Goal: Task Accomplishment & Management: Complete application form

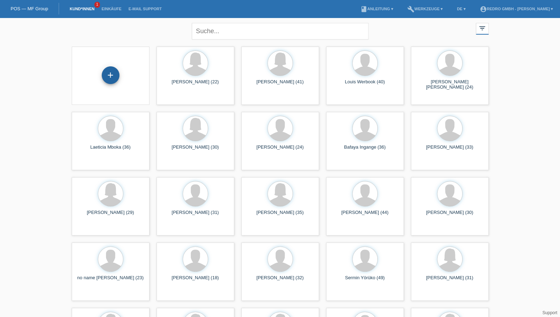
click at [112, 79] on div "+" at bounding box center [110, 75] width 17 height 12
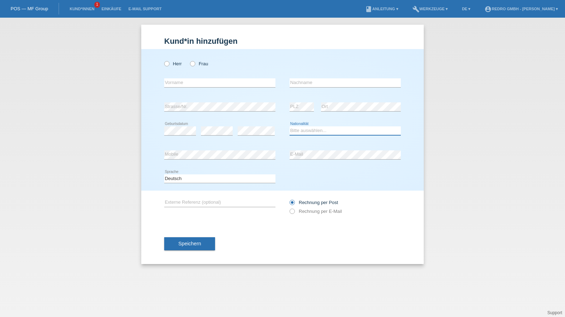
click at [313, 130] on select "Bitte auswählen... Schweiz Deutschland Liechtenstein Österreich ------------ Af…" at bounding box center [345, 130] width 111 height 8
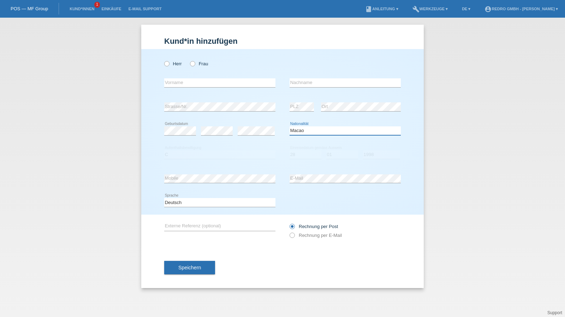
select select "MK"
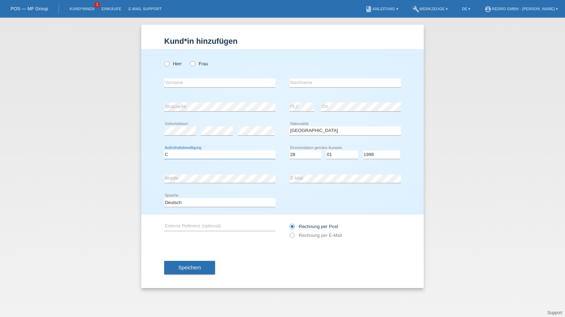
select select "C"
click at [188, 265] on span "Speichern" at bounding box center [189, 268] width 23 height 6
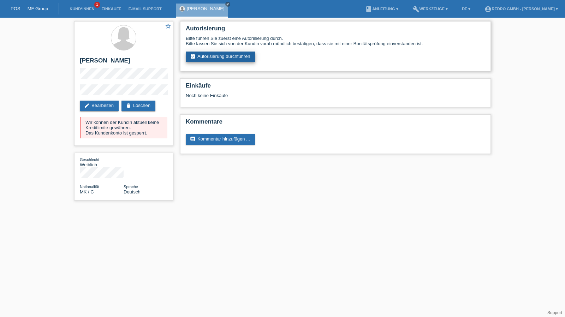
click at [219, 58] on link "assignment_turned_in Autorisierung durchführen" at bounding box center [221, 57] width 70 height 11
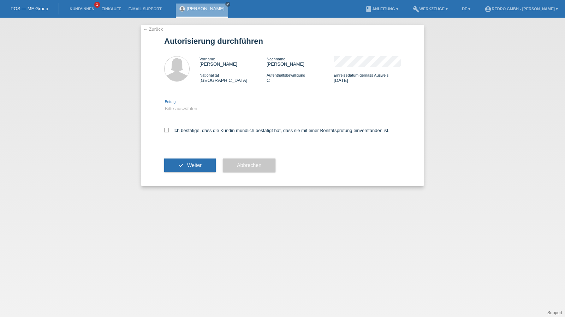
click at [195, 110] on select "Bitte auswählen CHF 1.00 - CHF 499.00 CHF 500.00 - CHF 1'999.00 CHF 2'000.00 - …" at bounding box center [219, 109] width 111 height 8
select select "1"
click at [164, 105] on select "Bitte auswählen CHF 1.00 - CHF 499.00 CHF 500.00 - CHF 1'999.00 CHF 2'000.00 - …" at bounding box center [219, 109] width 111 height 8
click at [185, 129] on label "Ich bestätige, dass die Kundin mündlich bestätigt hat, dass sie mit einer Bonit…" at bounding box center [276, 130] width 225 height 5
click at [169, 129] on input "Ich bestätige, dass die Kundin mündlich bestätigt hat, dass sie mit einer Bonit…" at bounding box center [166, 130] width 5 height 5
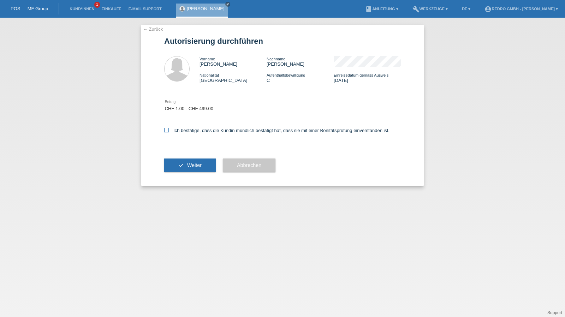
checkbox input "true"
click at [176, 162] on button "check Weiter" at bounding box center [190, 165] width 52 height 13
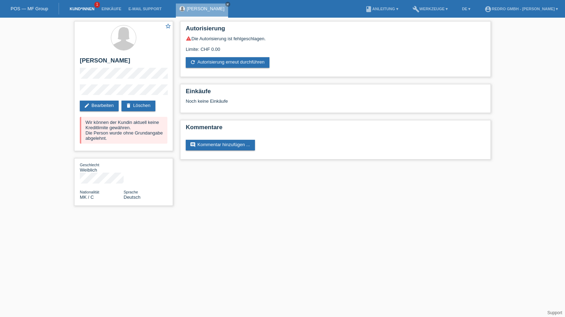
click at [90, 10] on link "Kund*innen" at bounding box center [82, 9] width 32 height 4
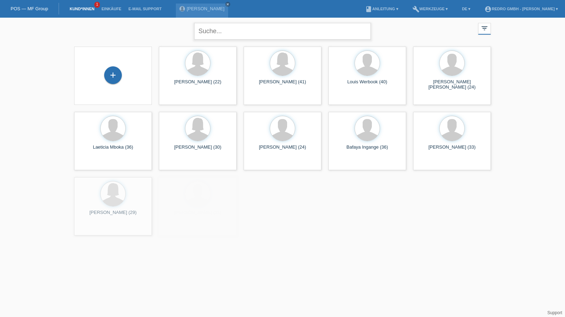
click at [232, 35] on input "text" at bounding box center [282, 31] width 177 height 17
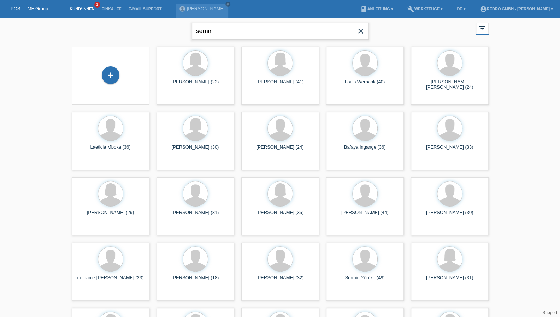
type input "semir"
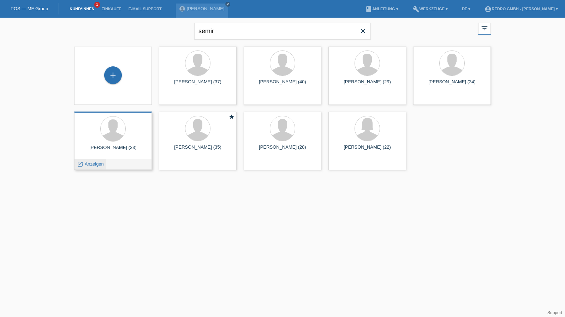
click at [88, 164] on span "Anzeigen" at bounding box center [94, 163] width 19 height 5
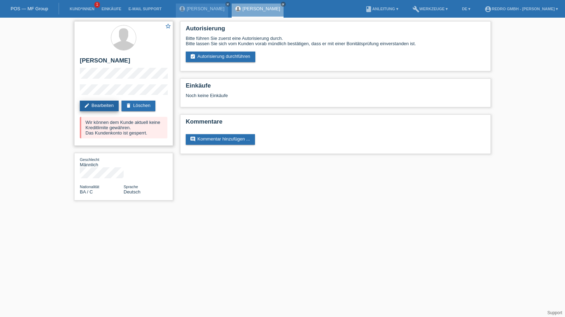
click at [102, 102] on link "edit Bearbeiten" at bounding box center [99, 106] width 39 height 11
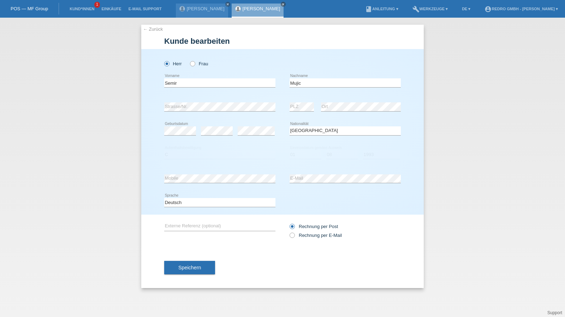
select select "BA"
select select "C"
select select "01"
select select "08"
select select "1993"
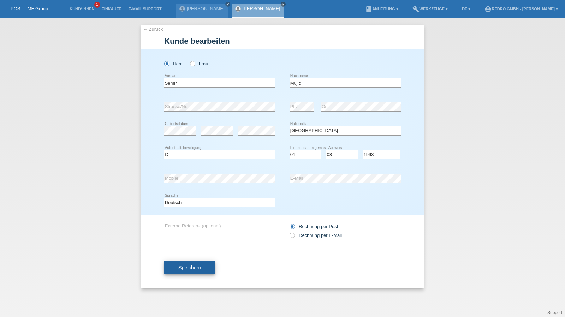
click at [191, 264] on button "Speichern" at bounding box center [189, 267] width 51 height 13
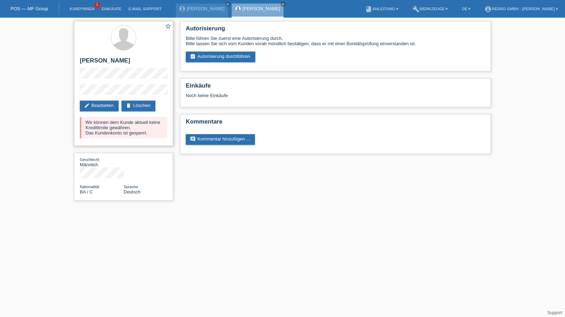
click at [97, 60] on h2 "[PERSON_NAME]" at bounding box center [124, 62] width 88 height 11
copy div "[PERSON_NAME]"
click at [96, 61] on h2 "[PERSON_NAME]" at bounding box center [124, 62] width 88 height 11
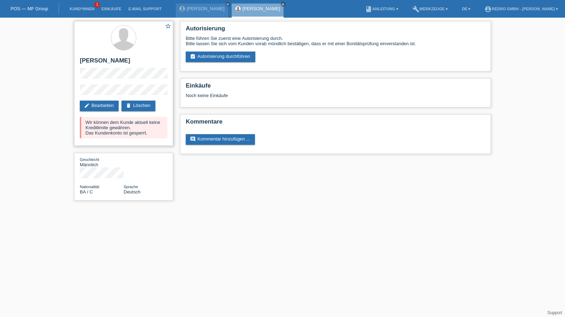
click at [96, 61] on h2 "[PERSON_NAME]" at bounding box center [124, 62] width 88 height 11
copy div "[PERSON_NAME]"
click at [89, 84] on div "star_border Semir Mujic edit Bearbeiten delete Löschen Wir können dem Kunde akt…" at bounding box center [123, 83] width 99 height 125
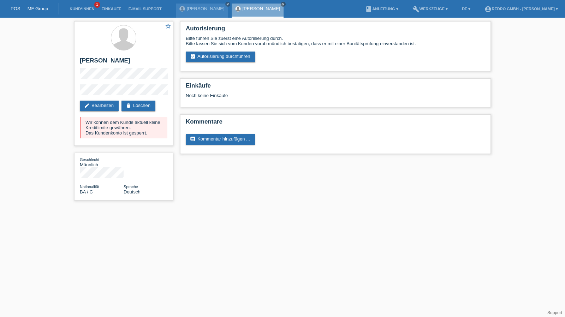
click at [73, 91] on div "star_border Semir Mujic edit Bearbeiten delete Löschen Wir können dem Kunde akt…" at bounding box center [124, 113] width 106 height 190
click at [88, 10] on link "Kund*innen" at bounding box center [82, 9] width 32 height 4
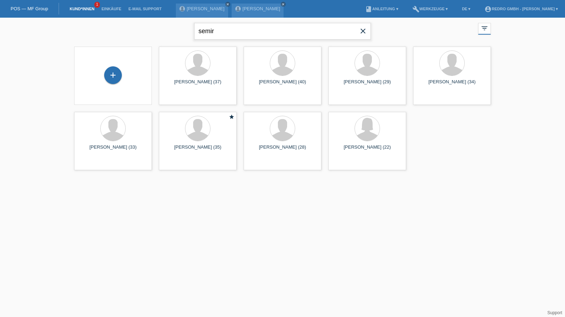
click at [221, 32] on input "semir" at bounding box center [282, 31] width 177 height 17
type input "cieslak"
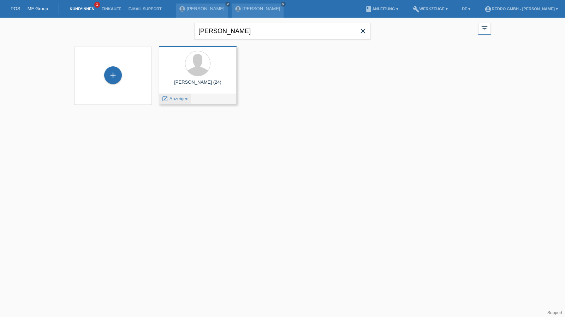
click at [178, 96] on span "Anzeigen" at bounding box center [179, 98] width 19 height 5
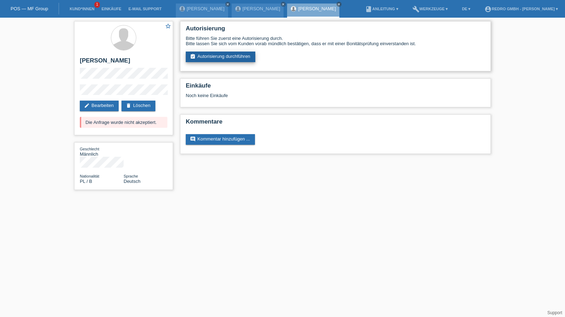
click at [231, 58] on link "assignment_turned_in Autorisierung durchführen" at bounding box center [221, 57] width 70 height 11
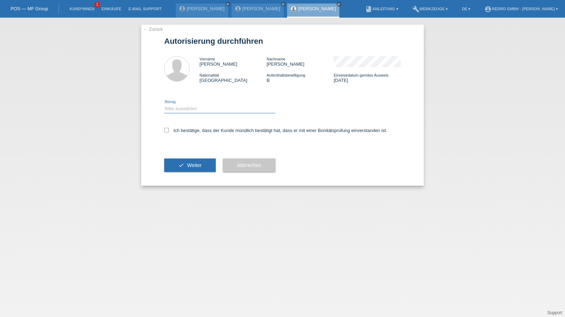
click at [203, 108] on select "Bitte auswählen CHF 1.00 - CHF 499.00 CHF 500.00 - CHF 1'999.00 CHF 2'000.00 - …" at bounding box center [219, 109] width 111 height 8
select select "1"
click at [164, 105] on select "Bitte auswählen CHF 1.00 - CHF 499.00 CHF 500.00 - CHF 1'999.00 CHF 2'000.00 - …" at bounding box center [219, 109] width 111 height 8
click at [186, 130] on label "Ich bestätige, dass der Kunde mündlich bestätigt hat, dass er mit einer Bonität…" at bounding box center [275, 130] width 223 height 5
click at [169, 130] on input "Ich bestätige, dass der Kunde mündlich bestätigt hat, dass er mit einer Bonität…" at bounding box center [166, 130] width 5 height 5
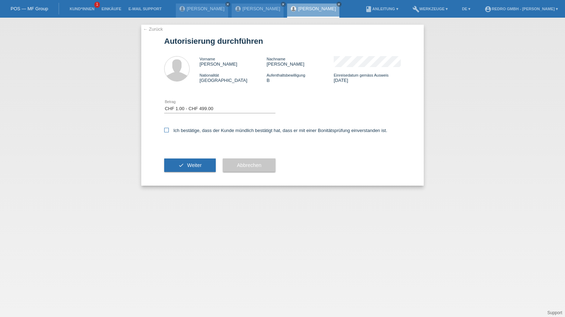
checkbox input "true"
click at [186, 166] on button "check Weiter" at bounding box center [190, 165] width 52 height 13
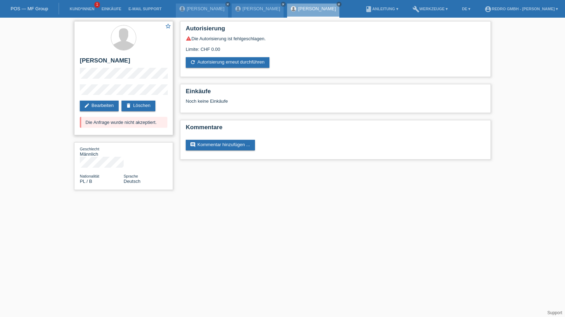
click at [131, 63] on h2 "[PERSON_NAME]" at bounding box center [124, 62] width 88 height 11
copy div "[PERSON_NAME]"
click at [90, 85] on div "star_border Adrian Krzysztof Cieslak edit Bearbeiten delete Löschen Die Anfrage…" at bounding box center [123, 78] width 99 height 114
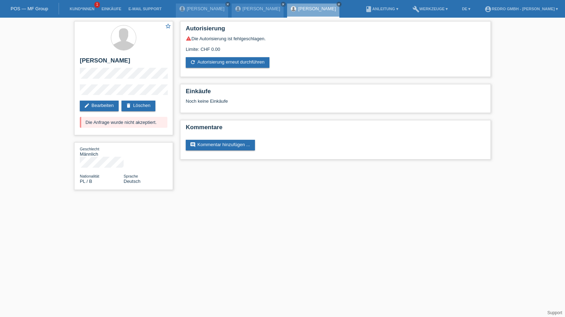
drag, startPoint x: 117, startPoint y: 82, endPoint x: 67, endPoint y: 92, distance: 50.3
click at [67, 92] on div "star_border Adrian Krzysztof Cieslak edit Bearbeiten delete Löschen Die Anfrage…" at bounding box center [282, 107] width 565 height 179
click at [80, 7] on link "Kund*innen" at bounding box center [82, 9] width 32 height 4
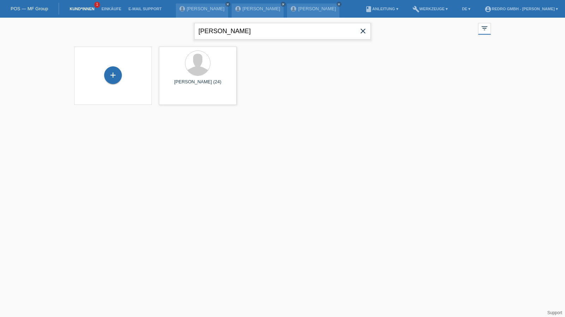
click at [233, 36] on input "cieslak" at bounding box center [282, 31] width 177 height 17
type input "gligor"
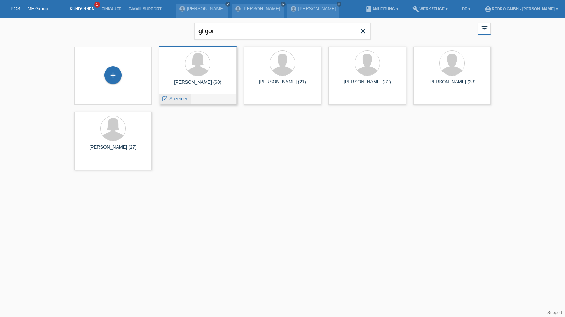
click at [185, 99] on span "Anzeigen" at bounding box center [179, 98] width 19 height 5
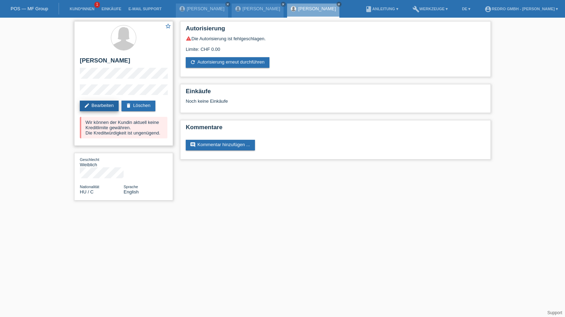
click at [104, 102] on link "edit Bearbeiten" at bounding box center [99, 106] width 39 height 11
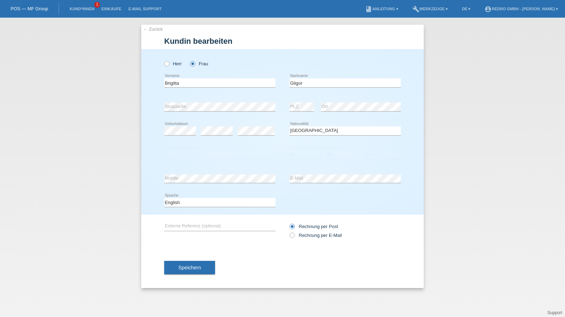
select select "HU"
select select "C"
select select "20"
select select "06"
select select "2011"
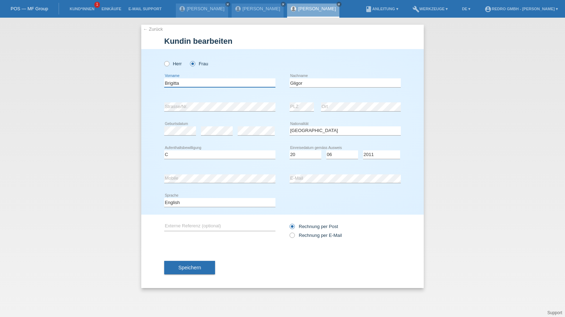
click at [208, 80] on input "Brigitta" at bounding box center [219, 82] width 111 height 9
type input "[PERSON_NAME]"
click at [196, 206] on select "Deutsch Français Italiano English" at bounding box center [219, 202] width 111 height 8
select select "de"
click at [164, 198] on select "Deutsch Français Italiano English" at bounding box center [219, 202] width 111 height 8
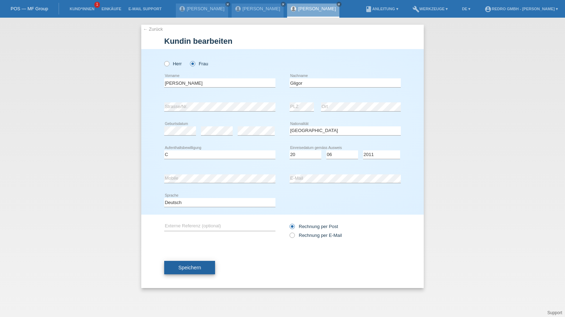
click at [180, 262] on button "Speichern" at bounding box center [189, 267] width 51 height 13
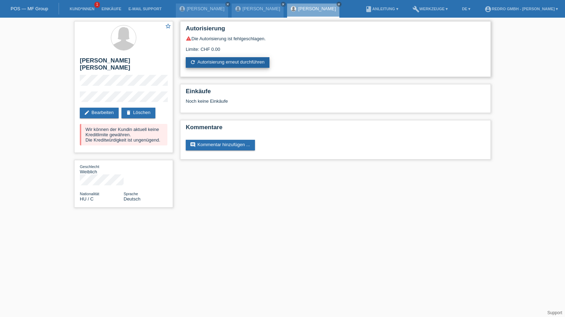
click at [196, 61] on link "refresh Autorisierung erneut durchführen" at bounding box center [228, 62] width 84 height 11
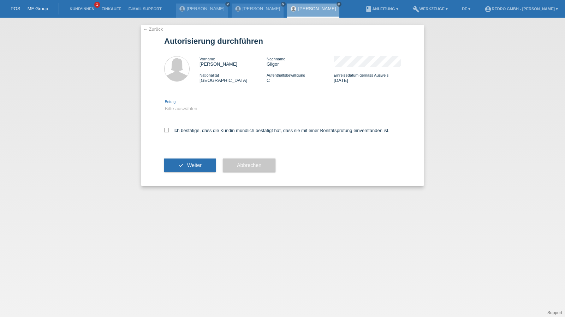
drag, startPoint x: 192, startPoint y: 109, endPoint x: 191, endPoint y: 113, distance: 3.9
click at [192, 109] on select "Bitte auswählen CHF 1.00 - CHF 499.00 CHF 500.00 - CHF 1'999.00 CHF 2'000.00 - …" at bounding box center [219, 109] width 111 height 8
select select "1"
click at [164, 105] on select "Bitte auswählen CHF 1.00 - CHF 499.00 CHF 500.00 - CHF 1'999.00 CHF 2'000.00 - …" at bounding box center [219, 109] width 111 height 8
click at [188, 128] on div "Ich bestätige, dass die Kundin mündlich bestätigt hat, dass sie mit einer Bonit…" at bounding box center [282, 133] width 237 height 24
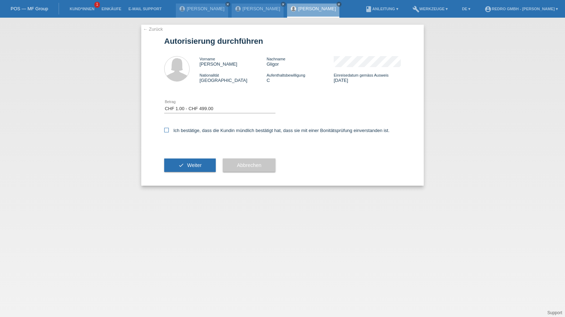
click at [188, 131] on label "Ich bestätige, dass die Kundin mündlich bestätigt hat, dass sie mit einer Bonit…" at bounding box center [276, 130] width 225 height 5
click at [169, 131] on input "Ich bestätige, dass die Kundin mündlich bestätigt hat, dass sie mit einer Bonit…" at bounding box center [166, 130] width 5 height 5
checkbox input "true"
click at [183, 166] on icon "check" at bounding box center [181, 166] width 6 height 6
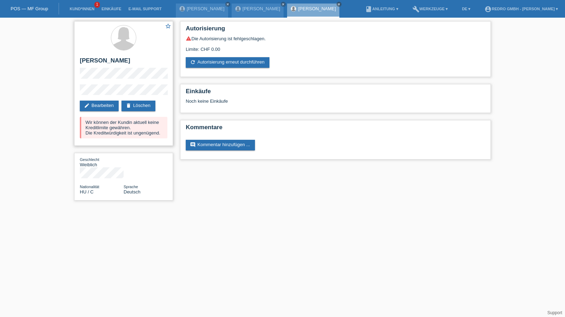
click at [128, 61] on h2 "Brigitta Silvia Gligor" at bounding box center [124, 62] width 88 height 11
copy h2 "Gligor"
click at [123, 60] on h2 "Brigitta Silvia Gligor" at bounding box center [124, 62] width 88 height 11
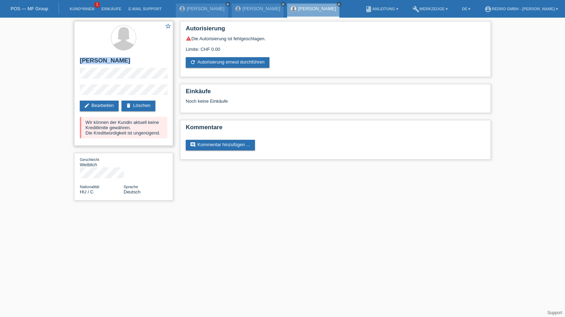
click at [123, 60] on h2 "Brigitta Silvia Gligor" at bounding box center [124, 62] width 88 height 11
click at [72, 93] on div "star_border Brigitta Silvia Gligor edit Bearbeiten delete Löschen Wir können de…" at bounding box center [124, 113] width 106 height 190
click at [90, 7] on link "Kund*innen" at bounding box center [82, 9] width 32 height 4
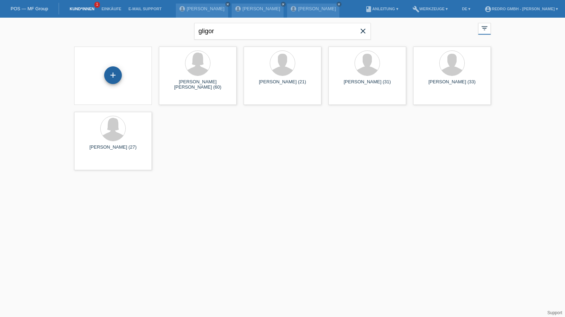
click at [120, 75] on div "+" at bounding box center [113, 75] width 18 height 18
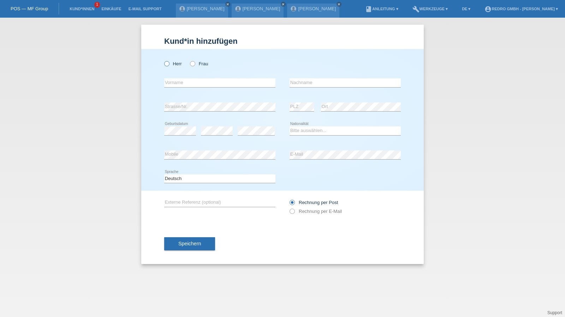
click at [170, 63] on label "Herr" at bounding box center [173, 63] width 18 height 5
click at [169, 63] on input "Herr" at bounding box center [166, 63] width 5 height 5
radio input "true"
click at [181, 75] on div "error Vorname" at bounding box center [219, 83] width 111 height 24
click at [179, 79] on input "text" at bounding box center [219, 82] width 111 height 9
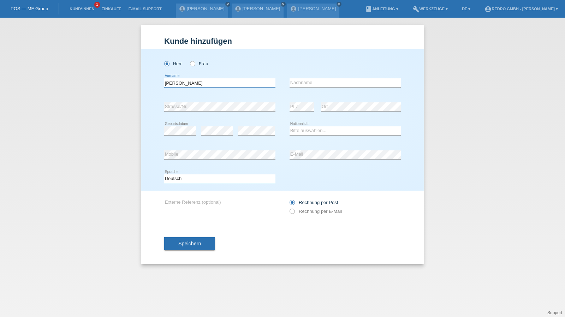
type input "[PERSON_NAME]"
type input "Moser"
select select "CH"
click at [183, 244] on span "Speichern" at bounding box center [189, 244] width 23 height 6
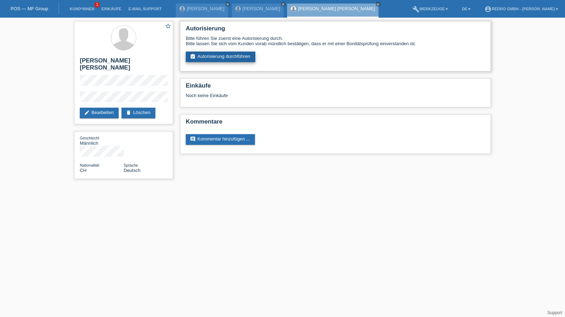
click at [241, 55] on link "assignment_turned_in Autorisierung durchführen" at bounding box center [221, 57] width 70 height 11
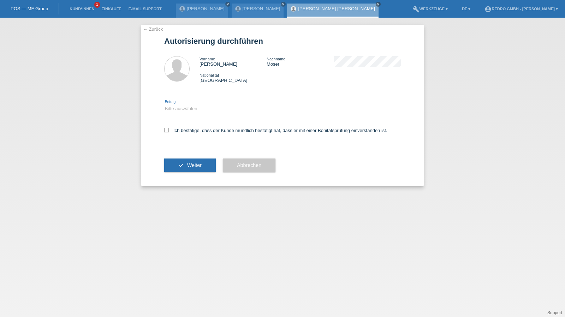
drag, startPoint x: 0, startPoint y: 0, endPoint x: 182, endPoint y: 109, distance: 212.0
click at [182, 108] on select "Bitte auswählen CHF 1.00 - CHF 499.00 CHF 500.00 - CHF 1'999.00 CHF 2'000.00 - …" at bounding box center [219, 109] width 111 height 8
select select "1"
click at [164, 105] on select "Bitte auswählen CHF 1.00 - CHF 499.00 CHF 500.00 - CHF 1'999.00 CHF 2'000.00 - …" at bounding box center [219, 109] width 111 height 8
click at [176, 130] on label "Ich bestätige, dass der Kunde mündlich bestätigt hat, dass er mit einer Bonität…" at bounding box center [275, 130] width 223 height 5
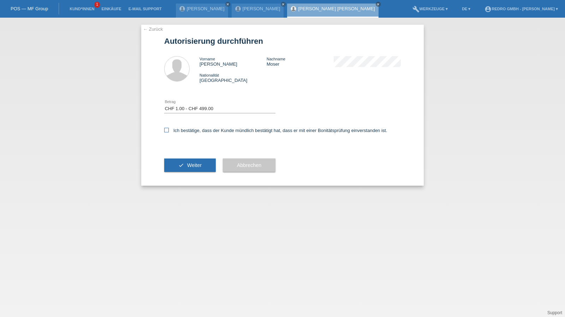
click at [169, 130] on input "Ich bestätige, dass der Kunde mündlich bestätigt hat, dass er mit einer Bonität…" at bounding box center [166, 130] width 5 height 5
checkbox input "true"
click at [183, 175] on div "check Weiter" at bounding box center [190, 165] width 52 height 41
click at [185, 168] on button "check Weiter" at bounding box center [190, 165] width 52 height 13
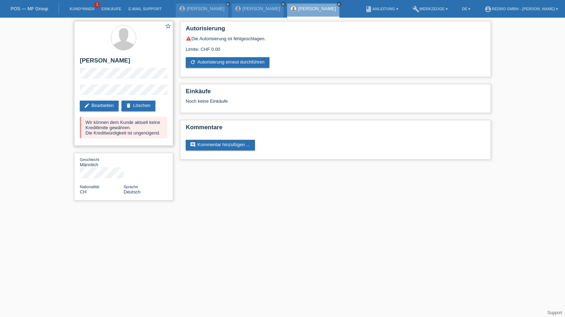
click at [76, 99] on div "star_border Alessandro Reto Emanuel Moser edit Bearbeiten delete Löschen Wir kö…" at bounding box center [123, 83] width 99 height 125
click at [93, 57] on div "star_border Alessandro Reto Emanuel Moser edit Bearbeiten delete Löschen Wir kö…" at bounding box center [123, 83] width 99 height 125
copy div "[PERSON_NAME] [PERSON_NAME]"
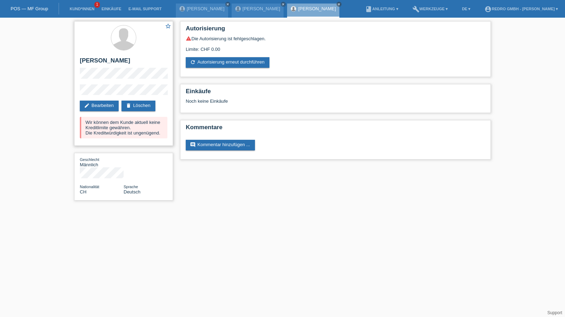
click at [90, 92] on div "star_border Alessandro Reto Emanuel Moser edit Bearbeiten delete Löschen Wir kö…" at bounding box center [123, 83] width 99 height 125
drag, startPoint x: 117, startPoint y: 90, endPoint x: 72, endPoint y: 100, distance: 45.7
click at [72, 100] on div "star_border Alessandro Reto Emanuel Moser edit Bearbeiten delete Löschen Wir kö…" at bounding box center [124, 113] width 106 height 190
click at [75, 7] on li "Kund*innen 1" at bounding box center [82, 9] width 32 height 18
click at [74, 10] on link "Kund*innen" at bounding box center [82, 9] width 32 height 4
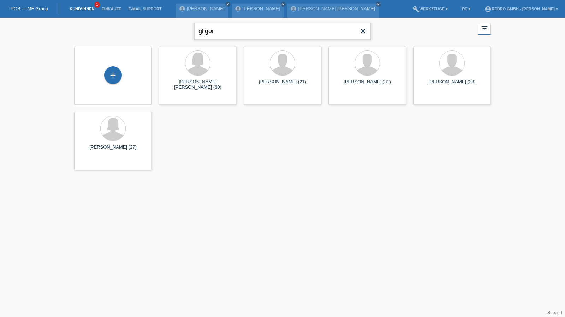
click at [241, 28] on input "gligor" at bounding box center [282, 31] width 177 height 17
paste input "[PERSON_NAME] [PERSON_NAME]"
type input "[PERSON_NAME] [PERSON_NAME]"
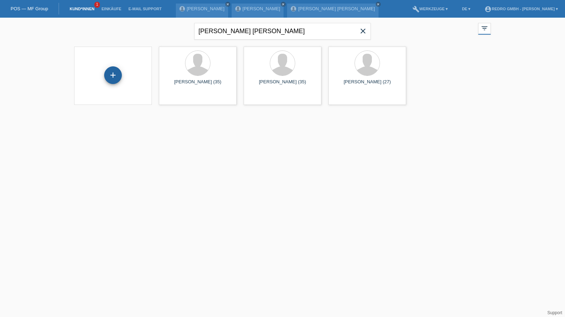
click at [113, 70] on div "+" at bounding box center [113, 75] width 18 height 18
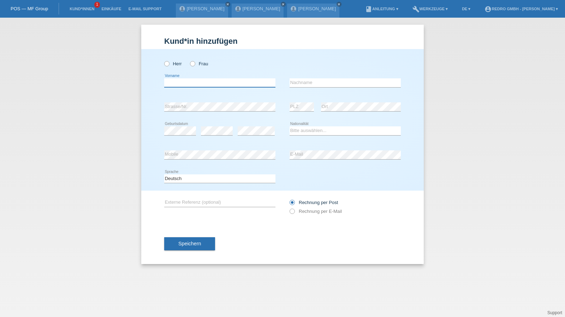
click at [197, 83] on input "text" at bounding box center [219, 82] width 111 height 9
paste input "[PERSON_NAME] [PERSON_NAME]"
click at [243, 84] on input "[PERSON_NAME] [PERSON_NAME]" at bounding box center [219, 82] width 111 height 9
type input "Lucjan Patryk"
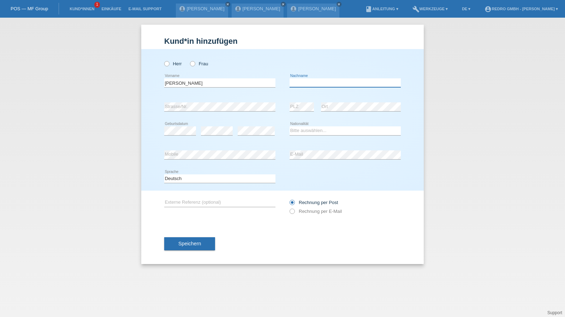
paste input "[PERSON_NAME]"
type input "[PERSON_NAME]"
click at [178, 61] on div "Herr Frau" at bounding box center [219, 64] width 111 height 14
click at [176, 65] on label "Herr" at bounding box center [173, 63] width 18 height 5
click at [169, 65] on input "Herr" at bounding box center [166, 63] width 5 height 5
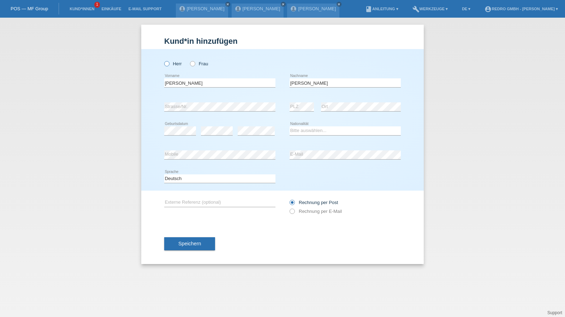
radio input "true"
click at [329, 159] on div "error E-Mail" at bounding box center [345, 155] width 111 height 24
click at [317, 128] on select "Bitte auswählen... Schweiz Deutschland Liechtenstein Österreich ------------ Af…" at bounding box center [345, 130] width 111 height 8
click at [317, 130] on select "Bitte auswählen... [GEOGRAPHIC_DATA] [GEOGRAPHIC_DATA] [GEOGRAPHIC_DATA] [GEOGR…" at bounding box center [345, 130] width 111 height 8
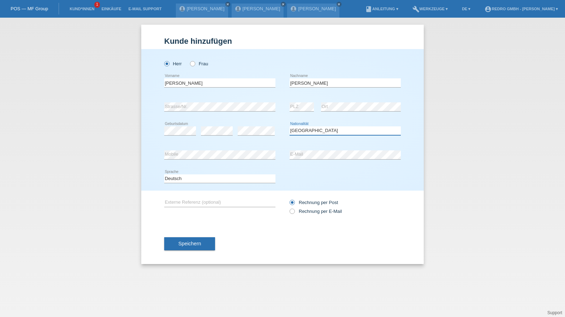
click at [317, 130] on select "Bitte auswählen... Schweiz Deutschland Liechtenstein Österreich ------------ Af…" at bounding box center [345, 130] width 111 height 8
select select "PL"
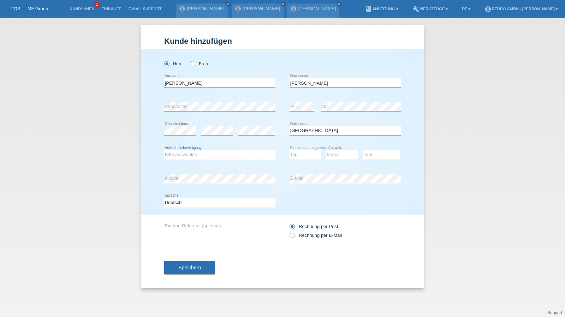
select select "B"
select select "11"
select select "03"
select select "2022"
click at [208, 271] on button "Speichern" at bounding box center [189, 267] width 51 height 13
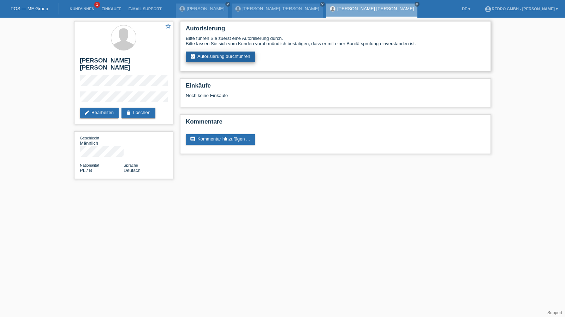
click at [209, 62] on link "assignment_turned_in Autorisierung durchführen" at bounding box center [221, 57] width 70 height 11
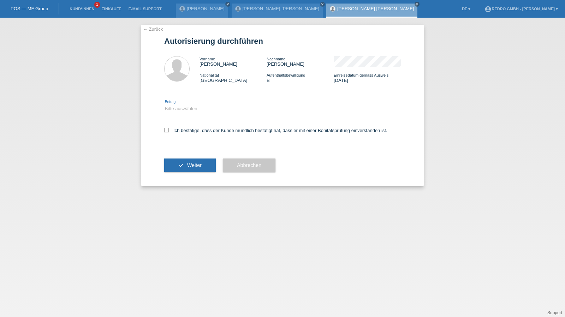
drag, startPoint x: 182, startPoint y: 106, endPoint x: 182, endPoint y: 112, distance: 6.4
click at [182, 106] on select "Bitte auswählen CHF 1.00 - CHF 499.00 CHF 500.00 - CHF 1'999.00 CHF 2'000.00 - …" at bounding box center [219, 109] width 111 height 8
select select "1"
click at [164, 105] on select "Bitte auswählen CHF 1.00 - CHF 499.00 CHF 500.00 - CHF 1'999.00 CHF 2'000.00 - …" at bounding box center [219, 109] width 111 height 8
click at [181, 129] on label "Ich bestätige, dass der Kunde mündlich bestätigt hat, dass er mit einer Bonität…" at bounding box center [275, 130] width 223 height 5
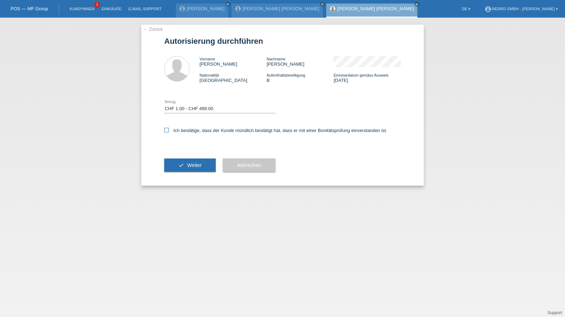
click at [169, 129] on input "Ich bestätige, dass der Kunde mündlich bestätigt hat, dass er mit einer Bonität…" at bounding box center [166, 130] width 5 height 5
checkbox input "true"
click at [176, 155] on div "check Weiter" at bounding box center [190, 165] width 52 height 41
click at [174, 164] on button "check Weiter" at bounding box center [190, 165] width 52 height 13
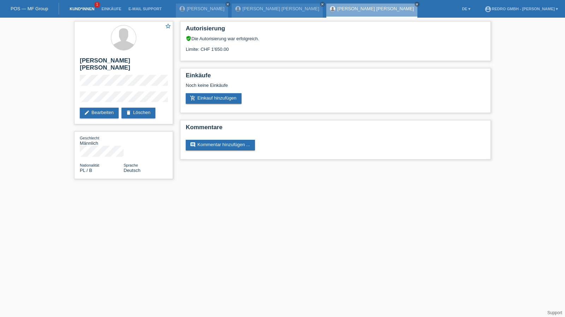
click at [81, 7] on link "Kund*innen" at bounding box center [82, 9] width 32 height 4
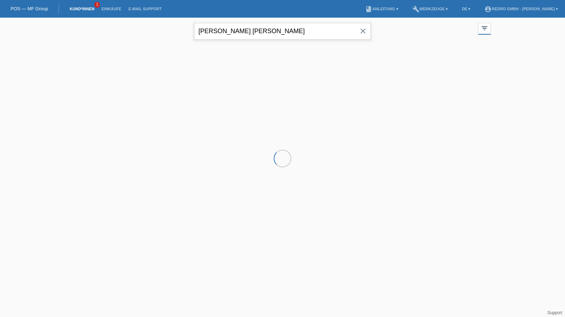
click at [252, 31] on input "[PERSON_NAME] [PERSON_NAME]" at bounding box center [282, 31] width 177 height 17
paste input "Joel Veiga Bermudez"
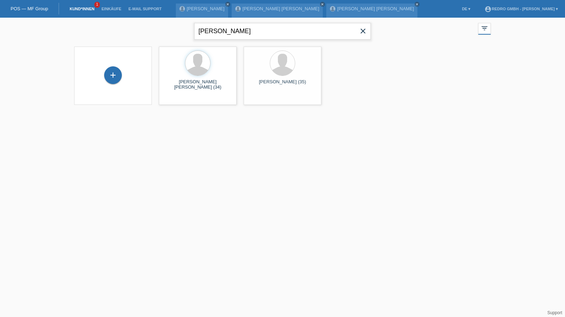
type input "Joel Veiga Bermudez"
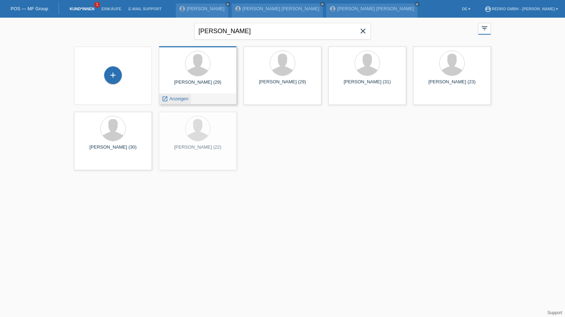
click at [175, 97] on span "Anzeigen" at bounding box center [179, 98] width 19 height 5
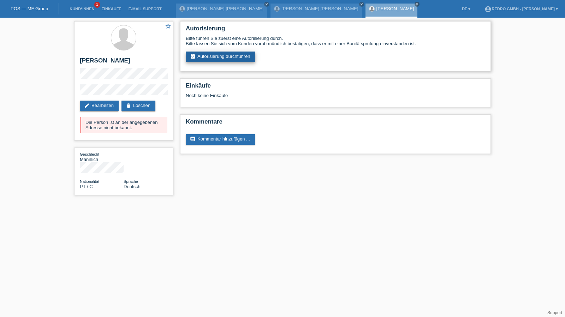
click at [226, 58] on link "assignment_turned_in Autorisierung durchführen" at bounding box center [221, 57] width 70 height 11
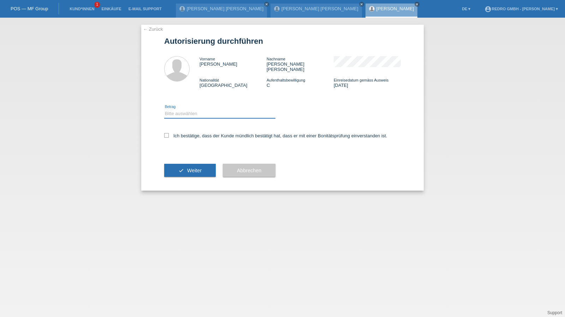
click at [172, 110] on select "Bitte auswählen CHF 1.00 - CHF 499.00 CHF 500.00 - CHF 1'999.00 CHF 2'000.00 - …" at bounding box center [219, 114] width 111 height 8
select select "1"
click at [164, 110] on select "Bitte auswählen CHF 1.00 - CHF 499.00 CHF 500.00 - CHF 1'999.00 CHF 2'000.00 - …" at bounding box center [219, 114] width 111 height 8
click at [176, 133] on label "Ich bestätige, dass der Kunde mündlich bestätigt hat, dass er mit einer Bonität…" at bounding box center [275, 135] width 223 height 5
click at [169, 133] on input "Ich bestätige, dass der Kunde mündlich bestätigt hat, dass er mit einer Bonität…" at bounding box center [166, 135] width 5 height 5
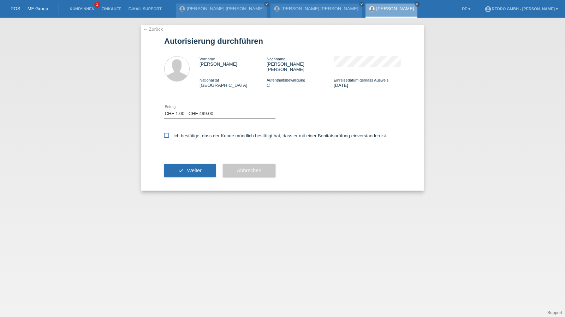
checkbox input "true"
click at [196, 168] on span "Weiter" at bounding box center [194, 171] width 14 height 6
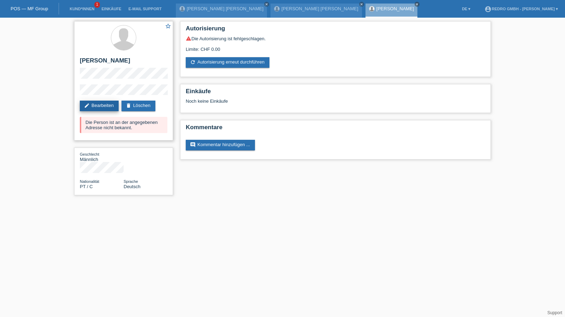
click at [106, 109] on link "edit Bearbeiten" at bounding box center [99, 106] width 39 height 11
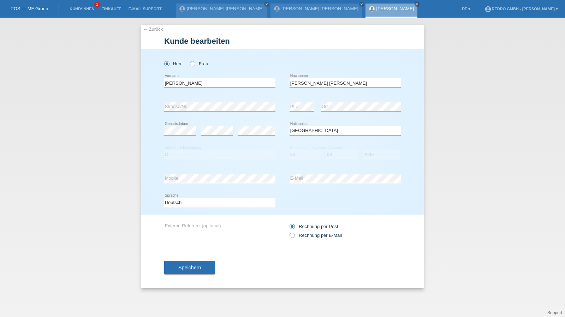
select select "PT"
select select "C"
select select "30"
select select "03"
select select "2009"
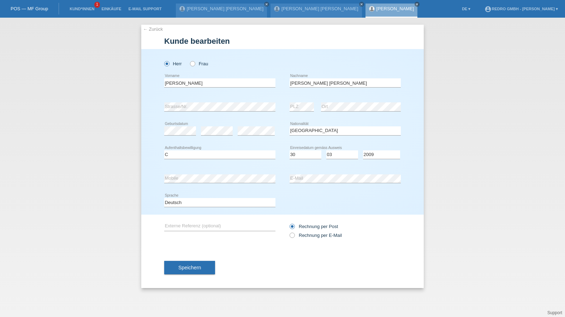
click at [76, 8] on link "Kund*innen" at bounding box center [82, 9] width 32 height 4
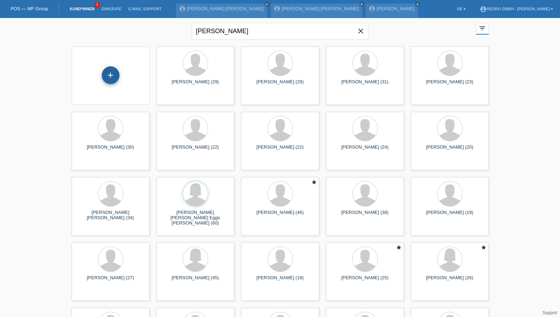
click at [112, 71] on div "+" at bounding box center [110, 75] width 17 height 12
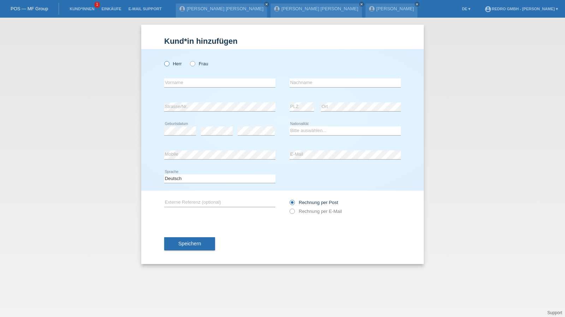
drag, startPoint x: 169, startPoint y: 59, endPoint x: 172, endPoint y: 64, distance: 5.7
click at [169, 59] on div "Herr Frau" at bounding box center [219, 64] width 111 height 14
click at [172, 64] on label "Herr" at bounding box center [173, 63] width 18 height 5
click at [169, 64] on input "Herr" at bounding box center [166, 63] width 5 height 5
radio input "true"
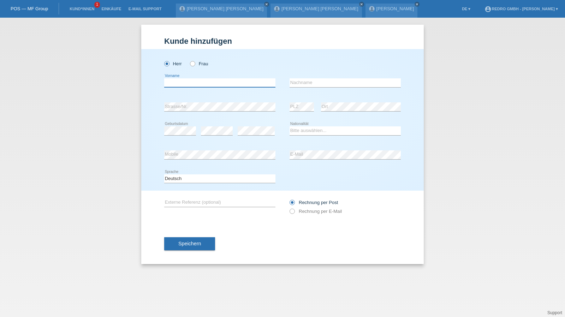
click at [180, 81] on input "text" at bounding box center [219, 82] width 111 height 9
type input "[PERSON_NAME]"
type input "Trajkovic"
select select "CH"
click at [185, 242] on span "Speichern" at bounding box center [189, 244] width 23 height 6
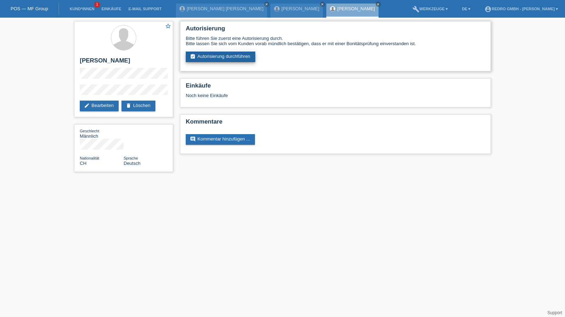
click at [219, 52] on link "assignment_turned_in Autorisierung durchführen" at bounding box center [221, 57] width 70 height 11
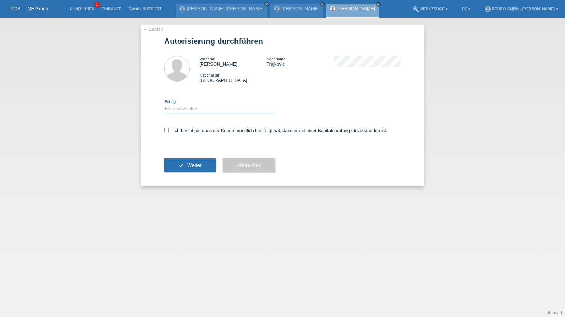
drag, startPoint x: 206, startPoint y: 106, endPoint x: 197, endPoint y: 113, distance: 11.7
click at [206, 106] on select "Bitte auswählen CHF 1.00 - CHF 499.00 CHF 500.00 - CHF 1'999.00 CHF 2'000.00 - …" at bounding box center [219, 109] width 111 height 8
select select "1"
click at [164, 105] on select "Bitte auswählen CHF 1.00 - CHF 499.00 CHF 500.00 - CHF 1'999.00 CHF 2'000.00 - …" at bounding box center [219, 109] width 111 height 8
click at [181, 133] on label "Ich bestätige, dass der Kunde mündlich bestätigt hat, dass er mit einer Bonität…" at bounding box center [275, 130] width 223 height 5
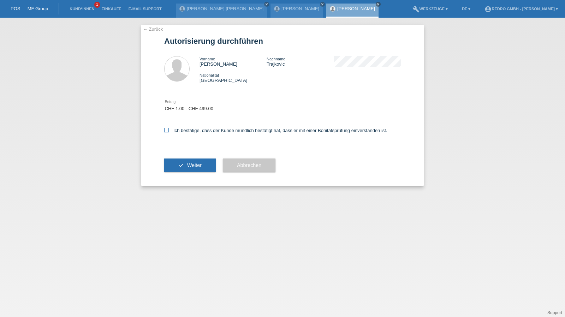
click at [169, 132] on input "Ich bestätige, dass der Kunde mündlich bestätigt hat, dass er mit einer Bonität…" at bounding box center [166, 130] width 5 height 5
checkbox input "true"
click at [180, 172] on button "check Weiter" at bounding box center [190, 165] width 52 height 13
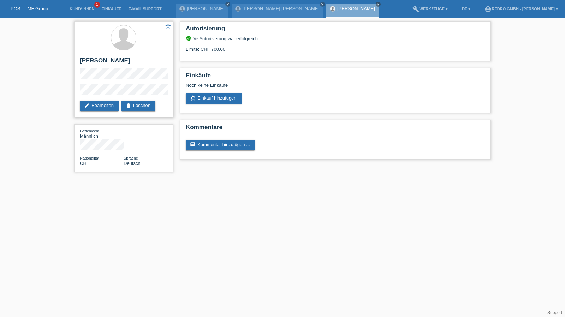
click at [92, 62] on h2 "[PERSON_NAME]" at bounding box center [124, 62] width 88 height 11
copy div "[PERSON_NAME]"
click at [71, 94] on div "star_border Milorad Trajkovic edit Bearbeiten delete Löschen Geschlecht Männlic…" at bounding box center [124, 98] width 106 height 161
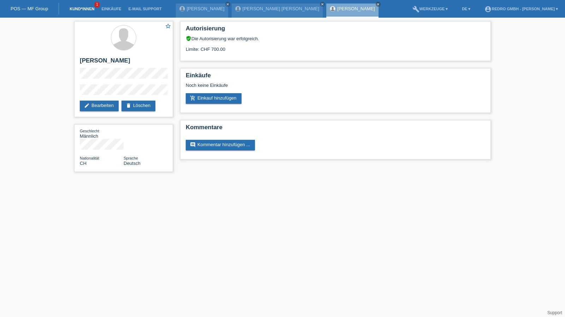
click at [82, 10] on link "Kund*innen" at bounding box center [82, 9] width 32 height 4
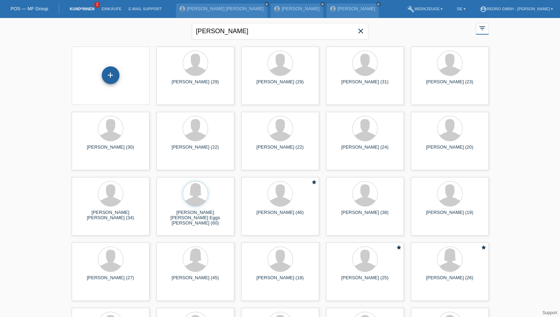
click at [109, 75] on div "+" at bounding box center [111, 75] width 18 height 18
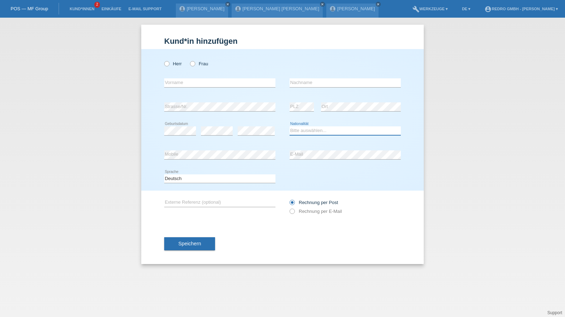
click at [308, 128] on select "Bitte auswählen... [GEOGRAPHIC_DATA] [GEOGRAPHIC_DATA] [GEOGRAPHIC_DATA] [GEOGR…" at bounding box center [345, 130] width 111 height 8
click at [308, 128] on select "Bitte auswählen... Schweiz Deutschland Liechtenstein Österreich ------------ Af…" at bounding box center [345, 130] width 111 height 8
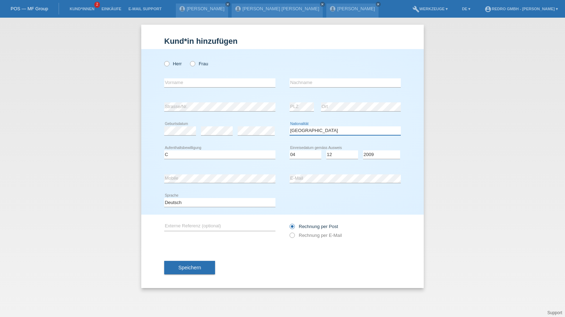
select select "PT"
click at [199, 87] on icon at bounding box center [219, 87] width 111 height 0
click at [200, 84] on input "text" at bounding box center [219, 82] width 111 height 9
type input "[PERSON_NAME]"
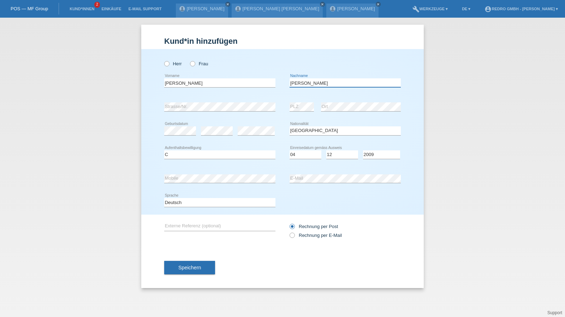
click at [328, 83] on input "[PERSON_NAME]" at bounding box center [345, 82] width 111 height 9
click at [187, 197] on div "Deutsch Français Italiano English error Sprache" at bounding box center [219, 203] width 111 height 24
click at [182, 203] on select "Deutsch Français Italiano English" at bounding box center [219, 202] width 111 height 8
select select "fr"
click at [164, 198] on select "Deutsch Français Italiano English" at bounding box center [219, 202] width 111 height 8
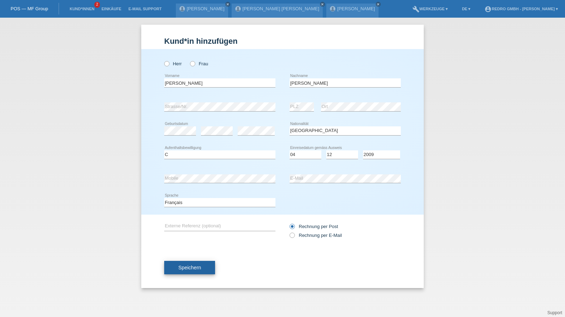
click at [179, 270] on span "Speichern" at bounding box center [189, 268] width 23 height 6
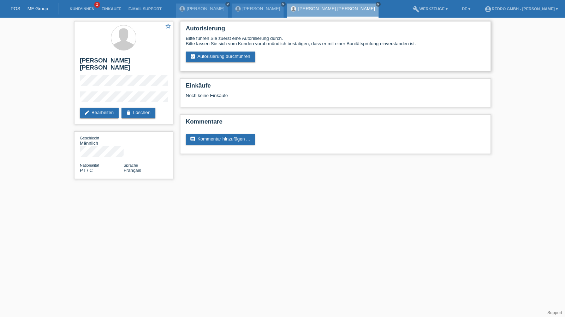
click at [238, 64] on div "Autorisierung Bitte führen Sie zuerst eine Autorisierung durch. Bitte lassen Si…" at bounding box center [335, 46] width 311 height 50
click at [240, 57] on link "assignment_turned_in Autorisierung durchführen" at bounding box center [221, 57] width 70 height 11
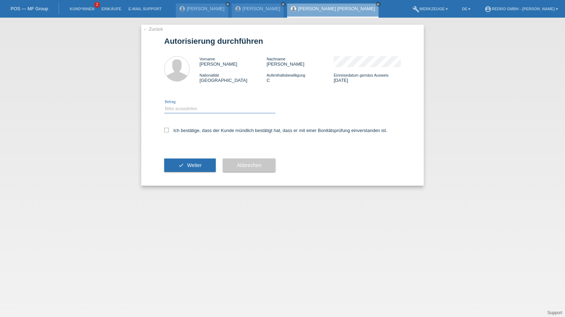
drag, startPoint x: 186, startPoint y: 106, endPoint x: 183, endPoint y: 113, distance: 6.8
click at [186, 106] on select "Bitte auswählen CHF 1.00 - CHF 499.00 CHF 500.00 - CHF 1'999.00 CHF 2'000.00 - …" at bounding box center [219, 109] width 111 height 8
select select "1"
click at [164, 105] on select "Bitte auswählen CHF 1.00 - CHF 499.00 CHF 500.00 - CHF 1'999.00 CHF 2'000.00 - …" at bounding box center [219, 109] width 111 height 8
click at [181, 130] on label "Ich bestätige, dass der Kunde mündlich bestätigt hat, dass er mit einer Bonität…" at bounding box center [275, 130] width 223 height 5
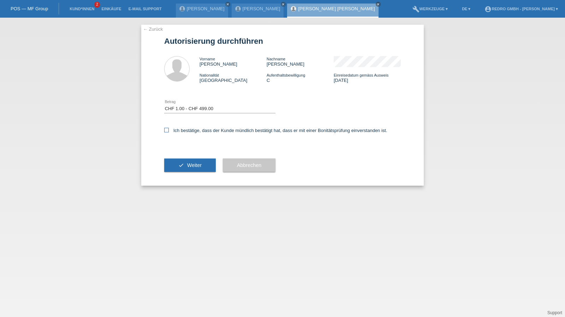
click at [169, 130] on input "Ich bestätige, dass der Kunde mündlich bestätigt hat, dass er mit einer Bonität…" at bounding box center [166, 130] width 5 height 5
checkbox input "true"
click at [171, 161] on button "check Weiter" at bounding box center [190, 165] width 52 height 13
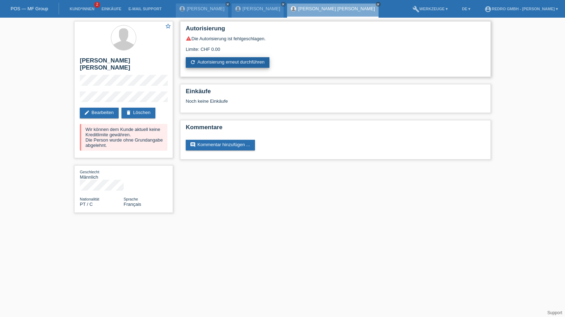
click at [233, 62] on link "refresh Autorisierung erneut durchführen" at bounding box center [228, 62] width 84 height 11
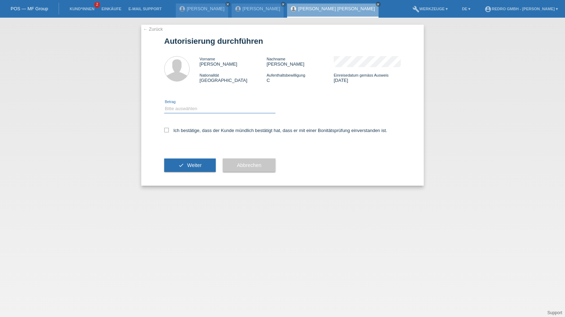
click at [199, 105] on select "Bitte auswählen CHF 1.00 - CHF 499.00 CHF 500.00 - CHF 1'999.00 CHF 2'000.00 - …" at bounding box center [219, 109] width 111 height 8
select select "1"
click at [164, 105] on select "Bitte auswählen CHF 1.00 - CHF 499.00 CHF 500.00 - CHF 1'999.00 CHF 2'000.00 - …" at bounding box center [219, 109] width 111 height 8
click at [193, 133] on label "Ich bestätige, dass der Kunde mündlich bestätigt hat, dass er mit einer Bonität…" at bounding box center [275, 130] width 223 height 5
click at [169, 132] on input "Ich bestätige, dass der Kunde mündlich bestätigt hat, dass er mit einer Bonität…" at bounding box center [166, 130] width 5 height 5
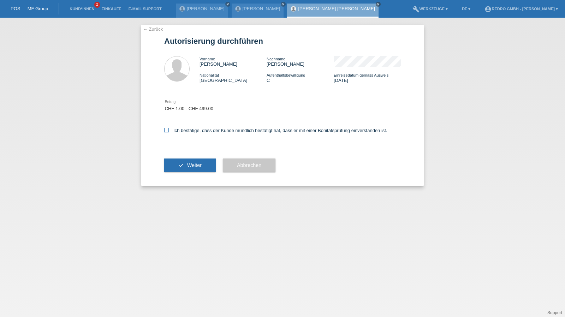
checkbox input "true"
click at [191, 167] on span "Weiter" at bounding box center [194, 166] width 14 height 6
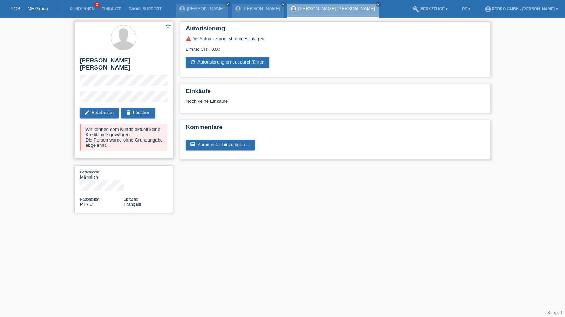
click at [124, 61] on h2 "[PERSON_NAME] [PERSON_NAME]" at bounding box center [124, 66] width 88 height 18
copy div "[PERSON_NAME] [PERSON_NAME]"
click at [81, 8] on link "Kund*innen" at bounding box center [82, 9] width 32 height 4
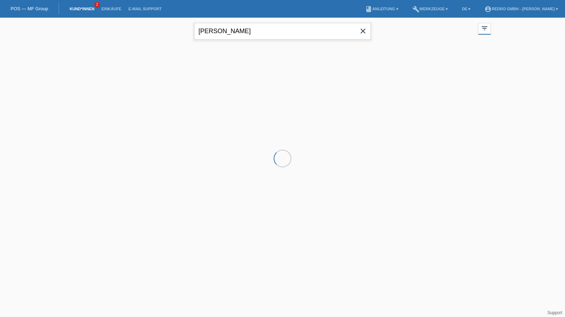
click at [238, 27] on input "[PERSON_NAME]" at bounding box center [282, 31] width 177 height 17
click at [238, 27] on input "Joel Veiga Bermudez" at bounding box center [282, 31] width 177 height 17
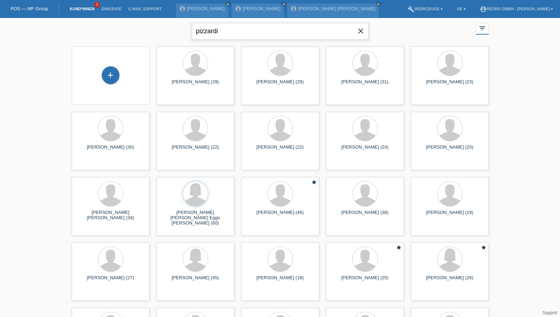
type input "pizzardi"
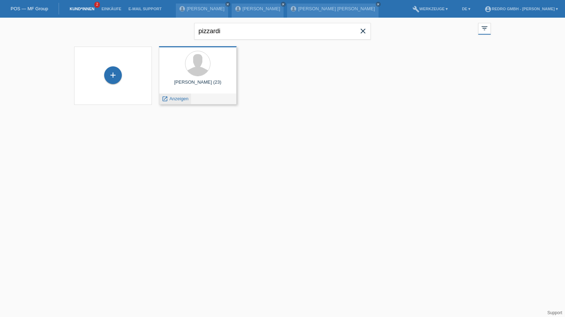
click at [173, 97] on span "Anzeigen" at bounding box center [179, 98] width 19 height 5
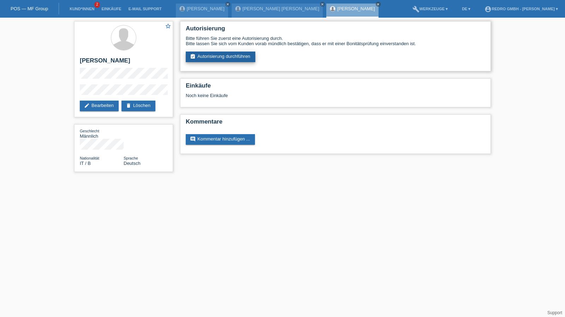
click at [227, 58] on link "assignment_turned_in Autorisierung durchführen" at bounding box center [221, 57] width 70 height 11
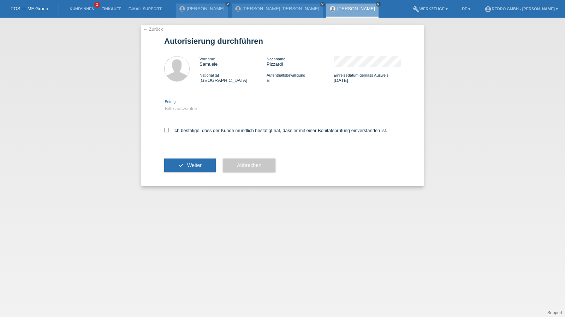
drag, startPoint x: 181, startPoint y: 106, endPoint x: 180, endPoint y: 113, distance: 6.8
click at [181, 106] on select "Bitte auswählen CHF 1.00 - CHF 499.00 CHF 500.00 - CHF 1'999.00 CHF 2'000.00 - …" at bounding box center [219, 109] width 111 height 8
select select "1"
click at [164, 105] on select "Bitte auswählen CHF 1.00 - CHF 499.00 CHF 500.00 - CHF 1'999.00 CHF 2'000.00 - …" at bounding box center [219, 109] width 111 height 8
click at [183, 131] on label "Ich bestätige, dass der Kunde mündlich bestätigt hat, dass er mit einer Bonität…" at bounding box center [275, 130] width 223 height 5
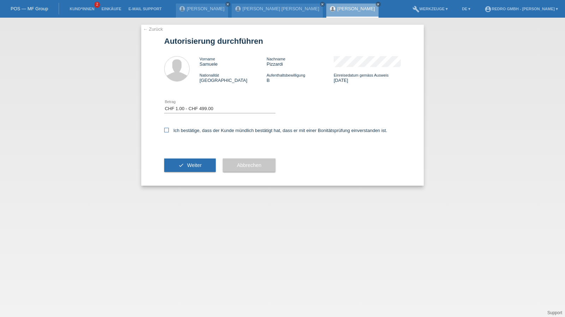
click at [169, 131] on input "Ich bestätige, dass der Kunde mündlich bestätigt hat, dass er mit einer Bonität…" at bounding box center [166, 130] width 5 height 5
checkbox input "true"
click at [184, 157] on div "check Weiter" at bounding box center [190, 165] width 52 height 41
click at [184, 159] on button "check Weiter" at bounding box center [190, 165] width 52 height 13
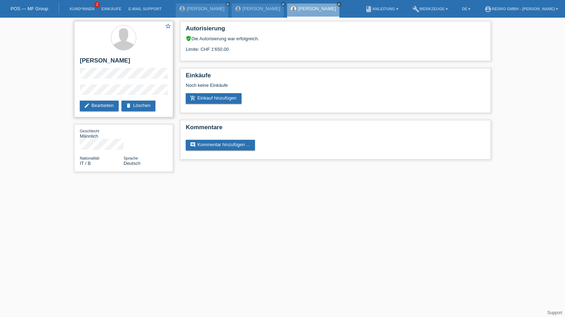
click at [101, 60] on h2 "[PERSON_NAME]" at bounding box center [124, 62] width 88 height 11
copy div "[PERSON_NAME]"
click at [75, 94] on div "star_border Samuele Pizzardi edit Bearbeiten delete Löschen" at bounding box center [123, 69] width 99 height 96
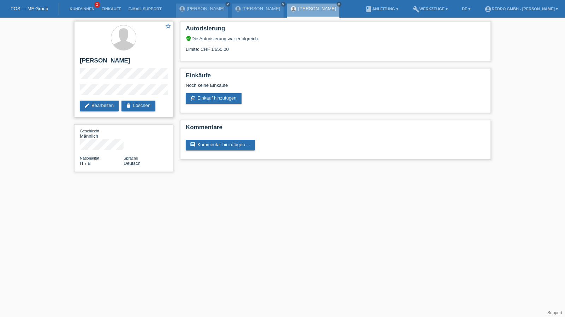
click at [96, 63] on h2 "[PERSON_NAME]" at bounding box center [124, 62] width 88 height 11
drag, startPoint x: 96, startPoint y: 63, endPoint x: 94, endPoint y: 54, distance: 9.1
click at [96, 63] on h2 "[PERSON_NAME]" at bounding box center [124, 62] width 88 height 11
copy div "[PERSON_NAME]"
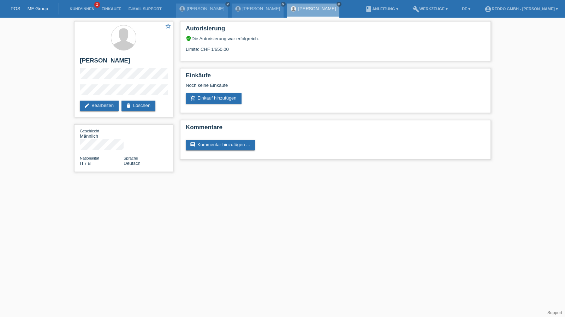
click at [92, 6] on li "Kund*innen 2" at bounding box center [82, 9] width 32 height 18
click at [90, 8] on link "Kund*innen" at bounding box center [82, 9] width 32 height 4
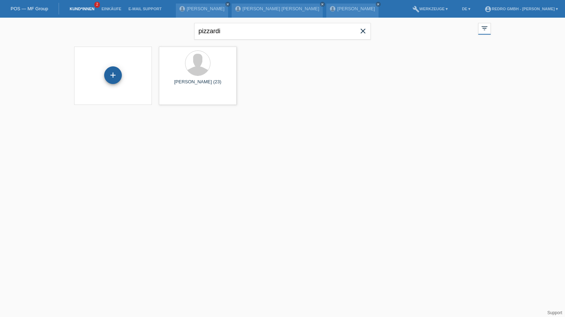
click at [117, 81] on div "+" at bounding box center [113, 75] width 18 height 18
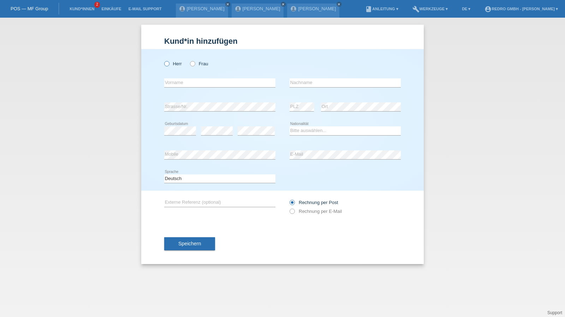
click at [172, 66] on label "Herr" at bounding box center [173, 63] width 18 height 5
click at [169, 66] on input "Herr" at bounding box center [166, 63] width 5 height 5
radio input "true"
click at [180, 82] on input "text" at bounding box center [219, 82] width 111 height 9
click at [199, 84] on input "text" at bounding box center [219, 82] width 111 height 9
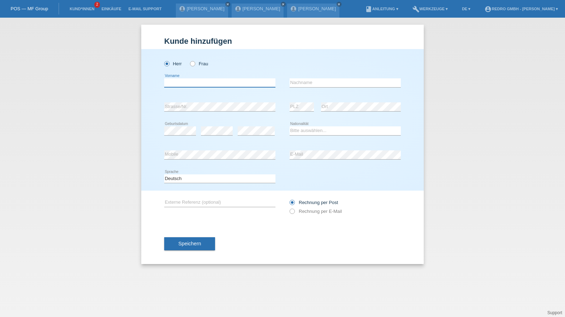
paste input "[PERSON_NAME]"
type input "[PERSON_NAME]"
click at [301, 84] on input "text" at bounding box center [345, 82] width 111 height 9
paste input "[PERSON_NAME]"
type input "[PERSON_NAME]"
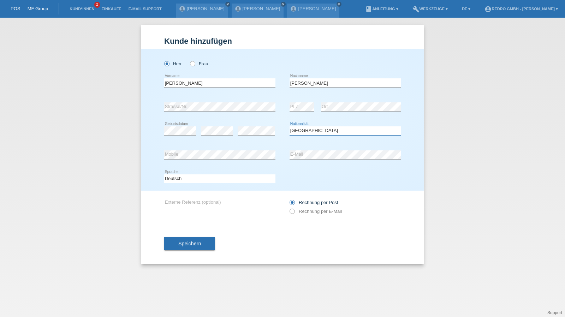
select select "ES"
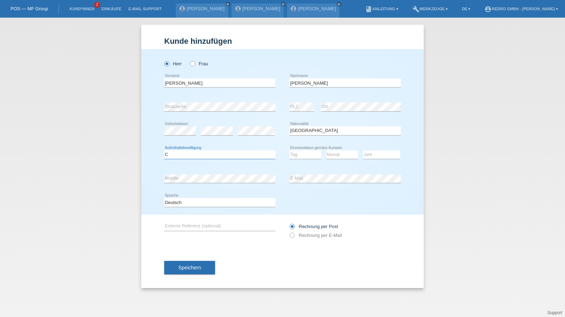
select select "B"
select select "01"
select select "2022"
click at [182, 202] on select "Deutsch Français Italiano English" at bounding box center [219, 202] width 111 height 8
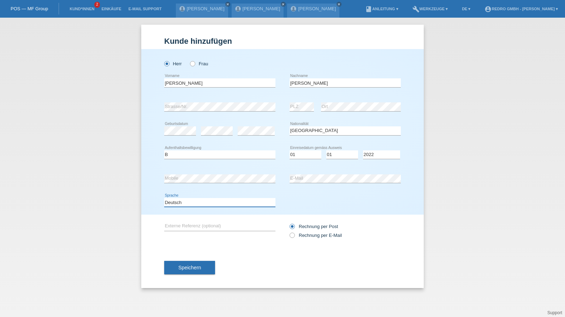
select select "en"
click at [164, 198] on select "Deutsch Français Italiano English" at bounding box center [219, 202] width 111 height 8
click at [189, 267] on span "Speichern" at bounding box center [189, 268] width 23 height 6
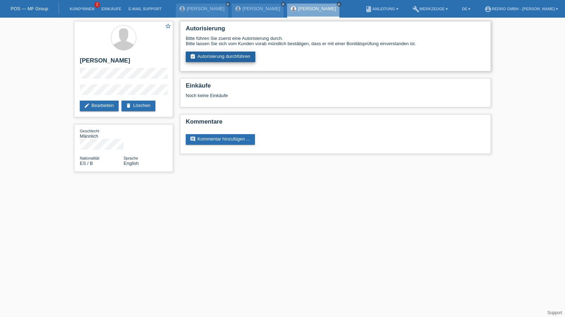
click at [220, 55] on link "assignment_turned_in Autorisierung durchführen" at bounding box center [221, 57] width 70 height 11
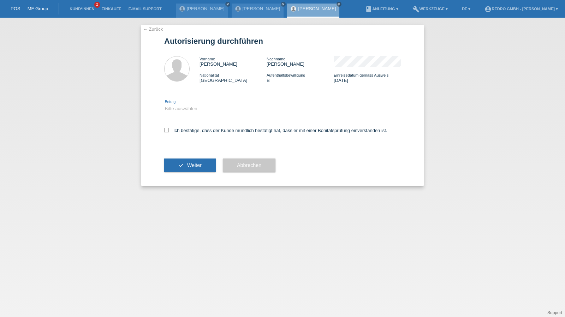
click at [198, 110] on select "Bitte auswählen CHF 1.00 - CHF 499.00 CHF 500.00 - CHF 1'999.00 CHF 2'000.00 - …" at bounding box center [219, 109] width 111 height 8
select select "1"
click at [164, 105] on select "Bitte auswählen CHF 1.00 - CHF 499.00 CHF 500.00 - CHF 1'999.00 CHF 2'000.00 - …" at bounding box center [219, 109] width 111 height 8
click at [187, 130] on label "Ich bestätige, dass der Kunde mündlich bestätigt hat, dass er mit einer Bonität…" at bounding box center [275, 130] width 223 height 5
click at [169, 130] on input "Ich bestätige, dass der Kunde mündlich bestätigt hat, dass er mit einer Bonität…" at bounding box center [166, 130] width 5 height 5
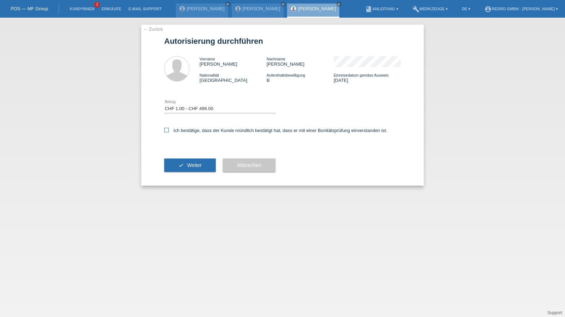
checkbox input "true"
click at [181, 161] on button "check Weiter" at bounding box center [190, 165] width 52 height 13
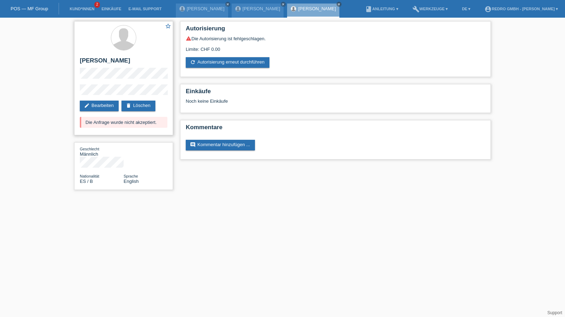
click at [141, 58] on h2 "[PERSON_NAME]" at bounding box center [124, 62] width 88 height 11
copy h2 "Villamil"
click at [87, 60] on h2 "[PERSON_NAME]" at bounding box center [124, 62] width 88 height 11
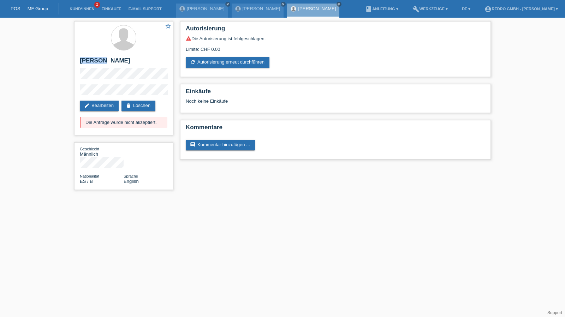
copy h2 "Álvaro"
click at [105, 61] on h2 "[PERSON_NAME]" at bounding box center [124, 62] width 88 height 11
copy div "[PERSON_NAME]"
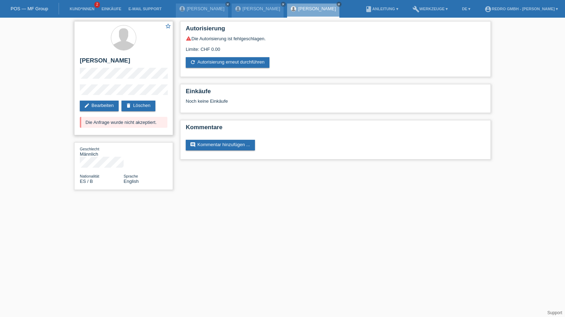
click at [89, 83] on div "star_border Álvaro Fernández-Villamil edit Bearbeiten delete Löschen Die Anfrag…" at bounding box center [123, 78] width 99 height 114
click at [69, 91] on div "star_border Álvaro Fernández-Villamil edit Bearbeiten delete Löschen Die Anfrag…" at bounding box center [282, 107] width 565 height 179
click at [80, 8] on link "Kund*innen" at bounding box center [82, 9] width 32 height 4
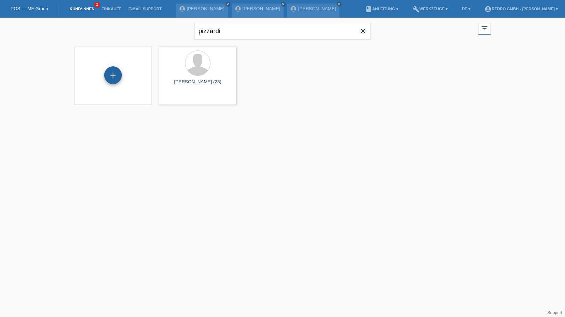
click at [119, 71] on div "+" at bounding box center [113, 75] width 18 height 18
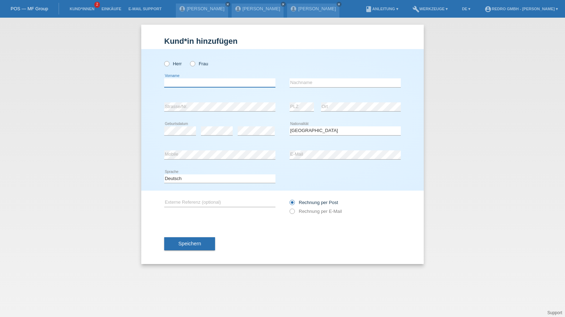
click at [201, 81] on input "text" at bounding box center [219, 82] width 111 height 9
click at [194, 84] on input "text" at bounding box center [219, 82] width 111 height 9
type input "[PERSON_NAME]"
select select "AO"
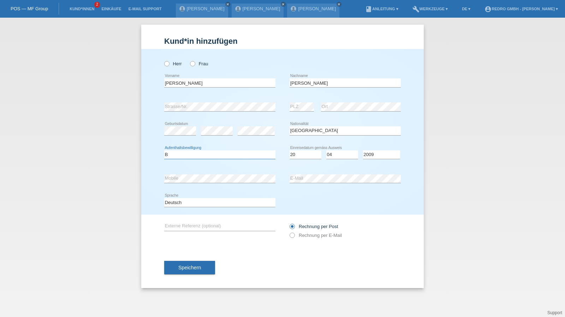
select select "B"
select select "20"
select select "04"
select select "2009"
click at [198, 264] on button "Speichern" at bounding box center [189, 267] width 51 height 13
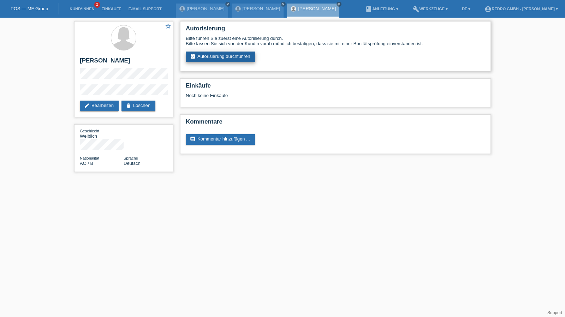
click at [228, 55] on link "assignment_turned_in Autorisierung durchführen" at bounding box center [221, 57] width 70 height 11
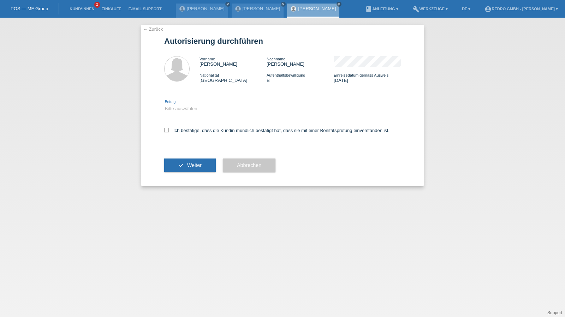
drag, startPoint x: 196, startPoint y: 108, endPoint x: 195, endPoint y: 112, distance: 4.8
click at [196, 108] on select "Bitte auswählen CHF 1.00 - CHF 499.00 CHF 500.00 - CHF 1'999.00 CHF 2'000.00 - …" at bounding box center [219, 109] width 111 height 8
select select "1"
click at [164, 105] on select "Bitte auswählen CHF 1.00 - CHF 499.00 CHF 500.00 - CHF 1'999.00 CHF 2'000.00 - …" at bounding box center [219, 109] width 111 height 8
click at [185, 131] on label "Ich bestätige, dass die Kundin mündlich bestätigt hat, dass sie mit einer Bonit…" at bounding box center [276, 130] width 225 height 5
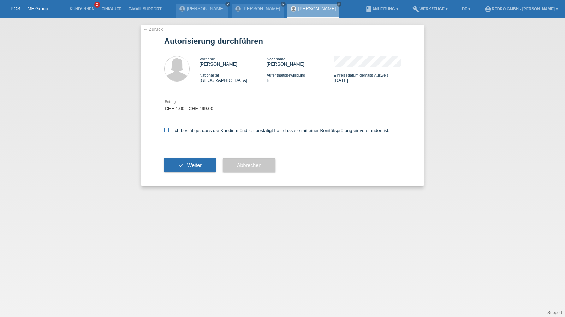
click at [169, 131] on input "Ich bestätige, dass die Kundin mündlich bestätigt hat, dass sie mit einer Bonit…" at bounding box center [166, 130] width 5 height 5
checkbox input "true"
click at [175, 170] on button "check Weiter" at bounding box center [190, 165] width 52 height 13
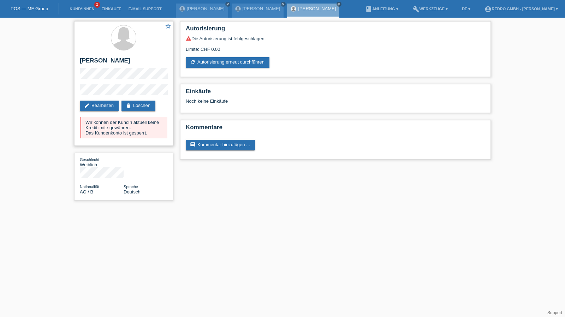
click at [104, 60] on h2 "[PERSON_NAME]" at bounding box center [124, 62] width 88 height 11
copy h2 "Neusa"
click at [104, 106] on link "edit Bearbeiten" at bounding box center [99, 106] width 39 height 11
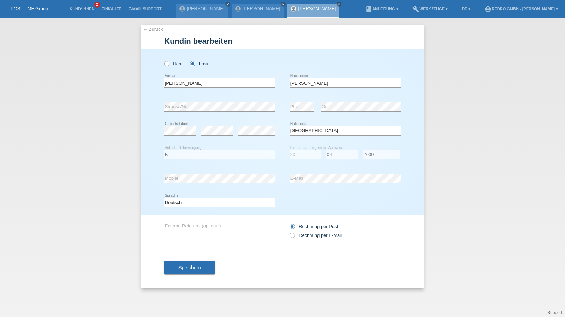
select select "AO"
select select "B"
select select "20"
select select "04"
select select "2009"
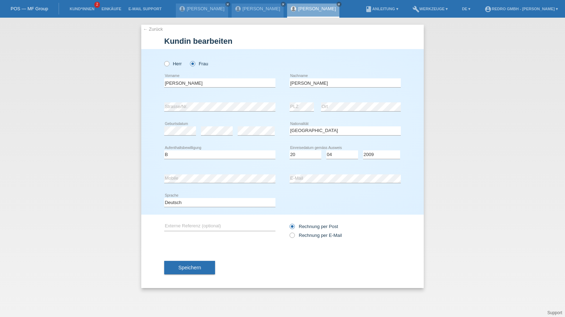
click at [145, 26] on link "← Zurück" at bounding box center [153, 28] width 20 height 5
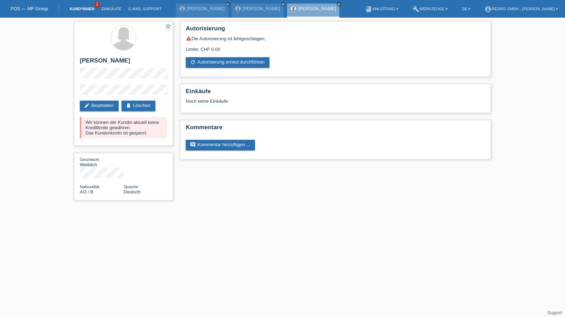
click at [82, 7] on link "Kund*innen" at bounding box center [82, 9] width 32 height 4
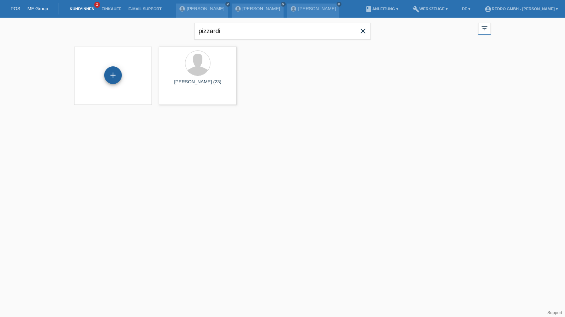
click at [115, 77] on div "+" at bounding box center [113, 75] width 17 height 12
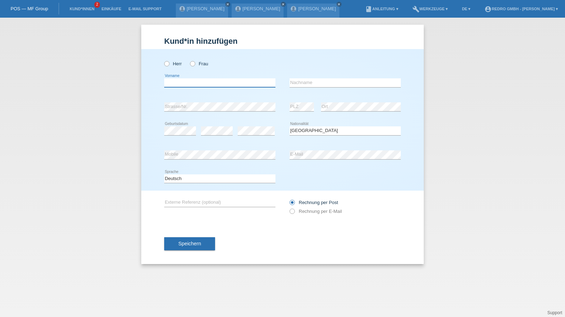
click at [208, 85] on input "text" at bounding box center [219, 82] width 111 height 9
click at [317, 124] on div "Bitte auswählen... Schweiz Deutschland Liechtenstein Österreich ------------ Af…" at bounding box center [345, 131] width 111 height 24
click at [317, 128] on select "Bitte auswählen... Schweiz Deutschland Liechtenstein Österreich ------------ Af…" at bounding box center [345, 130] width 111 height 8
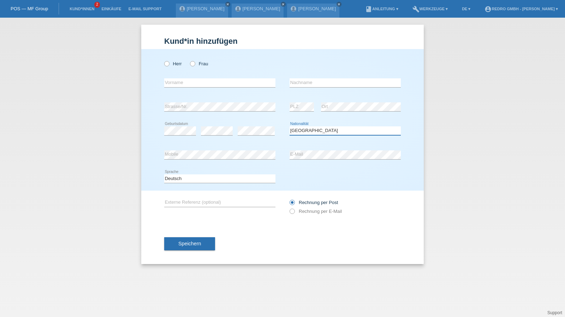
select select "SN"
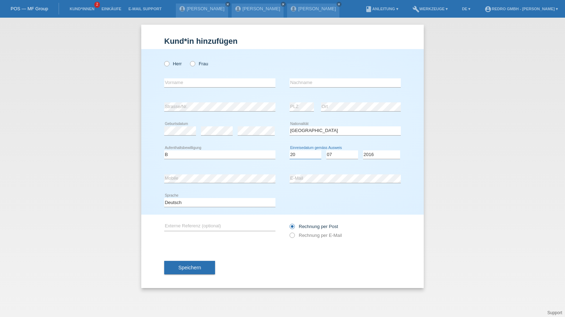
click at [304, 157] on select "Tag 01 02 03 04 05 06 07 08 09 10 11" at bounding box center [306, 155] width 32 height 8
click at [198, 82] on input "text" at bounding box center [219, 82] width 111 height 9
type input "Tarik"
type input "Dzafic"
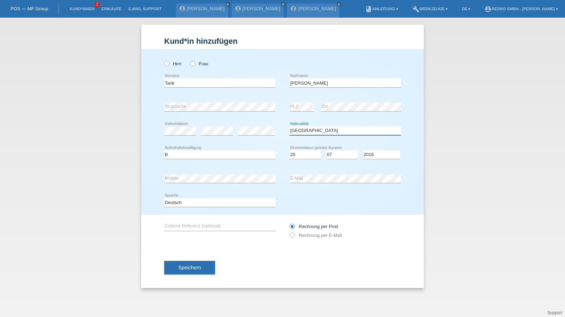
select select "SI"
click at [192, 261] on button "Speichern" at bounding box center [189, 267] width 51 height 13
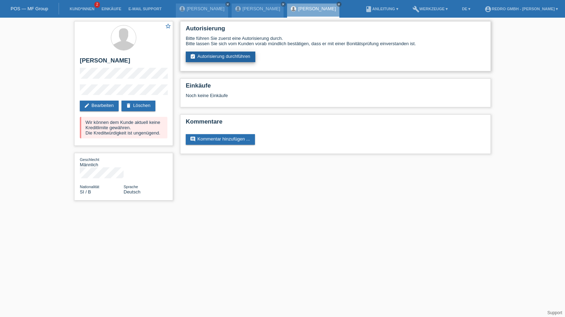
click at [208, 58] on link "assignment_turned_in Autorisierung durchführen" at bounding box center [221, 57] width 70 height 11
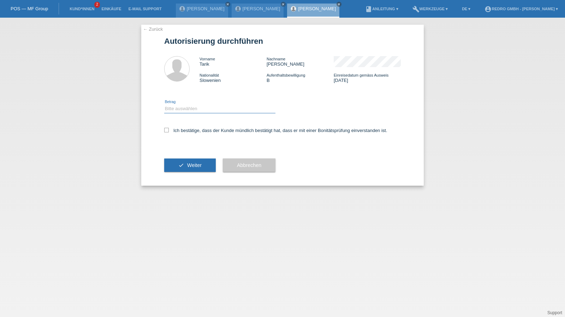
click at [191, 107] on select "Bitte auswählen CHF 1.00 - CHF 499.00 CHF 500.00 - CHF 1'999.00 CHF 2'000.00 - …" at bounding box center [219, 109] width 111 height 8
select select "1"
click at [164, 105] on select "Bitte auswählen CHF 1.00 - CHF 499.00 CHF 500.00 - CHF 1'999.00 CHF 2'000.00 - …" at bounding box center [219, 109] width 111 height 8
click at [184, 130] on label "Ich bestätige, dass der Kunde mündlich bestätigt hat, dass er mit einer Bonität…" at bounding box center [275, 130] width 223 height 5
click at [169, 130] on input "Ich bestätige, dass der Kunde mündlich bestätigt hat, dass er mit einer Bonität…" at bounding box center [166, 130] width 5 height 5
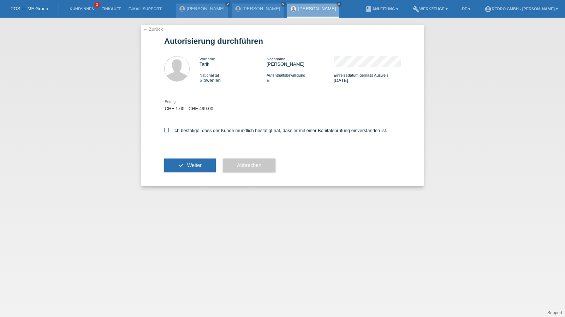
checkbox input "true"
click at [179, 157] on div "check Weiter" at bounding box center [190, 165] width 52 height 41
click at [178, 159] on button "check Weiter" at bounding box center [190, 165] width 52 height 13
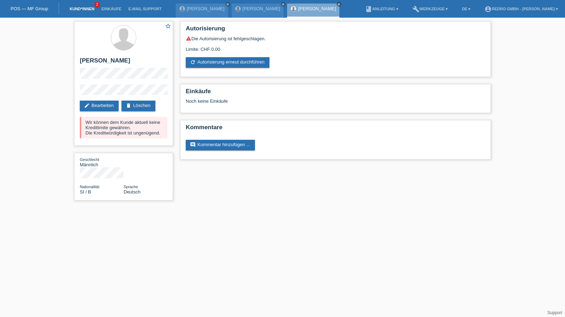
click at [74, 9] on link "Kund*innen" at bounding box center [82, 9] width 32 height 4
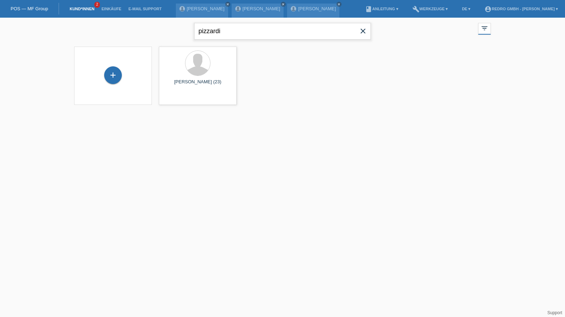
click at [232, 31] on input "pizzardi" at bounding box center [282, 31] width 177 height 17
click at [229, 27] on input "pizzardi" at bounding box center [282, 31] width 177 height 17
click at [229, 26] on input "pizzardi" at bounding box center [282, 31] width 177 height 17
paste input "Latif"
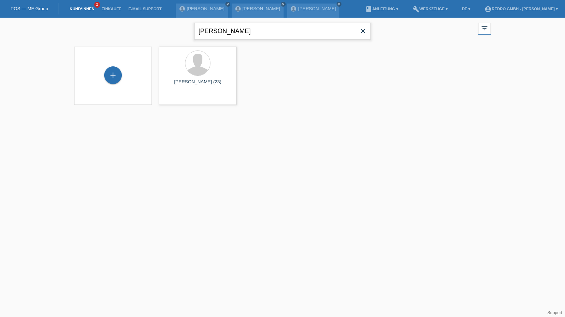
type input "Latifi"
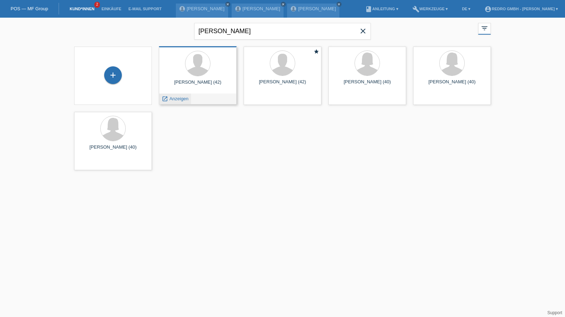
click at [175, 100] on span "Anzeigen" at bounding box center [179, 98] width 19 height 5
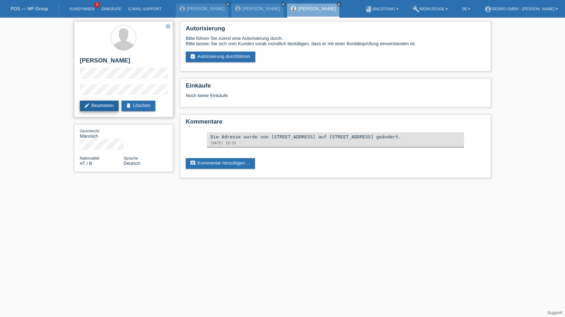
click at [110, 111] on link "edit Bearbeiten" at bounding box center [99, 106] width 39 height 11
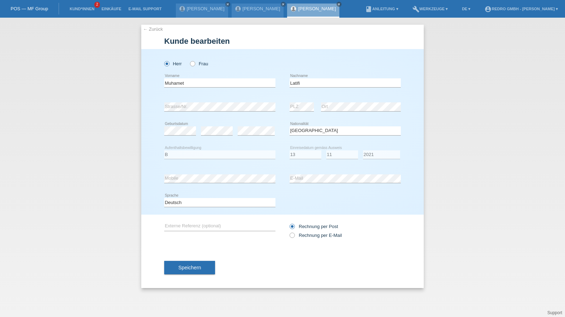
select select "AT"
select select "B"
select select "13"
select select "11"
select select "2021"
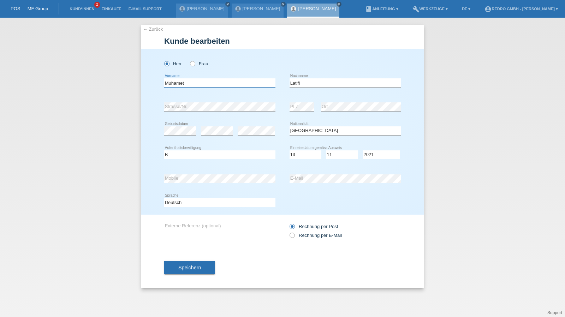
click at [227, 81] on input "Muhamet" at bounding box center [219, 82] width 111 height 9
click at [195, 270] on span "Speichern" at bounding box center [189, 268] width 23 height 6
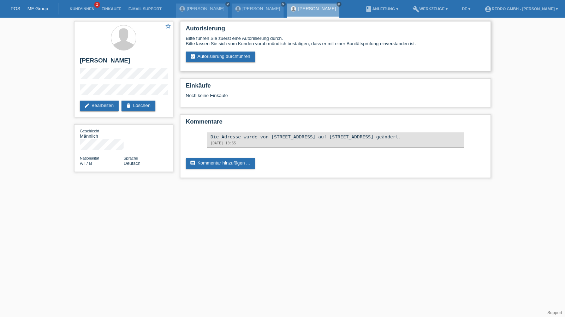
click at [217, 51] on div "Bitte führen Sie zuerst eine Autorisierung durch. Bitte lassen Sie sich vom Kun…" at bounding box center [336, 49] width 300 height 26
click at [216, 53] on link "assignment_turned_in Autorisierung durchführen" at bounding box center [221, 57] width 70 height 11
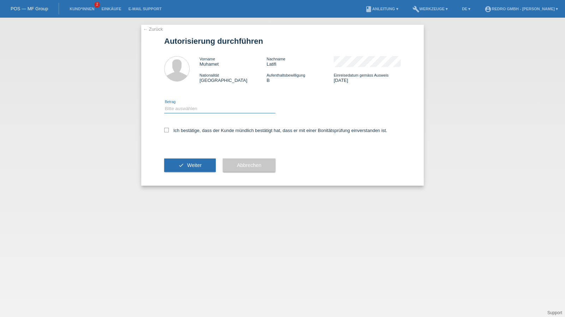
drag, startPoint x: 208, startPoint y: 106, endPoint x: 200, endPoint y: 113, distance: 10.6
click at [208, 106] on select "Bitte auswählen CHF 1.00 - CHF 499.00 CHF 500.00 - CHF 1'999.00 CHF 2'000.00 - …" at bounding box center [219, 109] width 111 height 8
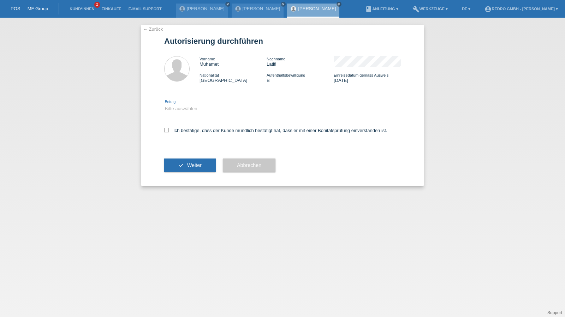
select select "1"
click at [164, 105] on select "Bitte auswählen CHF 1.00 - CHF 499.00 CHF 500.00 - CHF 1'999.00 CHF 2'000.00 - …" at bounding box center [219, 109] width 111 height 8
click at [184, 129] on label "Ich bestätige, dass der Kunde mündlich bestätigt hat, dass er mit einer Bonität…" at bounding box center [275, 130] width 223 height 5
click at [169, 129] on input "Ich bestätige, dass der Kunde mündlich bestätigt hat, dass er mit einer Bonität…" at bounding box center [166, 130] width 5 height 5
checkbox input "true"
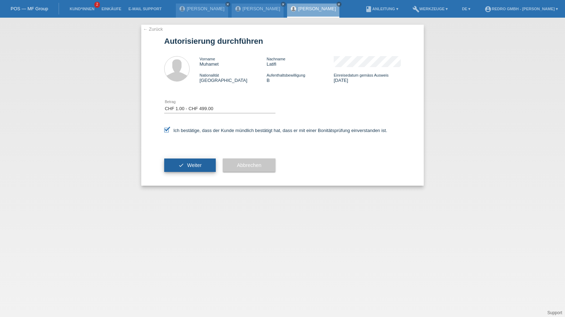
click at [182, 169] on button "check Weiter" at bounding box center [190, 165] width 52 height 13
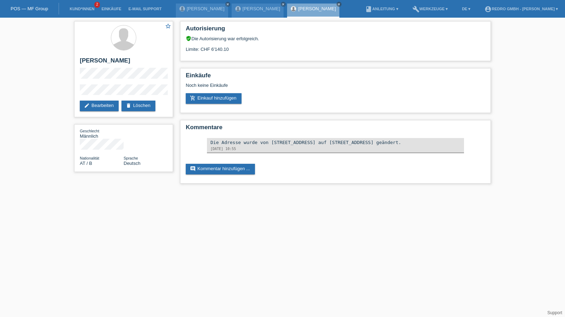
click at [82, 7] on li "Kund*innen 2" at bounding box center [82, 9] width 32 height 18
click at [80, 10] on link "Kund*innen" at bounding box center [82, 9] width 32 height 4
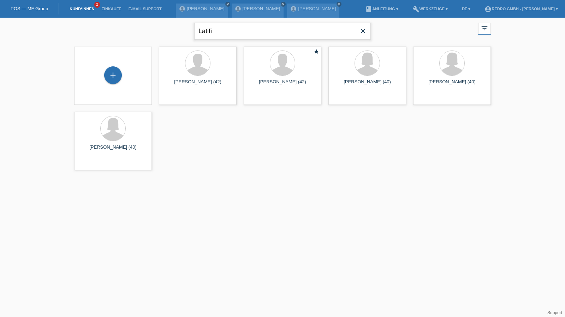
click at [222, 29] on input "Latifi" at bounding box center [282, 31] width 177 height 17
paste input "Butaja"
type input "Butaja"
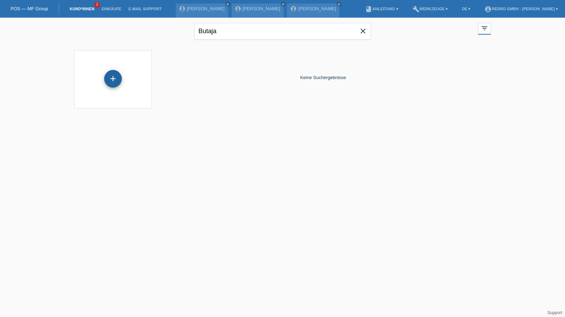
click at [112, 75] on div "+" at bounding box center [113, 79] width 18 height 18
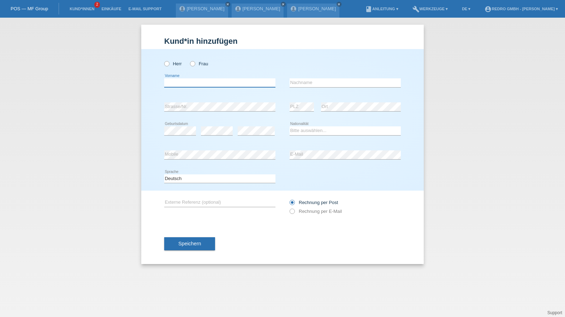
click at [183, 85] on input "text" at bounding box center [219, 82] width 111 height 9
paste input "Argen"
type input "Argen"
click at [176, 62] on label "Herr" at bounding box center [173, 63] width 18 height 5
click at [169, 62] on input "Herr" at bounding box center [166, 63] width 5 height 5
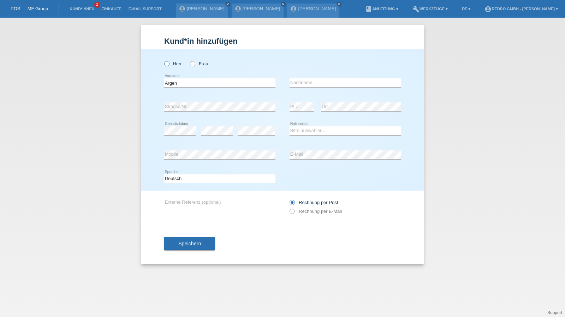
radio input "true"
click at [297, 79] on input "text" at bounding box center [345, 82] width 111 height 9
paste input "Butaja"
type input "Butaja"
click at [306, 159] on div "error E-Mail" at bounding box center [345, 155] width 111 height 24
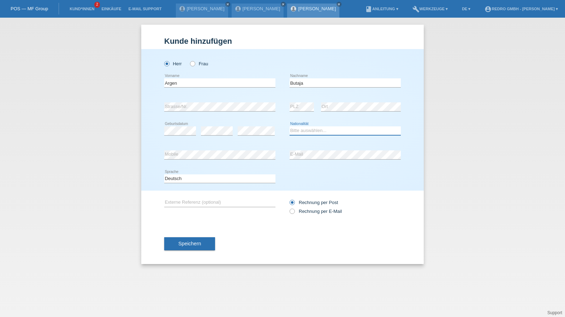
select select "CH"
click at [207, 240] on button "Speichern" at bounding box center [189, 243] width 51 height 13
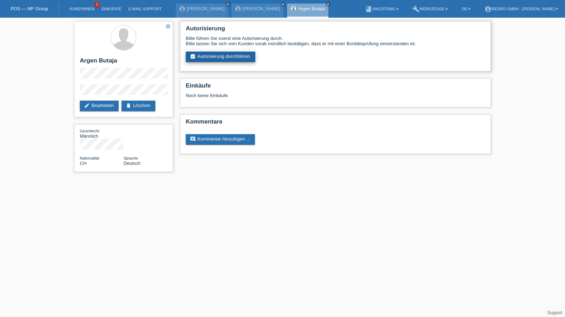
click at [206, 62] on link "assignment_turned_in Autorisierung durchführen" at bounding box center [221, 57] width 70 height 11
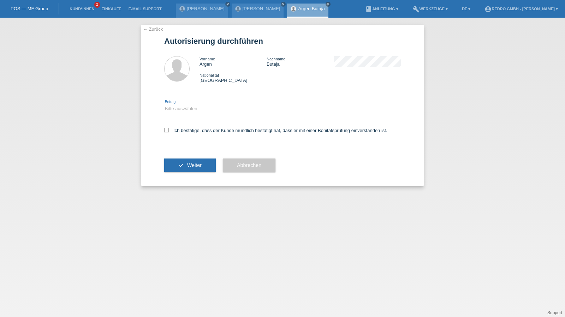
drag, startPoint x: 206, startPoint y: 106, endPoint x: 203, endPoint y: 113, distance: 7.0
click at [206, 106] on select "Bitte auswählen CHF 1.00 - CHF 499.00 CHF 500.00 - CHF 1'999.00 CHF 2'000.00 - …" at bounding box center [219, 109] width 111 height 8
select select "1"
click at [164, 105] on select "Bitte auswählen CHF 1.00 - CHF 499.00 CHF 500.00 - CHF 1'999.00 CHF 2'000.00 - …" at bounding box center [219, 109] width 111 height 8
click at [192, 133] on label "Ich bestätige, dass der Kunde mündlich bestätigt hat, dass er mit einer Bonität…" at bounding box center [275, 130] width 223 height 5
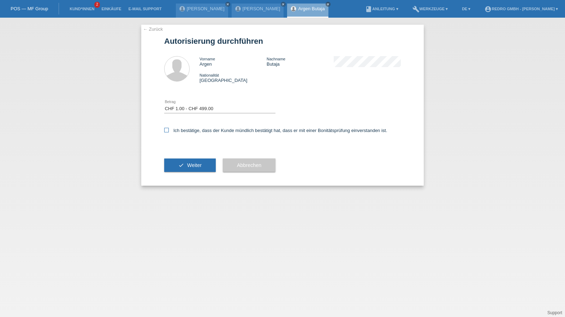
click at [169, 132] on input "Ich bestätige, dass der Kunde mündlich bestätigt hat, dass er mit einer Bonität…" at bounding box center [166, 130] width 5 height 5
checkbox input "true"
click at [188, 162] on button "check Weiter" at bounding box center [190, 165] width 52 height 13
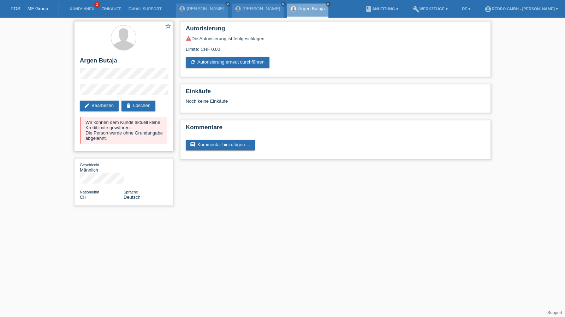
click at [107, 60] on h2 "Argen Butaja" at bounding box center [124, 62] width 88 height 11
drag, startPoint x: 107, startPoint y: 60, endPoint x: 111, endPoint y: 36, distance: 24.0
click at [107, 60] on h2 "Argen Butaja" at bounding box center [124, 62] width 88 height 11
copy h2 "Butaja"
click at [101, 60] on h2 "Argen Butaja" at bounding box center [124, 62] width 88 height 11
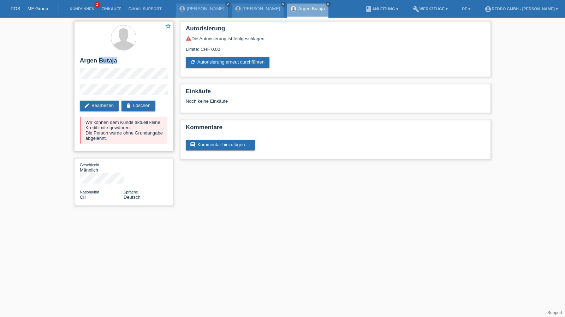
click at [101, 60] on h2 "Argen Butaja" at bounding box center [124, 62] width 88 height 11
click at [89, 84] on div "star_border Argen Butaja edit Bearbeiten delete Löschen Wir können dem Kunde ak…" at bounding box center [123, 86] width 99 height 130
drag, startPoint x: 119, startPoint y: 83, endPoint x: 52, endPoint y: 91, distance: 67.6
click at [52, 91] on div "star_border Argen Butaja edit Bearbeiten delete Löschen Wir können dem Kunde ak…" at bounding box center [282, 115] width 565 height 195
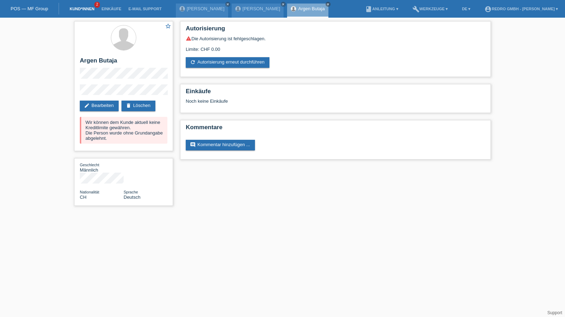
click at [82, 7] on link "Kund*innen" at bounding box center [82, 9] width 32 height 4
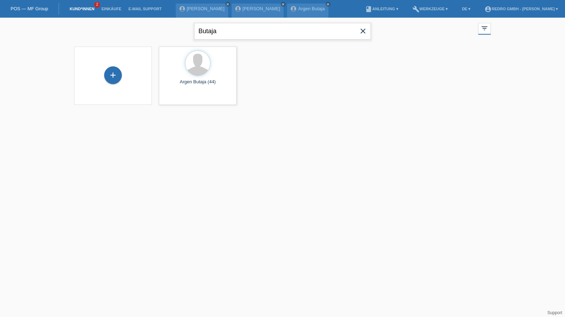
click at [246, 31] on input "Butaja" at bounding box center [282, 31] width 177 height 17
type input "[PERSON_NAME]"
click at [113, 69] on div "+" at bounding box center [113, 75] width 18 height 18
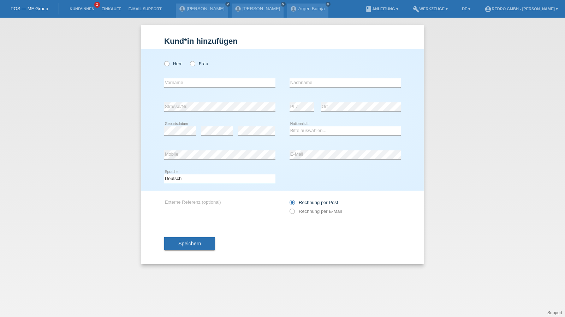
click at [182, 60] on div "Herr Frau" at bounding box center [219, 64] width 111 height 14
click at [178, 63] on label "Herr" at bounding box center [173, 63] width 18 height 5
click at [169, 63] on input "Herr" at bounding box center [166, 63] width 5 height 5
radio input "true"
click at [179, 86] on input "text" at bounding box center [219, 82] width 111 height 9
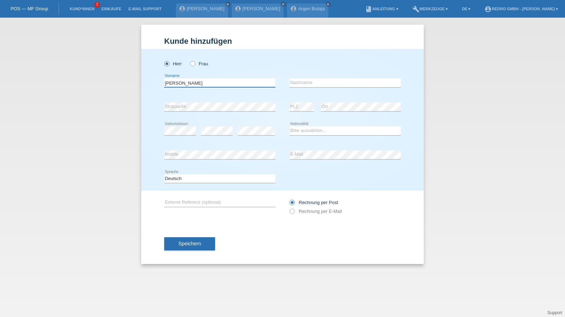
type input "Stefan"
type input "Macura"
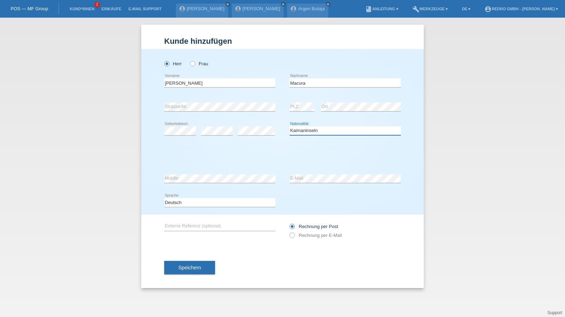
select select "HR"
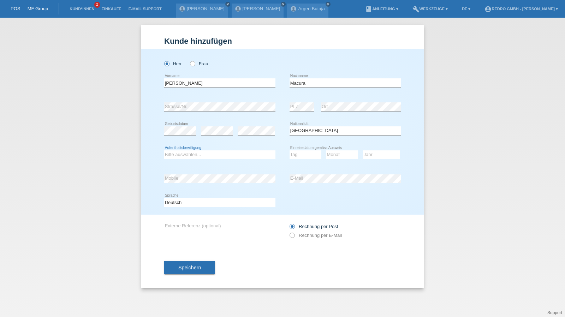
select select "B"
click at [301, 153] on select "Tag 01 02 03 04 05 06 07 08 09 10 11" at bounding box center [306, 155] width 32 height 8
select select "20"
select select "01"
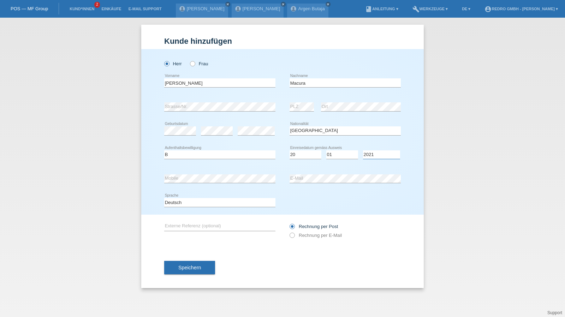
select select "2022"
click at [189, 269] on span "Speichern" at bounding box center [189, 268] width 23 height 6
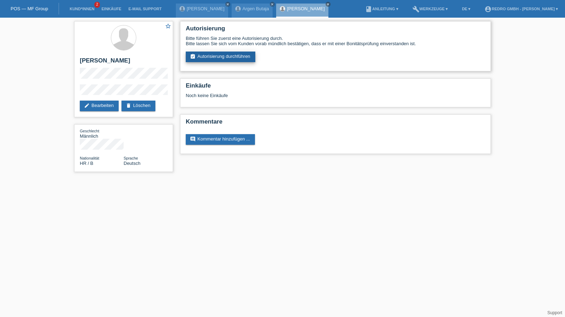
click at [211, 60] on link "assignment_turned_in Autorisierung durchführen" at bounding box center [221, 57] width 70 height 11
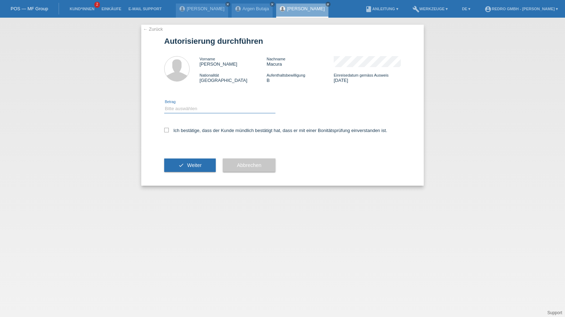
drag, startPoint x: 212, startPoint y: 108, endPoint x: 209, endPoint y: 112, distance: 5.0
click at [212, 108] on select "Bitte auswählen CHF 1.00 - CHF 499.00 CHF 500.00 - CHF 1'999.00 CHF 2'000.00 - …" at bounding box center [219, 109] width 111 height 8
select select "1"
click at [164, 105] on select "Bitte auswählen CHF 1.00 - CHF 499.00 CHF 500.00 - CHF 1'999.00 CHF 2'000.00 - …" at bounding box center [219, 109] width 111 height 8
click at [188, 130] on label "Ich bestätige, dass der Kunde mündlich bestätigt hat, dass er mit einer Bonität…" at bounding box center [275, 130] width 223 height 5
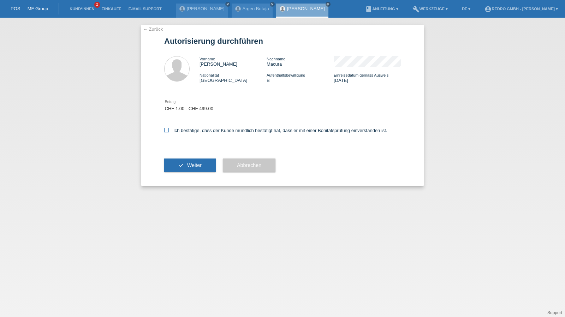
click at [169, 130] on input "Ich bestätige, dass der Kunde mündlich bestätigt hat, dass er mit einer Bonität…" at bounding box center [166, 130] width 5 height 5
checkbox input "true"
click at [187, 173] on div "check Weiter" at bounding box center [190, 165] width 52 height 41
click at [179, 164] on button "check Weiter" at bounding box center [190, 165] width 52 height 13
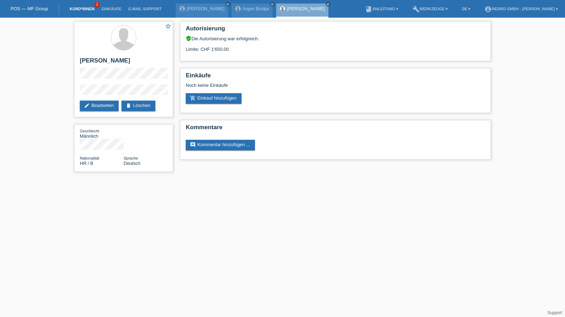
click at [88, 7] on link "Kund*innen" at bounding box center [82, 9] width 32 height 4
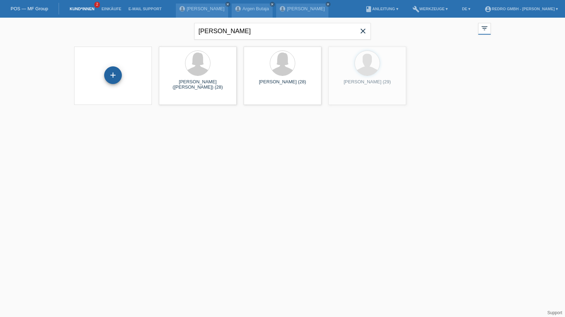
click at [107, 75] on div "+" at bounding box center [113, 75] width 18 height 18
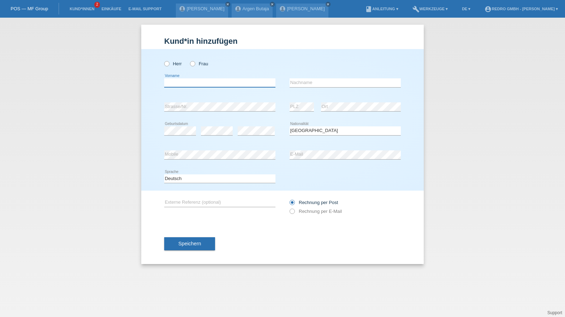
click at [197, 81] on input "text" at bounding box center [219, 82] width 111 height 9
click at [342, 84] on input "text" at bounding box center [345, 82] width 111 height 9
type input "[PERSON_NAME]"
click at [202, 83] on input "text" at bounding box center [219, 82] width 111 height 9
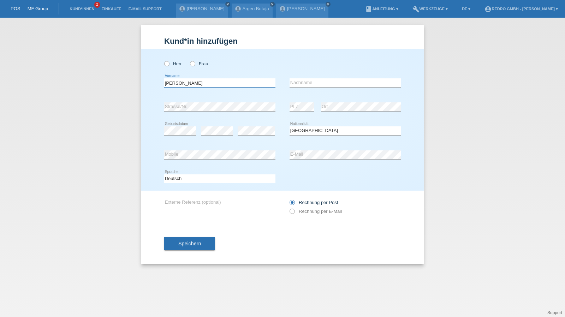
paste input "[PERSON_NAME]"
drag, startPoint x: 173, startPoint y: 84, endPoint x: 99, endPoint y: 84, distance: 74.2
click at [99, 84] on div "Kund*in hinzufügen Kunde hinzufügen Kundin hinzufügen Herr Frau WaltMelanie err…" at bounding box center [282, 168] width 565 height 300
type input "[PERSON_NAME]"
click at [311, 81] on input "text" at bounding box center [345, 82] width 111 height 9
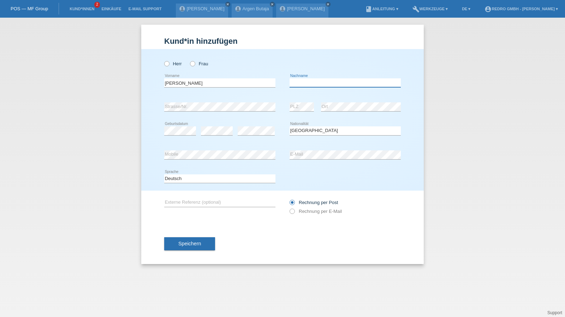
paste input "Walt"
type input "Walt"
click at [320, 81] on input "Walt" at bounding box center [345, 82] width 111 height 9
select select "CH"
click at [207, 243] on button "Speichern" at bounding box center [189, 243] width 51 height 13
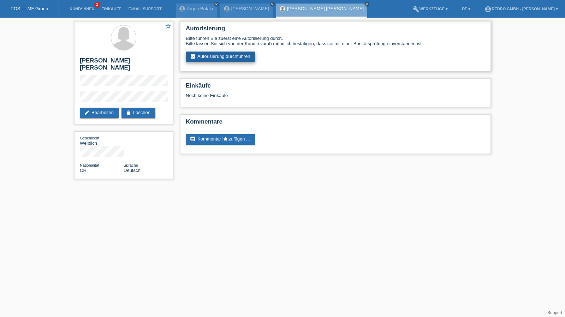
drag, startPoint x: 228, startPoint y: 48, endPoint x: 217, endPoint y: 59, distance: 15.5
click at [228, 48] on div "Bitte führen Sie zuerst eine Autorisierung durch. Bitte lassen Sie sich von der…" at bounding box center [336, 49] width 300 height 26
click at [217, 59] on link "assignment_turned_in Autorisierung durchführen" at bounding box center [221, 57] width 70 height 11
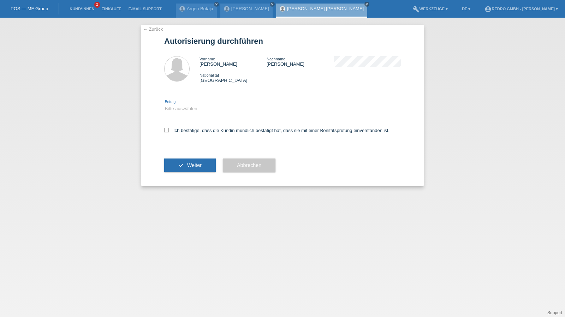
click at [194, 111] on select "Bitte auswählen CHF 1.00 - CHF 499.00 CHF 500.00 - CHF 1'999.00 CHF 2'000.00 - …" at bounding box center [219, 109] width 111 height 8
select select "1"
click at [164, 105] on select "Bitte auswählen CHF 1.00 - CHF 499.00 CHF 500.00 - CHF 1'999.00 CHF 2'000.00 - …" at bounding box center [219, 109] width 111 height 8
click at [185, 128] on div "Ich bestätige, dass die Kundin mündlich bestätigt hat, dass sie mit einer Bonit…" at bounding box center [282, 133] width 237 height 24
click at [193, 131] on label "Ich bestätige, dass die Kundin mündlich bestätigt hat, dass sie mit einer Bonit…" at bounding box center [276, 130] width 225 height 5
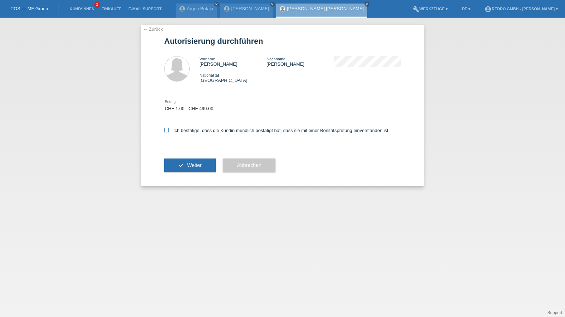
click at [169, 131] on input "Ich bestätige, dass die Kundin mündlich bestätigt hat, dass sie mit einer Bonit…" at bounding box center [166, 130] width 5 height 5
checkbox input "true"
click at [182, 169] on button "check Weiter" at bounding box center [190, 165] width 52 height 13
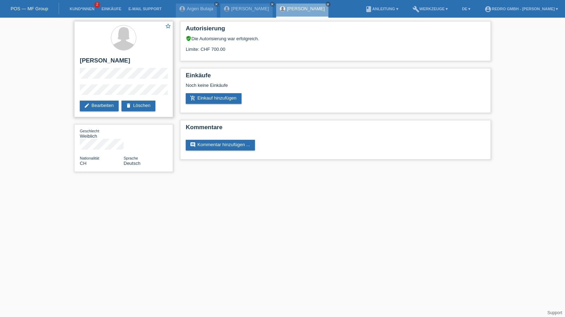
click at [92, 60] on h2 "[PERSON_NAME] [PERSON_NAME]" at bounding box center [124, 62] width 88 height 11
copy div "[PERSON_NAME] [PERSON_NAME]"
click at [57, 93] on div "star_border Melanie Walt edit Bearbeiten delete Löschen Geschlecht Weiblich Nat…" at bounding box center [282, 98] width 565 height 161
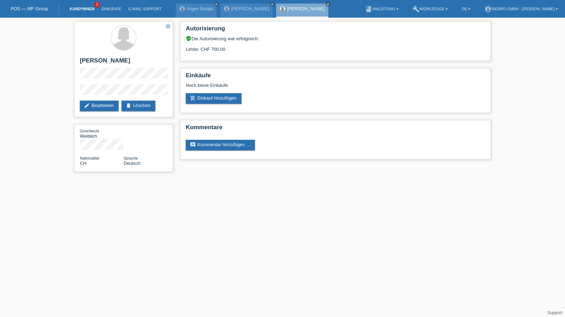
click at [83, 11] on link "Kund*innen" at bounding box center [82, 9] width 32 height 4
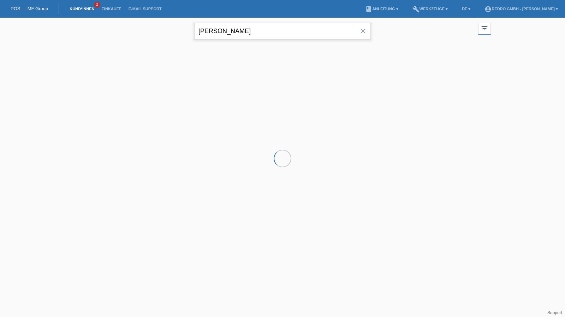
click at [243, 24] on input "[PERSON_NAME]" at bounding box center [282, 31] width 177 height 17
paste input "serracc"
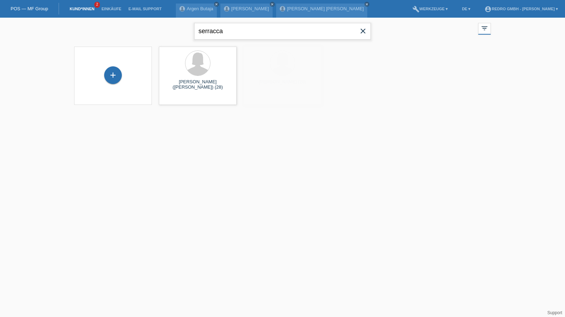
type input "serracca"
click at [110, 78] on div "+" at bounding box center [113, 79] width 18 height 18
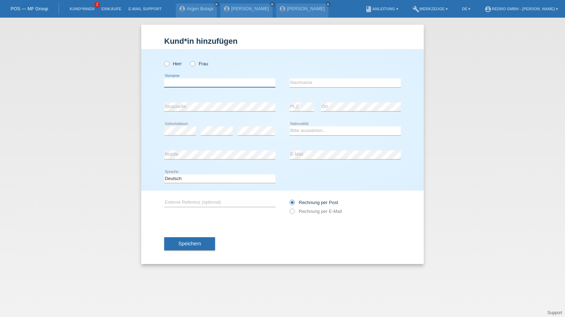
drag, startPoint x: 215, startPoint y: 82, endPoint x: 228, endPoint y: 76, distance: 14.4
click at [215, 82] on input "text" at bounding box center [219, 82] width 111 height 9
paste input "[PERSON_NAME]"
type input "[PERSON_NAME]"
click at [179, 62] on label "Herr" at bounding box center [173, 63] width 18 height 5
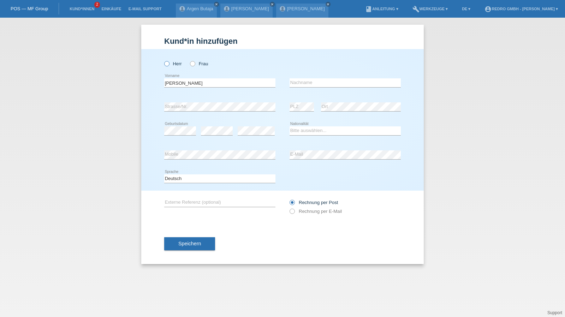
click at [169, 62] on input "Herr" at bounding box center [166, 63] width 5 height 5
radio input "true"
click at [314, 85] on input "text" at bounding box center [345, 82] width 111 height 9
paste input "serracca"
type input "Serracca"
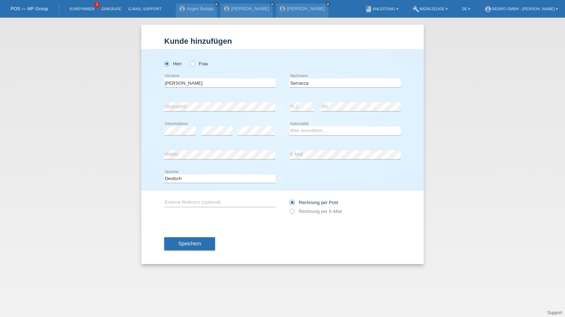
click at [209, 99] on div "error Strasse/Nr." at bounding box center [219, 107] width 111 height 24
select select "CH"
click at [209, 180] on select "Deutsch Français Italiano English" at bounding box center [219, 179] width 111 height 8
select select "fr"
click at [164, 175] on select "Deutsch Français Italiano English" at bounding box center [219, 179] width 111 height 8
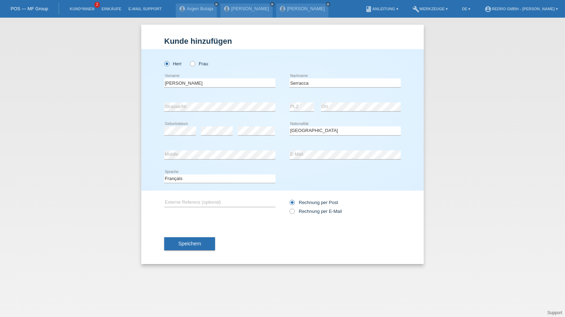
click at [184, 231] on div "Speichern" at bounding box center [282, 244] width 237 height 41
click at [181, 242] on span "Speichern" at bounding box center [189, 244] width 23 height 6
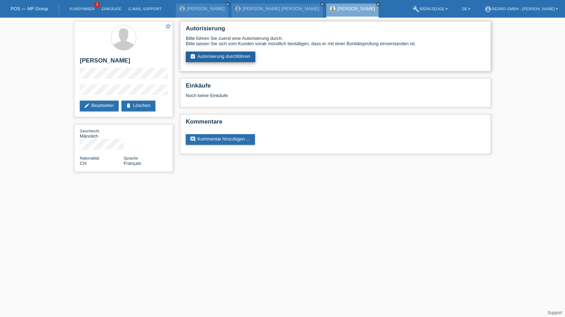
click at [241, 61] on link "assignment_turned_in Autorisierung durchführen" at bounding box center [221, 57] width 70 height 11
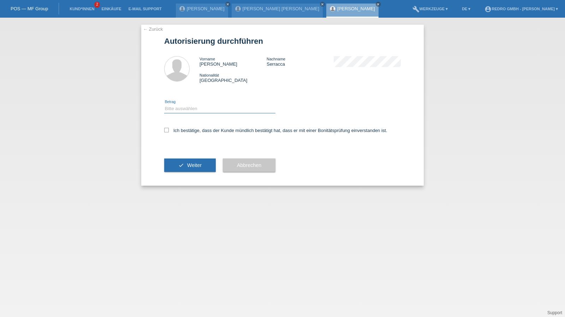
click at [197, 111] on select "Bitte auswählen CHF 1.00 - CHF 499.00 CHF 500.00 - CHF 1'999.00 CHF 2'000.00 - …" at bounding box center [219, 109] width 111 height 8
select select "1"
click at [164, 105] on select "Bitte auswählen CHF 1.00 - CHF 499.00 CHF 500.00 - CHF 1'999.00 CHF 2'000.00 - …" at bounding box center [219, 109] width 111 height 8
click at [191, 131] on label "Ich bestätige, dass der Kunde mündlich bestätigt hat, dass er mit einer Bonität…" at bounding box center [275, 130] width 223 height 5
click at [169, 131] on input "Ich bestätige, dass der Kunde mündlich bestätigt hat, dass er mit einer Bonität…" at bounding box center [166, 130] width 5 height 5
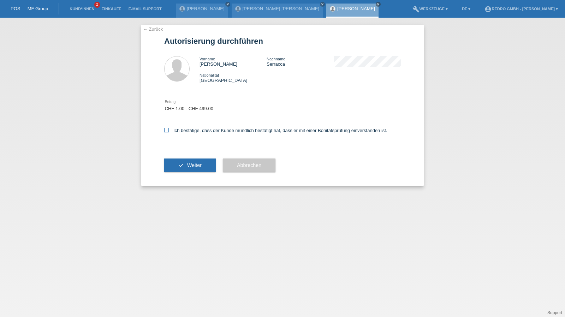
checkbox input "true"
click at [183, 174] on div "check Weiter" at bounding box center [190, 165] width 52 height 41
click at [183, 169] on button "check Weiter" at bounding box center [190, 165] width 52 height 13
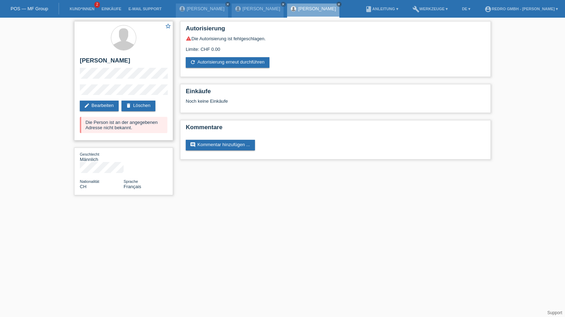
click at [115, 59] on h2 "[PERSON_NAME]" at bounding box center [124, 62] width 88 height 11
drag, startPoint x: 115, startPoint y: 59, endPoint x: 126, endPoint y: 4, distance: 55.5
click at [115, 59] on h2 "[PERSON_NAME]" at bounding box center [124, 62] width 88 height 11
copy h2 "Serracca"
click at [95, 64] on h2 "[PERSON_NAME]" at bounding box center [124, 62] width 88 height 11
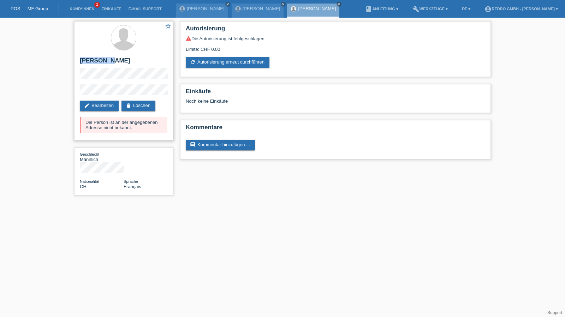
click at [95, 64] on h2 "[PERSON_NAME]" at bounding box center [124, 62] width 88 height 11
copy div "[PERSON_NAME]"
click at [54, 91] on div "star_border Fabrizio Serracca edit Bearbeiten delete Löschen Die Person ist an …" at bounding box center [282, 110] width 565 height 185
click at [71, 10] on link "Kund*innen" at bounding box center [82, 9] width 32 height 4
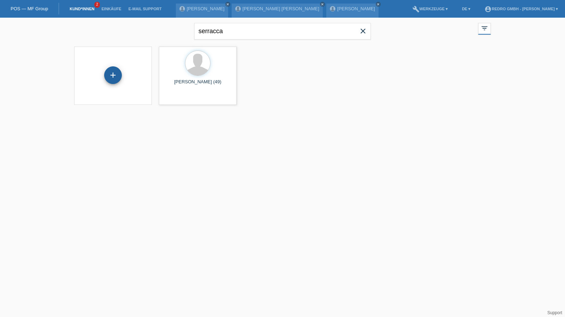
click at [119, 74] on div "+" at bounding box center [113, 75] width 18 height 18
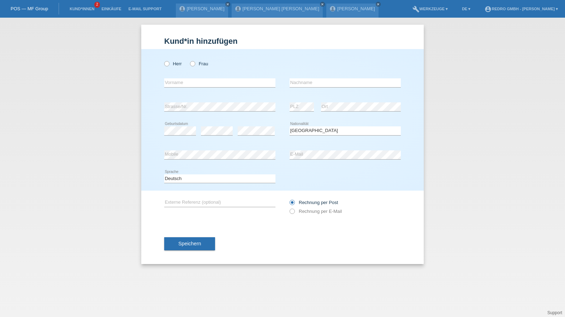
click at [188, 88] on div "error Vorname" at bounding box center [219, 83] width 111 height 24
click at [194, 84] on input "text" at bounding box center [219, 82] width 111 height 9
type input "Blazej"
type input "Ferus"
click at [314, 81] on input "Ferus" at bounding box center [345, 82] width 111 height 9
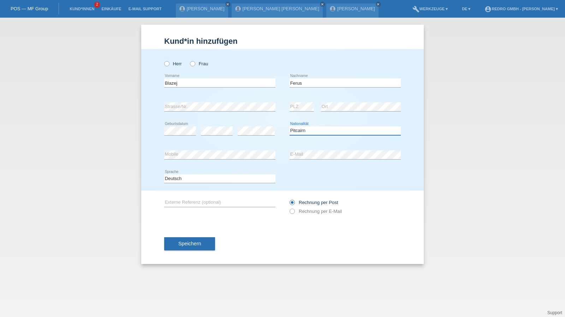
select select "PL"
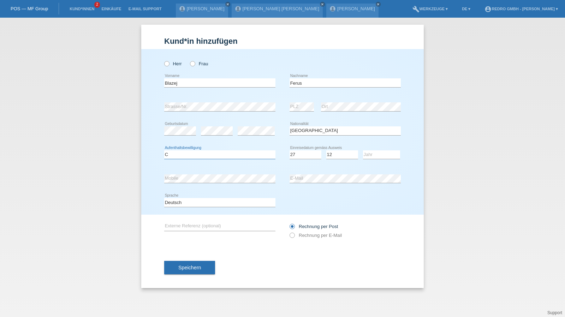
select select "C"
click at [302, 153] on select "Tag 01 02 03 04 05 06 07 08 09 10 11" at bounding box center [306, 155] width 32 height 8
select select "28"
select select "12"
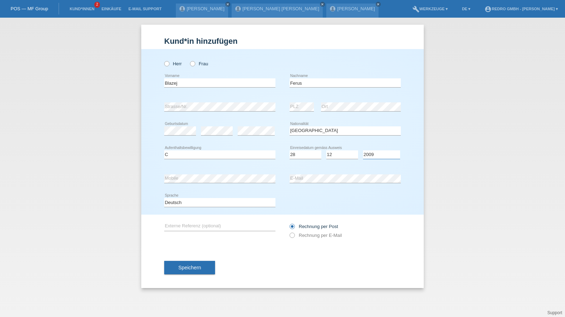
select select "2008"
click at [204, 264] on button "Speichern" at bounding box center [189, 267] width 51 height 13
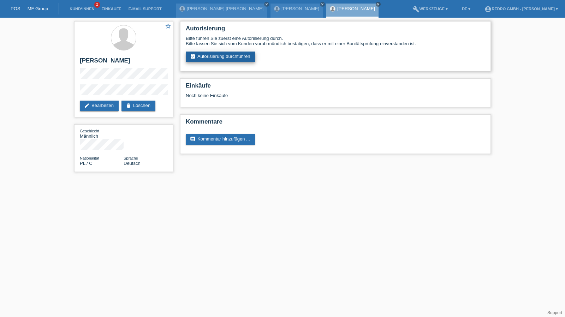
click at [224, 59] on link "assignment_turned_in Autorisierung durchführen" at bounding box center [221, 57] width 70 height 11
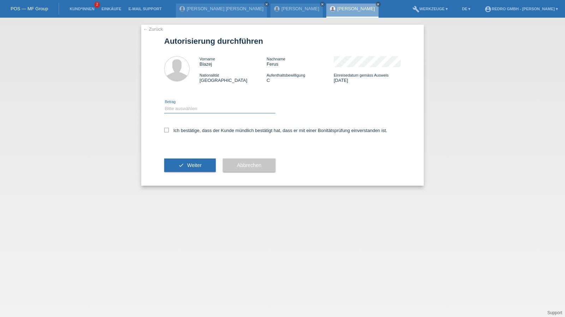
drag, startPoint x: 200, startPoint y: 107, endPoint x: 197, endPoint y: 112, distance: 6.7
click at [200, 107] on select "Bitte auswählen CHF 1.00 - CHF 499.00 CHF 500.00 - CHF 1'999.00 CHF 2'000.00 - …" at bounding box center [219, 109] width 111 height 8
select select "1"
click at [164, 105] on select "Bitte auswählen CHF 1.00 - CHF 499.00 CHF 500.00 - CHF 1'999.00 CHF 2'000.00 - …" at bounding box center [219, 109] width 111 height 8
click at [181, 132] on label "Ich bestätige, dass der Kunde mündlich bestätigt hat, dass er mit einer Bonität…" at bounding box center [275, 130] width 223 height 5
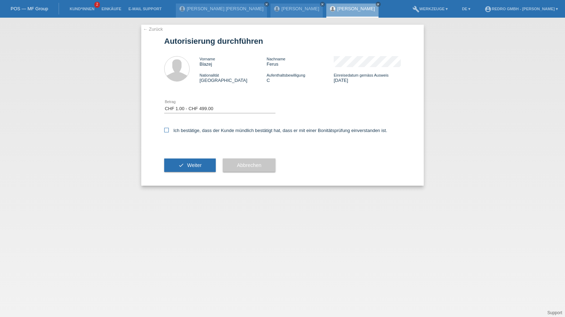
click at [169, 132] on input "Ich bestätige, dass der Kunde mündlich bestätigt hat, dass er mit einer Bonität…" at bounding box center [166, 130] width 5 height 5
checkbox input "true"
click at [181, 173] on div "check Weiter" at bounding box center [190, 165] width 52 height 41
click at [181, 169] on button "check Weiter" at bounding box center [190, 165] width 52 height 13
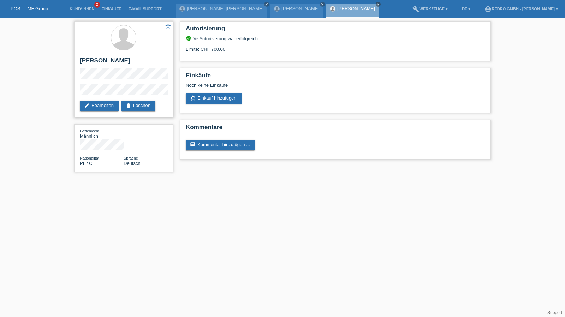
click at [101, 61] on h2 "[PERSON_NAME]" at bounding box center [124, 62] width 88 height 11
copy h2 "Ferus"
click at [77, 6] on li "Kund*innen 2" at bounding box center [82, 9] width 32 height 18
click at [76, 8] on link "Kund*innen" at bounding box center [82, 9] width 32 height 4
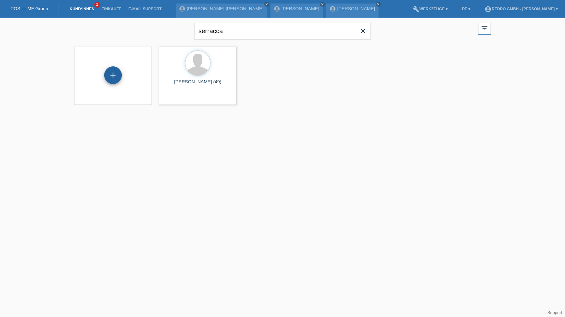
click at [113, 71] on div "+" at bounding box center [113, 75] width 18 height 18
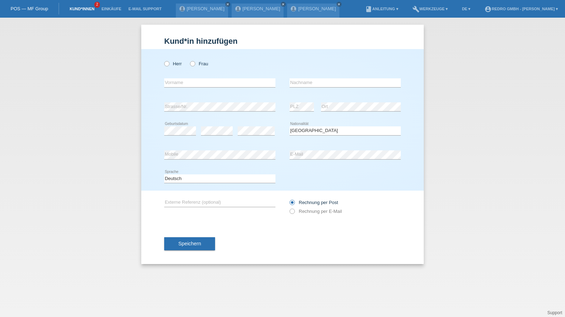
click at [90, 10] on link "Kund*innen" at bounding box center [82, 9] width 32 height 4
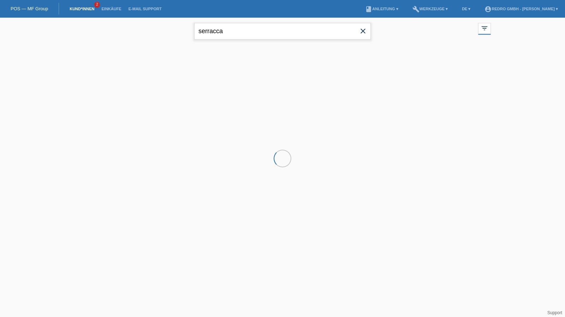
click at [255, 33] on input "serracca" at bounding box center [282, 31] width 177 height 17
click at [254, 33] on input "serracca" at bounding box center [282, 31] width 177 height 17
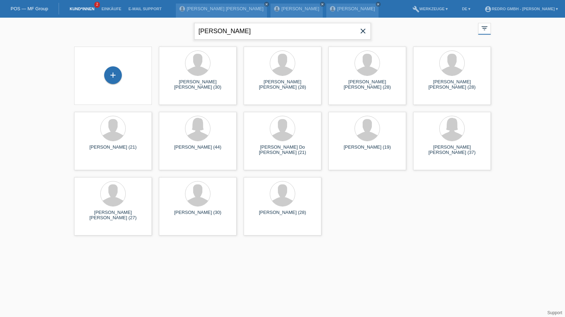
click at [254, 27] on input "[PERSON_NAME]" at bounding box center [282, 31] width 177 height 17
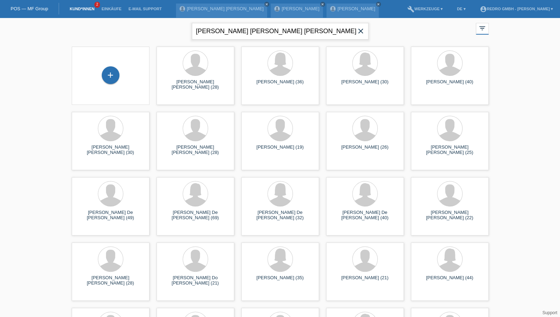
click at [271, 30] on input "luiz felipe de andrade rebelo" at bounding box center [280, 31] width 177 height 17
type input "rebelo"
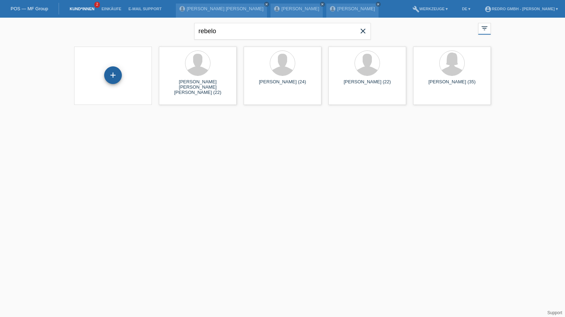
click at [118, 77] on div "+" at bounding box center [113, 75] width 18 height 18
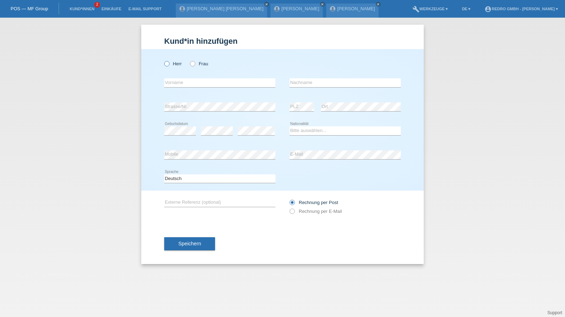
click at [175, 65] on label "Herr" at bounding box center [173, 63] width 18 height 5
click at [169, 65] on input "Herr" at bounding box center [166, 63] width 5 height 5
radio input "true"
click at [181, 88] on div "error Vorname" at bounding box center [219, 83] width 111 height 24
click at [182, 84] on input "text" at bounding box center [219, 82] width 111 height 9
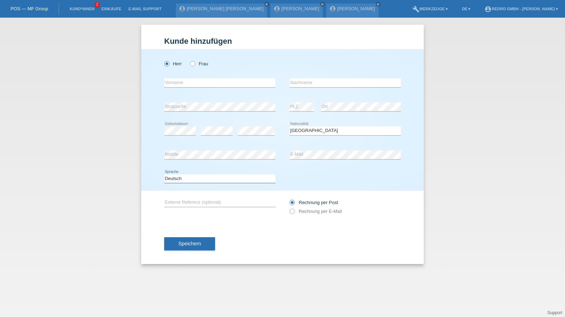
drag, startPoint x: 193, startPoint y: 177, endPoint x: 191, endPoint y: 182, distance: 5.2
click at [193, 177] on select "Deutsch Français Italiano English" at bounding box center [219, 179] width 111 height 8
select select "en"
click at [164, 175] on select "Deutsch Français Italiano English" at bounding box center [219, 179] width 111 height 8
select select "PT"
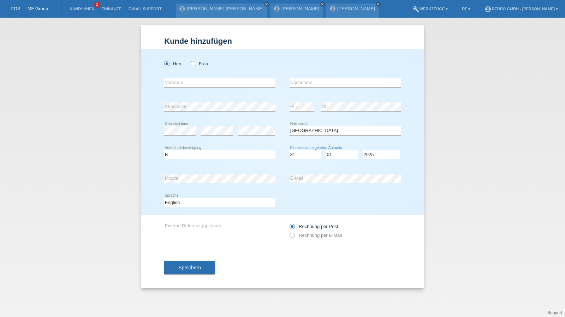
click at [295, 156] on select "Tag 01 02 03 04 05 06 07 08 09 10 11" at bounding box center [306, 155] width 32 height 8
drag, startPoint x: 295, startPoint y: 156, endPoint x: 300, endPoint y: 154, distance: 4.6
click at [295, 156] on select "Tag 01 02 03 04 05 06 07 08 09 10 11" at bounding box center [306, 155] width 32 height 8
select select "31"
select select "01"
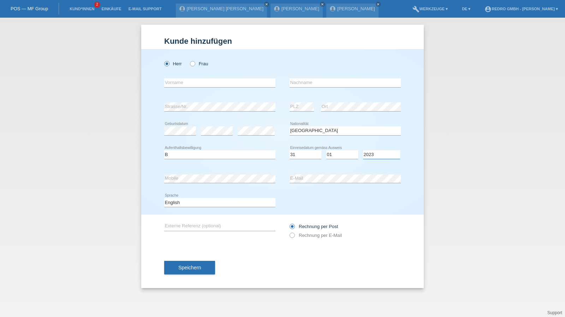
select select "2022"
click at [191, 81] on input "text" at bounding box center [219, 82] width 111 height 9
click at [337, 82] on input "text" at bounding box center [345, 82] width 111 height 9
type input "Rebelo"
click at [211, 85] on input "text" at bounding box center [219, 82] width 111 height 9
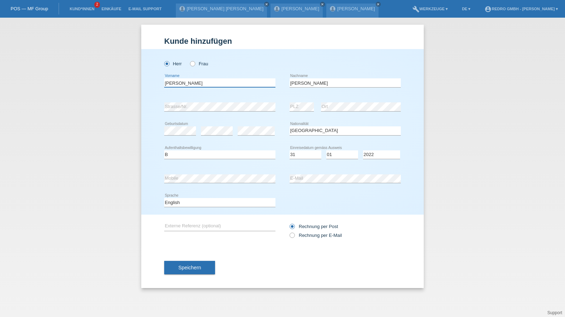
type input "Luiz Felipe"
type input "De Andrade Rebelo"
click at [199, 268] on span "Speichern" at bounding box center [189, 268] width 23 height 6
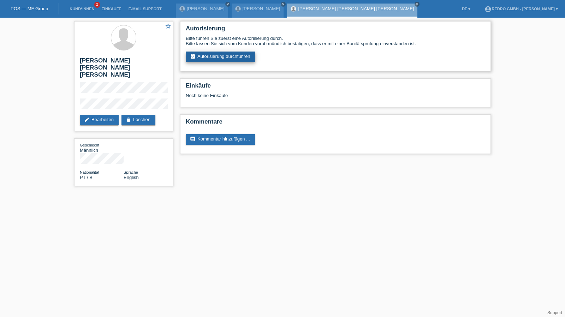
click at [212, 57] on link "assignment_turned_in Autorisierung durchführen" at bounding box center [221, 57] width 70 height 11
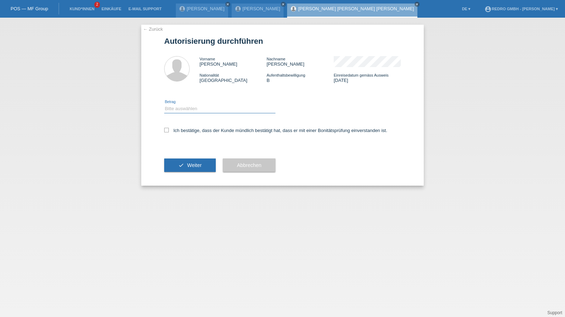
drag, startPoint x: 186, startPoint y: 107, endPoint x: 185, endPoint y: 112, distance: 5.1
click at [186, 107] on select "Bitte auswählen CHF 1.00 - CHF 499.00 CHF 500.00 - CHF 1'999.00 CHF 2'000.00 - …" at bounding box center [219, 109] width 111 height 8
select select "1"
click at [164, 105] on select "Bitte auswählen CHF 1.00 - CHF 499.00 CHF 500.00 - CHF 1'999.00 CHF 2'000.00 - …" at bounding box center [219, 109] width 111 height 8
click at [181, 133] on label "Ich bestätige, dass der Kunde mündlich bestätigt hat, dass er mit einer Bonität…" at bounding box center [275, 130] width 223 height 5
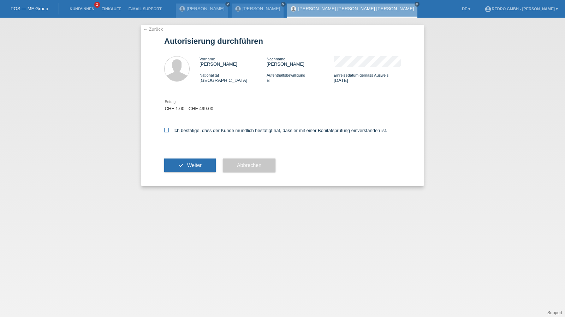
click at [169, 132] on input "Ich bestätige, dass der Kunde mündlich bestätigt hat, dass er mit einer Bonität…" at bounding box center [166, 130] width 5 height 5
checkbox input "true"
click at [187, 167] on button "check Weiter" at bounding box center [190, 165] width 52 height 13
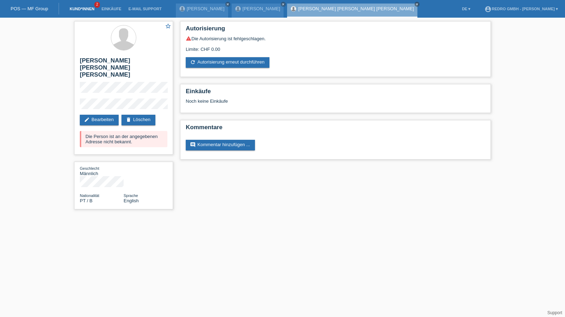
click at [66, 7] on link "Kund*innen" at bounding box center [82, 9] width 32 height 4
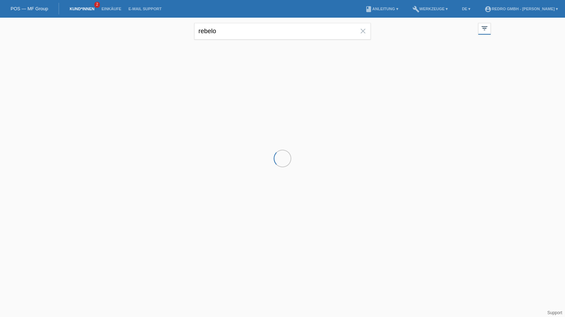
click at [256, 20] on div "rebelo close" at bounding box center [282, 30] width 177 height 25
click at [248, 25] on input "rebelo" at bounding box center [282, 31] width 177 height 17
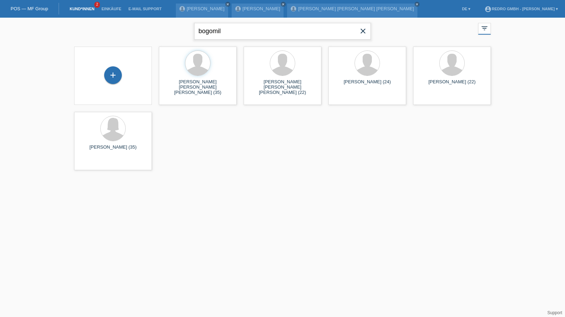
type input "bogomil"
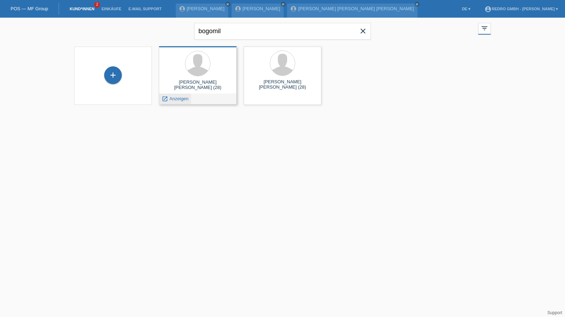
click at [172, 97] on span "Anzeigen" at bounding box center [179, 98] width 19 height 5
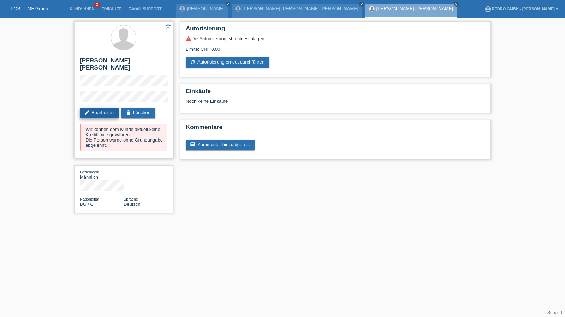
click at [104, 108] on link "edit Bearbeiten" at bounding box center [99, 113] width 39 height 11
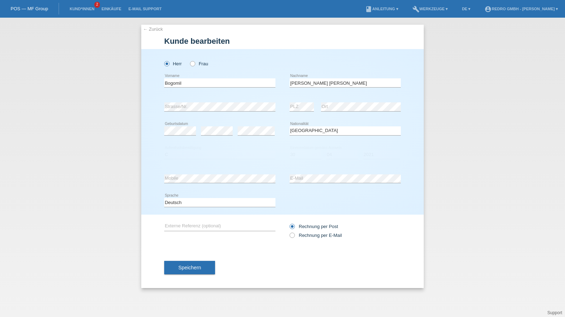
select select "BG"
select select "C"
select select "30"
select select "04"
select select "2021"
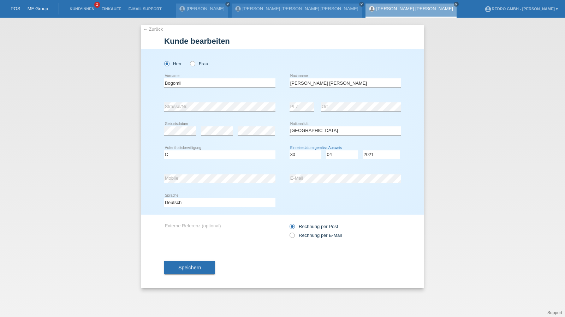
click at [308, 154] on select "Tag 01 02 03 04 05 06 07 08 09 10 11" at bounding box center [306, 155] width 32 height 8
select select "29"
select select "2022"
click at [197, 80] on input "Bogomil" at bounding box center [219, 82] width 111 height 9
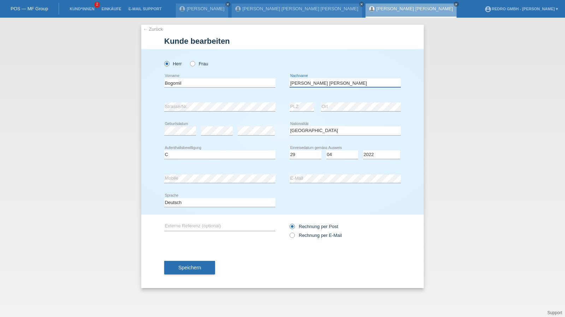
click at [303, 79] on input "Hristov ivanov" at bounding box center [345, 82] width 111 height 9
type input "ivanov"
click at [194, 85] on input "Bogomil" at bounding box center [219, 82] width 111 height 9
paste input "Hristov"
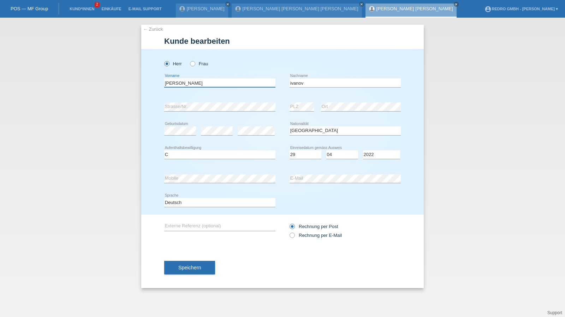
click at [238, 79] on input "Bogomil Hristov" at bounding box center [219, 82] width 111 height 9
type input "Bogomil Hristov"
click at [293, 84] on input "ivanov" at bounding box center [345, 82] width 111 height 9
type input "Ivanov"
click at [333, 86] on input "Ivanov" at bounding box center [345, 82] width 111 height 9
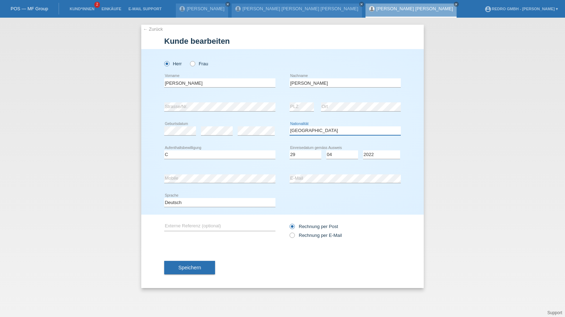
select select "BG"
click at [196, 157] on select "Bitte auswählen... C B B - Flüchtlingsstatus Andere" at bounding box center [219, 155] width 111 height 8
select select "B"
click at [195, 264] on button "Speichern" at bounding box center [189, 267] width 51 height 13
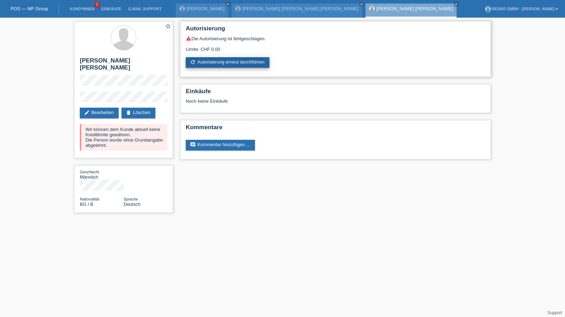
drag, startPoint x: 220, startPoint y: 55, endPoint x: 218, endPoint y: 63, distance: 8.0
click at [220, 55] on div "warning Die Autorisierung ist fehlgeschlagen. Limite: CHF 0.00 refresh Autorisi…" at bounding box center [336, 52] width 300 height 32
click at [218, 63] on link "refresh Autorisierung erneut durchführen" at bounding box center [228, 62] width 84 height 11
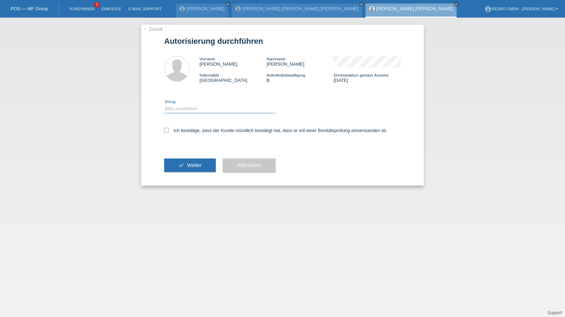
drag, startPoint x: 195, startPoint y: 109, endPoint x: 194, endPoint y: 113, distance: 3.8
click at [195, 109] on select "Bitte auswählen CHF 1.00 - CHF 499.00 CHF 500.00 - CHF 1'999.00 CHF 2'000.00 - …" at bounding box center [219, 109] width 111 height 8
select select "1"
click at [164, 105] on select "Bitte auswählen CHF 1.00 - CHF 499.00 CHF 500.00 - CHF 1'999.00 CHF 2'000.00 - …" at bounding box center [219, 109] width 111 height 8
click at [180, 131] on label "Ich bestätige, dass der Kunde mündlich bestätigt hat, dass er mit einer Bonität…" at bounding box center [275, 130] width 223 height 5
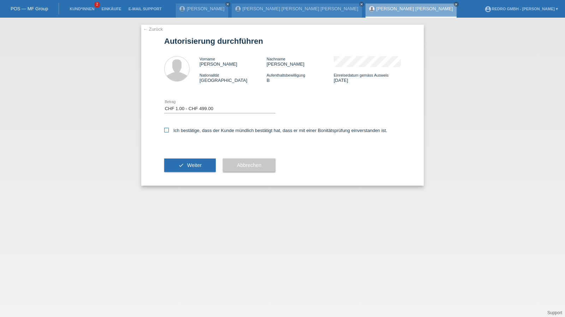
click at [169, 131] on input "Ich bestätige, dass der Kunde mündlich bestätigt hat, dass er mit einer Bonität…" at bounding box center [166, 130] width 5 height 5
checkbox input "true"
click at [182, 182] on div "check Weiter" at bounding box center [190, 165] width 52 height 41
click at [187, 171] on button "check Weiter" at bounding box center [190, 165] width 52 height 13
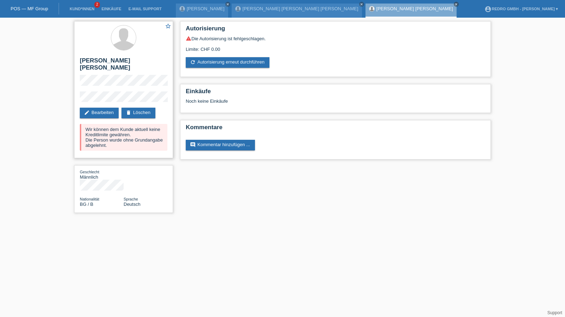
click at [97, 63] on h2 "Bogomil Hristov Ivanov" at bounding box center [124, 66] width 88 height 18
copy div "Bogomil Hristov Ivanov"
click at [80, 7] on link "Kund*innen" at bounding box center [82, 9] width 32 height 4
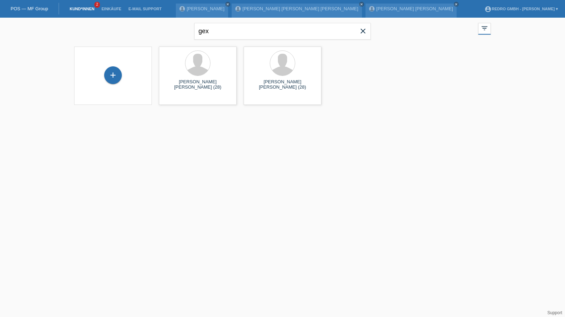
type input "gex"
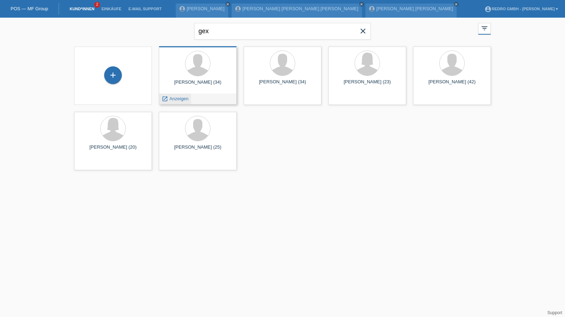
click at [175, 94] on div "launch Anzeigen" at bounding box center [175, 99] width 32 height 11
click at [175, 99] on span "Anzeigen" at bounding box center [179, 98] width 19 height 5
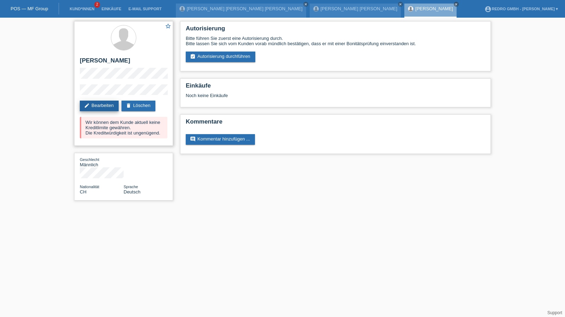
click at [114, 104] on link "edit Bearbeiten" at bounding box center [99, 106] width 39 height 11
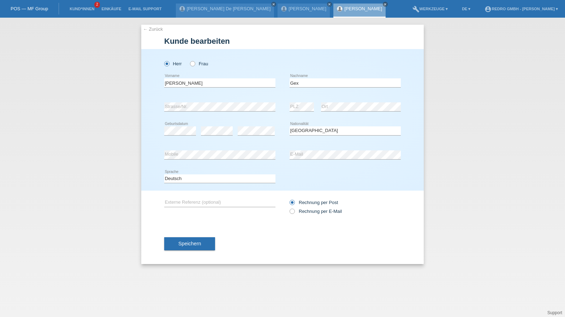
select select "CH"
click at [205, 178] on select "Deutsch Français Italiano English" at bounding box center [219, 179] width 111 height 8
select select "fr"
click at [164, 175] on select "Deutsch Français Italiano English" at bounding box center [219, 179] width 111 height 8
click at [179, 245] on span "Speichern" at bounding box center [189, 244] width 23 height 6
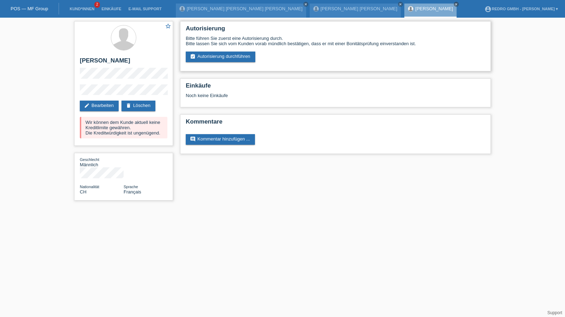
click at [221, 50] on div "Bitte führen Sie zuerst eine Autorisierung durch. Bitte lassen Sie sich vom Kun…" at bounding box center [336, 49] width 300 height 26
click at [217, 54] on link "assignment_turned_in Autorisierung durchführen" at bounding box center [221, 57] width 70 height 11
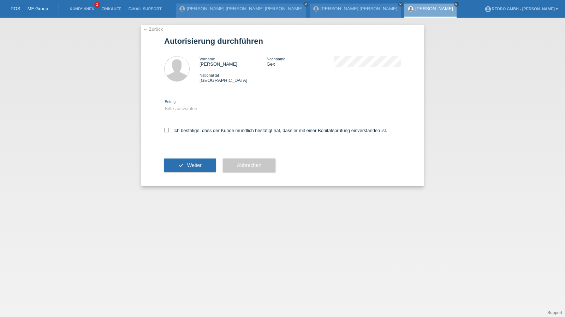
drag, startPoint x: 186, startPoint y: 110, endPoint x: 189, endPoint y: 113, distance: 4.0
click at [186, 110] on select "Bitte auswählen CHF 1.00 - CHF 499.00 CHF 500.00 - CHF 1'999.00 CHF 2'000.00 - …" at bounding box center [219, 109] width 111 height 8
select select "1"
click at [164, 105] on select "Bitte auswählen CHF 1.00 - CHF 499.00 CHF 500.00 - CHF 1'999.00 CHF 2'000.00 - …" at bounding box center [219, 109] width 111 height 8
click at [190, 130] on label "Ich bestätige, dass der Kunde mündlich bestätigt hat, dass er mit einer Bonität…" at bounding box center [275, 130] width 223 height 5
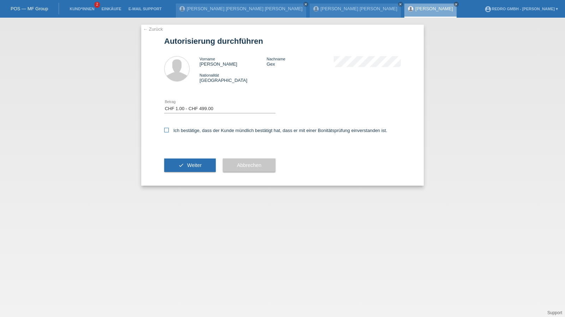
click at [169, 130] on input "Ich bestätige, dass der Kunde mündlich bestätigt hat, dass er mit einer Bonität…" at bounding box center [166, 130] width 5 height 5
checkbox input "true"
click at [181, 172] on button "check Weiter" at bounding box center [190, 165] width 52 height 13
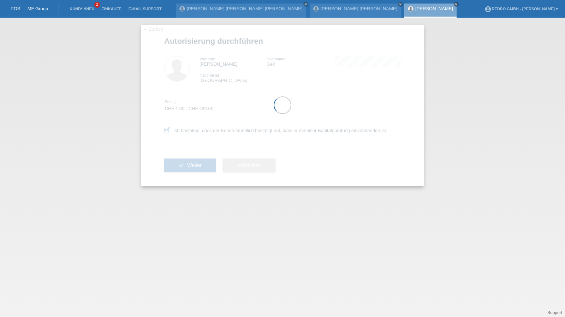
click at [184, 165] on div at bounding box center [282, 105] width 283 height 161
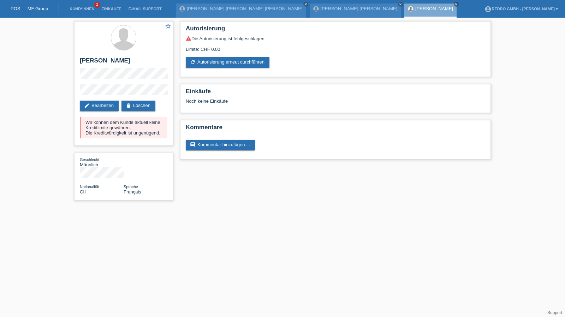
click at [69, 12] on li "Kund*innen 2" at bounding box center [82, 9] width 32 height 18
click at [72, 7] on link "Kund*innen" at bounding box center [82, 9] width 32 height 4
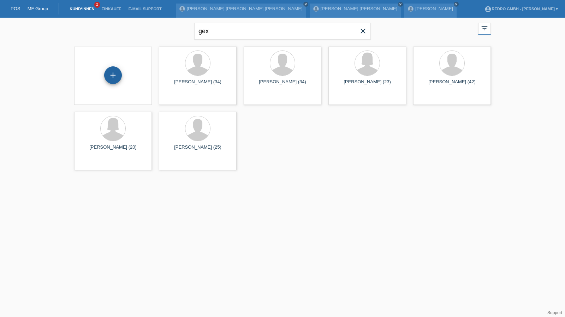
click at [107, 72] on div "+" at bounding box center [113, 75] width 17 height 12
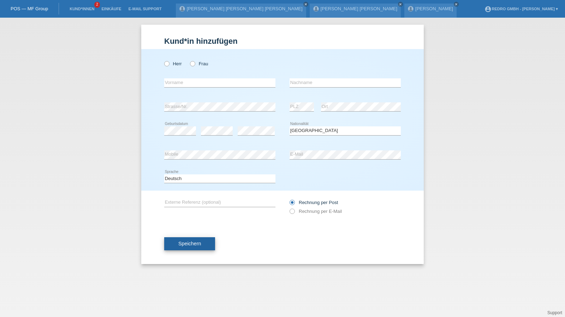
click at [194, 243] on span "Speichern" at bounding box center [189, 244] width 23 height 6
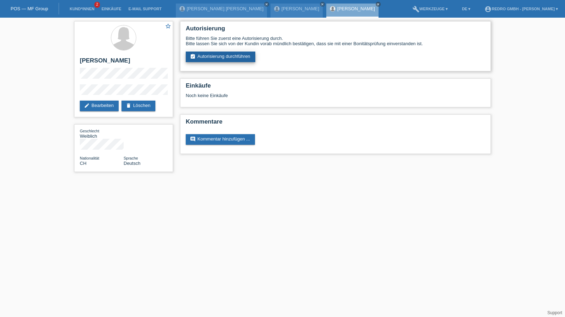
click at [214, 57] on link "assignment_turned_in Autorisierung durchführen" at bounding box center [221, 57] width 70 height 11
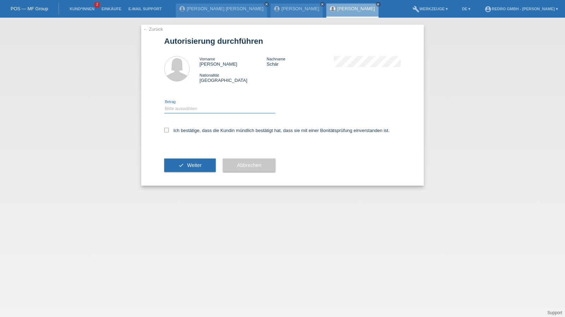
drag, startPoint x: 189, startPoint y: 107, endPoint x: 188, endPoint y: 112, distance: 5.0
click at [189, 107] on select "Bitte auswählen CHF 1.00 - CHF 499.00 CHF 500.00 - CHF 1'999.00 CHF 2'000.00 - …" at bounding box center [219, 109] width 111 height 8
click at [164, 105] on select "Bitte auswählen CHF 1.00 - CHF 499.00 CHF 500.00 - CHF 1'999.00 CHF 2'000.00 - …" at bounding box center [219, 109] width 111 height 8
click at [186, 111] on select "Bitte auswählen CHF 1.00 - CHF 499.00 CHF 500.00 - CHF 1'999.00 CHF 2'000.00 - …" at bounding box center [219, 109] width 111 height 8
select select "1"
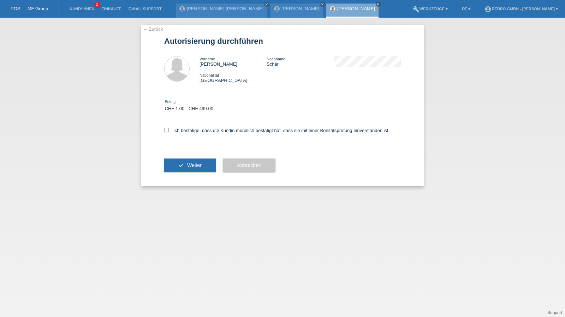
click at [164, 105] on select "Bitte auswählen CHF 1.00 - CHF 499.00 CHF 500.00 - CHF 1'999.00 CHF 2'000.00 - …" at bounding box center [219, 109] width 111 height 8
click at [182, 135] on div "Ich bestätige, dass die Kundin mündlich bestätigt hat, dass sie mit einer Bonit…" at bounding box center [282, 133] width 237 height 24
click at [182, 133] on label "Ich bestätige, dass die Kundin mündlich bestätigt hat, dass sie mit einer Bonit…" at bounding box center [276, 130] width 225 height 5
click at [169, 132] on input "Ich bestätige, dass die Kundin mündlich bestätigt hat, dass sie mit einer Bonit…" at bounding box center [166, 130] width 5 height 5
checkbox input "true"
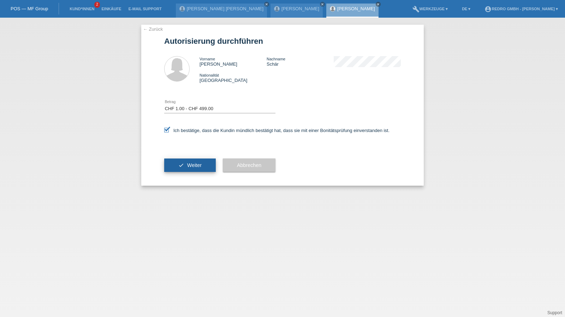
click at [178, 171] on button "check Weiter" at bounding box center [190, 165] width 52 height 13
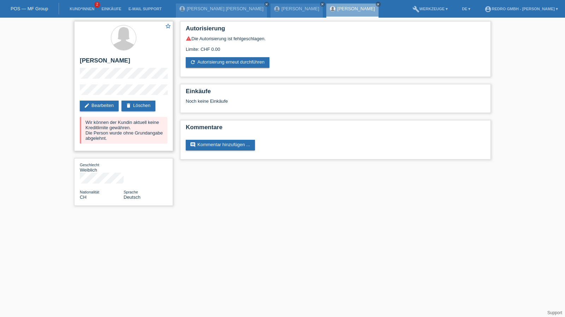
click at [114, 62] on h2 "[PERSON_NAME]" at bounding box center [124, 62] width 88 height 11
copy h2 "Schär"
click at [78, 7] on link "Kund*innen" at bounding box center [82, 9] width 32 height 4
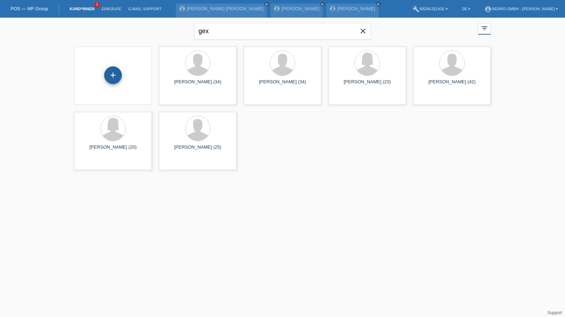
click at [109, 77] on div "+" at bounding box center [113, 75] width 18 height 18
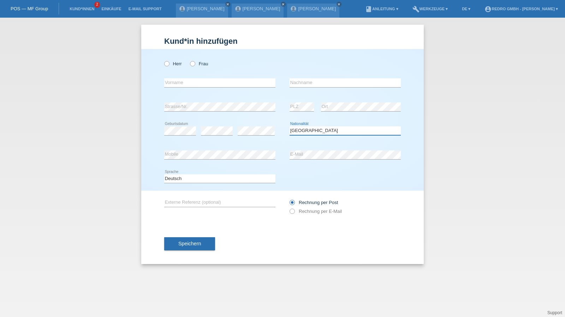
click at [311, 128] on select "Bitte auswählen... [GEOGRAPHIC_DATA] [GEOGRAPHIC_DATA] [GEOGRAPHIC_DATA] [GEOGR…" at bounding box center [345, 130] width 111 height 8
click at [311, 128] on select "Bitte auswählen... Schweiz Deutschland Liechtenstein Österreich ------------ Af…" at bounding box center [345, 130] width 111 height 8
select select "SK"
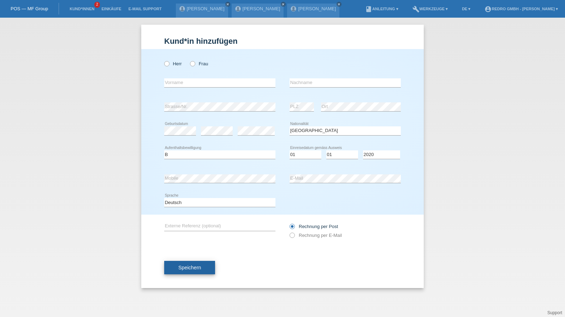
click at [189, 263] on button "Speichern" at bounding box center [189, 267] width 51 height 13
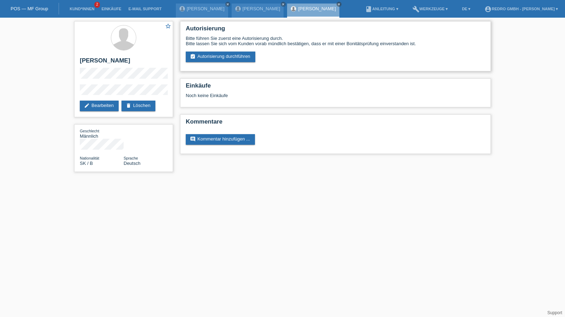
click at [208, 49] on div "Bitte führen Sie zuerst eine Autorisierung durch. Bitte lassen Sie sich vom Kun…" at bounding box center [336, 49] width 300 height 26
click at [207, 56] on link "assignment_turned_in Autorisierung durchführen" at bounding box center [221, 57] width 70 height 11
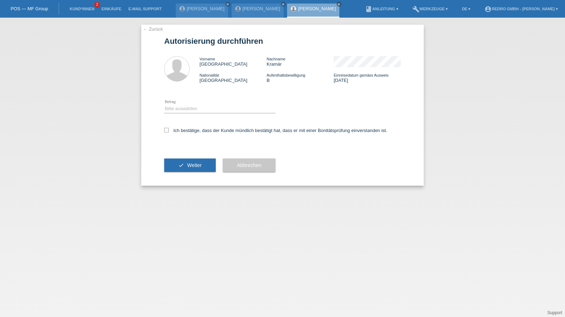
drag, startPoint x: 196, startPoint y: 101, endPoint x: 187, endPoint y: 110, distance: 12.0
click at [195, 102] on div "Bitte auswählen CHF 1.00 - CHF 499.00 CHF 500.00 - CHF 1'999.00 CHF 2'000.00 - …" at bounding box center [219, 109] width 111 height 24
drag, startPoint x: 187, startPoint y: 108, endPoint x: 189, endPoint y: 112, distance: 3.8
click at [187, 108] on select "Bitte auswählen CHF 1.00 - CHF 499.00 CHF 500.00 - CHF 1'999.00 CHF 2'000.00 - …" at bounding box center [219, 109] width 111 height 8
select select "1"
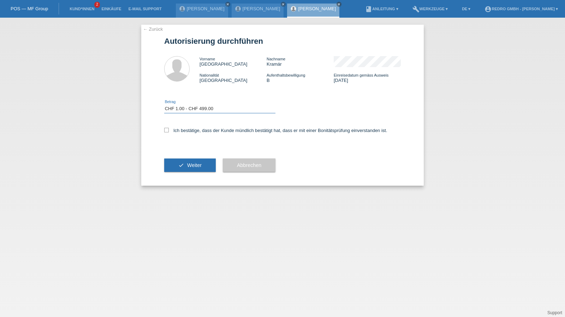
click at [164, 105] on select "Bitte auswählen CHF 1.00 - CHF 499.00 CHF 500.00 - CHF 1'999.00 CHF 2'000.00 - …" at bounding box center [219, 109] width 111 height 8
click at [190, 130] on label "Ich bestätige, dass der Kunde mündlich bestätigt hat, dass er mit einer Bonität…" at bounding box center [275, 130] width 223 height 5
click at [169, 130] on input "Ich bestätige, dass der Kunde mündlich bestätigt hat, dass er mit einer Bonität…" at bounding box center [166, 130] width 5 height 5
checkbox input "true"
click at [187, 160] on button "check Weiter" at bounding box center [190, 165] width 52 height 13
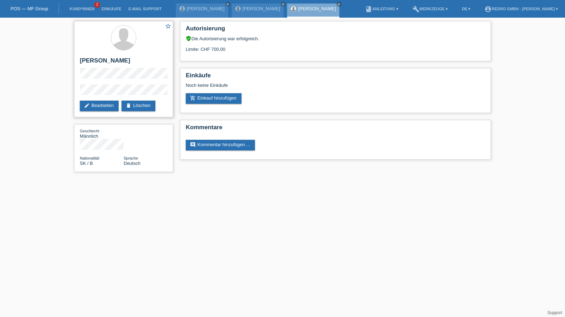
click at [89, 61] on h2 "[PERSON_NAME]" at bounding box center [124, 62] width 88 height 11
copy div "[PERSON_NAME]"
click at [99, 82] on div "star_border Milan Kramár edit Bearbeiten delete Löschen" at bounding box center [123, 69] width 99 height 96
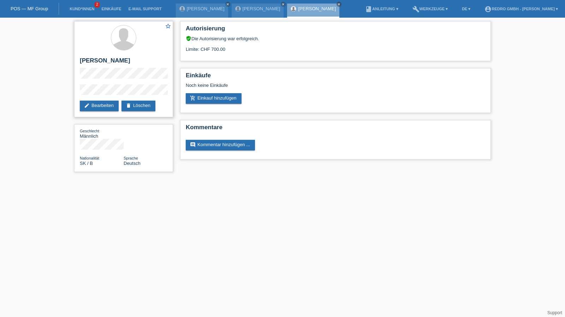
click at [96, 83] on div "star_border Milan Kramár edit Bearbeiten delete Löschen" at bounding box center [123, 69] width 99 height 96
click at [71, 94] on div "star_border Milan Kramár edit Bearbeiten delete Löschen Geschlecht Männlich Nat…" at bounding box center [124, 98] width 106 height 161
click at [99, 59] on h2 "[PERSON_NAME]" at bounding box center [124, 62] width 88 height 11
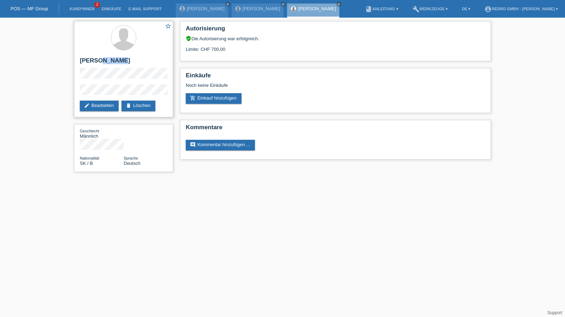
click at [99, 59] on h2 "[PERSON_NAME]" at bounding box center [124, 62] width 88 height 11
click at [99, 61] on h2 "[PERSON_NAME]" at bounding box center [124, 62] width 88 height 11
drag, startPoint x: 99, startPoint y: 61, endPoint x: 98, endPoint y: 57, distance: 4.9
click at [99, 61] on h2 "[PERSON_NAME]" at bounding box center [124, 62] width 88 height 11
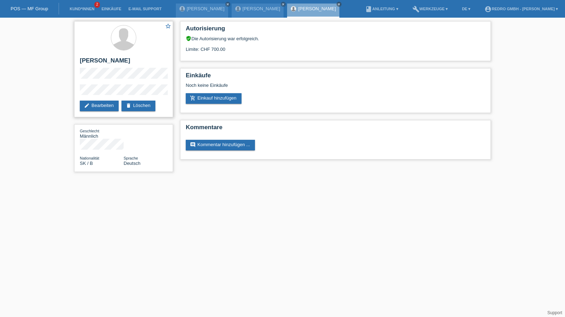
click at [76, 91] on div "star_border Milan Kramár edit Bearbeiten delete Löschen" at bounding box center [123, 69] width 99 height 96
click at [81, 10] on link "Kund*innen" at bounding box center [82, 9] width 32 height 4
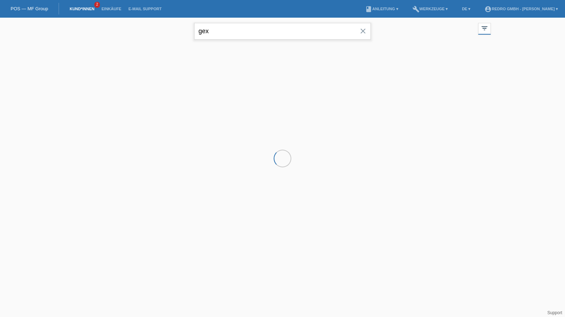
click at [224, 32] on input "gex" at bounding box center [282, 31] width 177 height 17
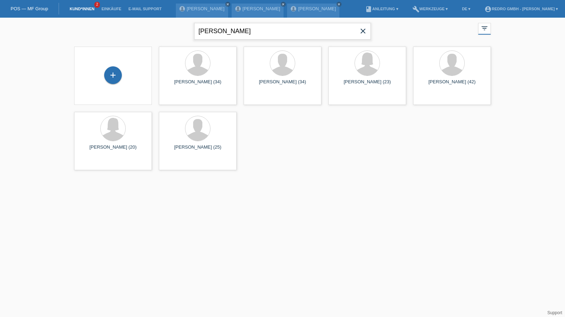
type input "omar sakhi"
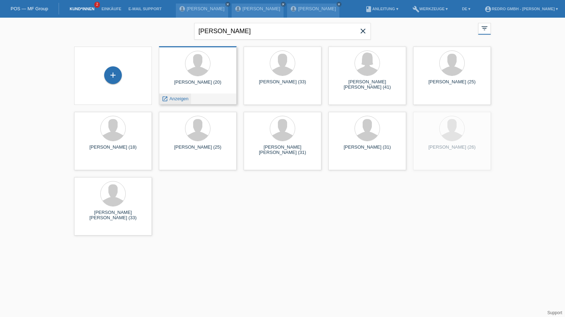
click at [179, 97] on span "Anzeigen" at bounding box center [179, 98] width 19 height 5
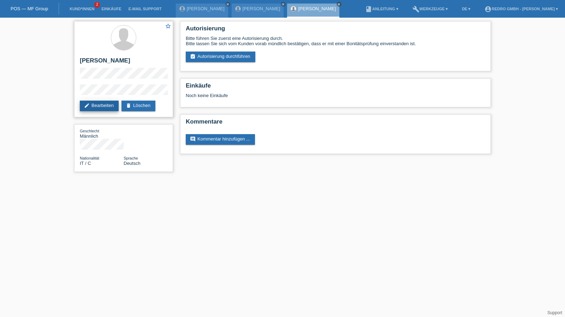
click at [106, 105] on link "edit Bearbeiten" at bounding box center [99, 106] width 39 height 11
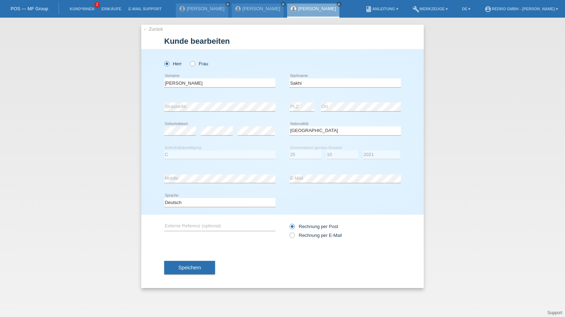
select select "IT"
select select "C"
select select "25"
select select "10"
select select "2021"
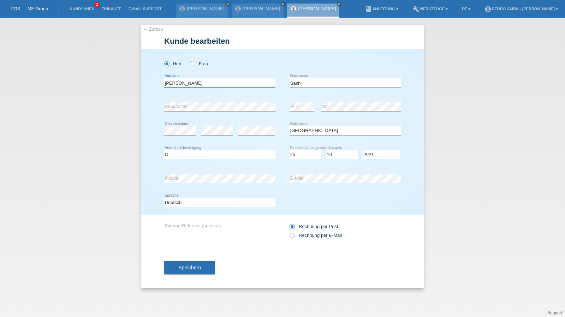
click at [192, 85] on input "[PERSON_NAME]" at bounding box center [219, 82] width 111 height 9
click at [474, 101] on div "← Zurück Kunde bearbeiten Herr Frau Omar error Vorname Sakhi C" at bounding box center [282, 168] width 565 height 300
click at [181, 157] on select "Bitte auswählen... C B B - Flüchtlingsstatus Andere" at bounding box center [219, 155] width 111 height 8
select select "B"
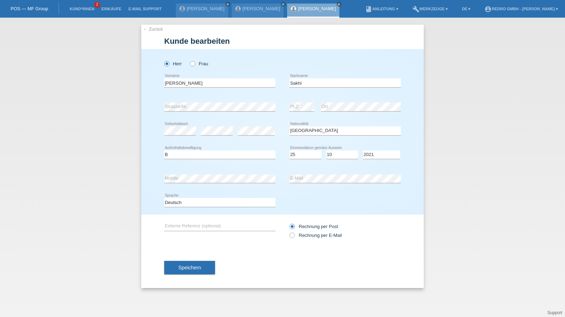
click at [206, 173] on div "error Mobile" at bounding box center [219, 179] width 111 height 24
click at [475, 158] on div "← Zurück Kunde bearbeiten Herr Frau Omar error Vorname Sakhi C" at bounding box center [282, 168] width 565 height 300
click at [456, 165] on div "← Zurück Kunde bearbeiten Herr Frau Omar error Vorname Sakhi C" at bounding box center [282, 168] width 565 height 300
click at [202, 268] on button "Speichern" at bounding box center [189, 267] width 51 height 13
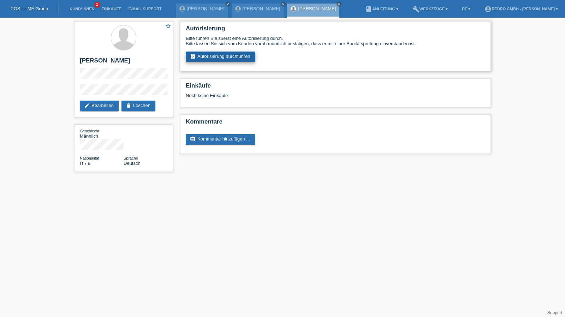
click at [219, 55] on link "assignment_turned_in Autorisierung durchführen" at bounding box center [221, 57] width 70 height 11
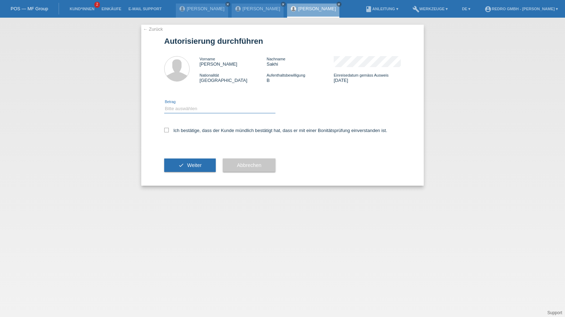
drag, startPoint x: 197, startPoint y: 106, endPoint x: 196, endPoint y: 111, distance: 5.5
click at [197, 108] on select "Bitte auswählen CHF 1.00 - CHF 499.00 CHF 500.00 - CHF 1'999.00 CHF 2'000.00 - …" at bounding box center [219, 109] width 111 height 8
select select "1"
click at [164, 105] on select "Bitte auswählen CHF 1.00 - CHF 499.00 CHF 500.00 - CHF 1'999.00 CHF 2'000.00 - …" at bounding box center [219, 109] width 111 height 8
click at [188, 131] on label "Ich bestätige, dass der Kunde mündlich bestätigt hat, dass er mit einer Bonität…" at bounding box center [275, 130] width 223 height 5
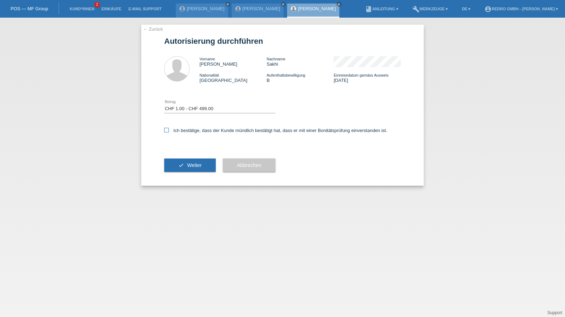
click at [169, 131] on input "Ich bestätige, dass der Kunde mündlich bestätigt hat, dass er mit einer Bonität…" at bounding box center [166, 130] width 5 height 5
checkbox input "true"
click at [189, 171] on button "check Weiter" at bounding box center [190, 165] width 52 height 13
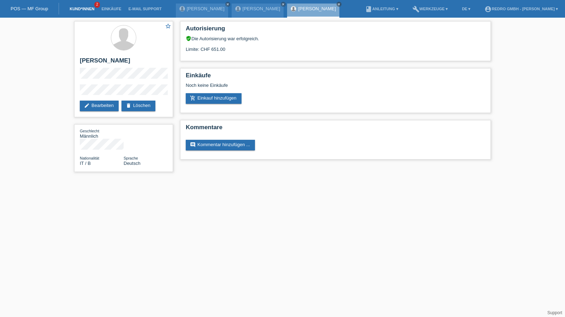
click at [77, 7] on link "Kund*innen" at bounding box center [82, 9] width 32 height 4
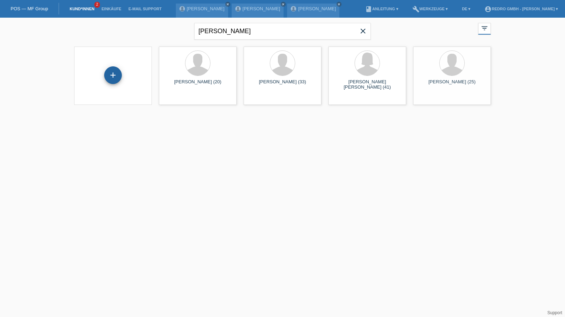
click at [116, 76] on div "+" at bounding box center [113, 75] width 17 height 12
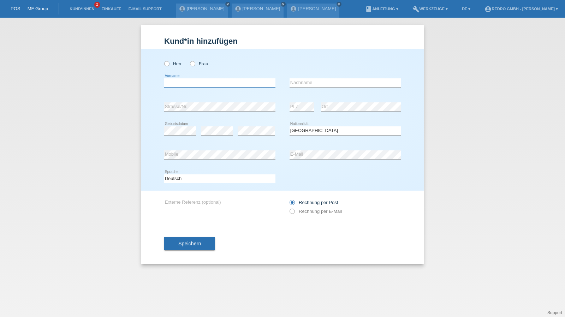
click at [188, 80] on input "text" at bounding box center [219, 82] width 111 height 9
type input "[PERSON_NAME]"
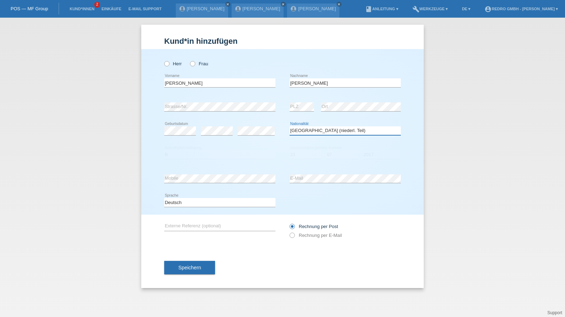
select select "SK"
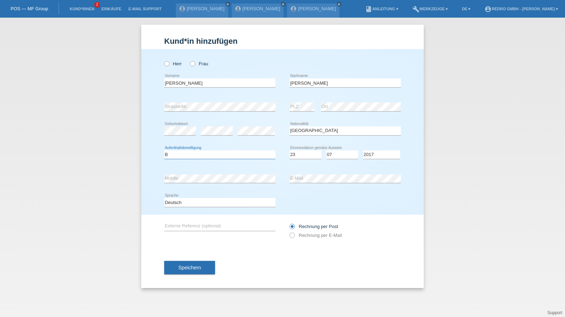
select select "B"
click at [196, 261] on button "Speichern" at bounding box center [189, 267] width 51 height 13
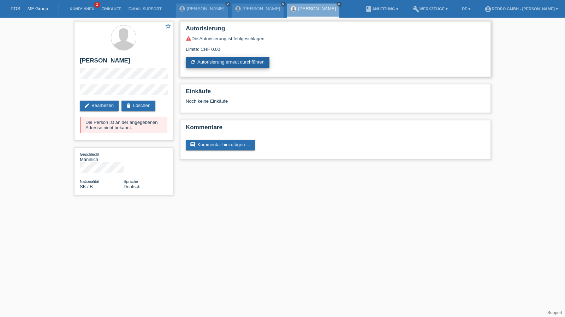
click at [235, 58] on link "refresh Autorisierung erneut durchführen" at bounding box center [228, 62] width 84 height 11
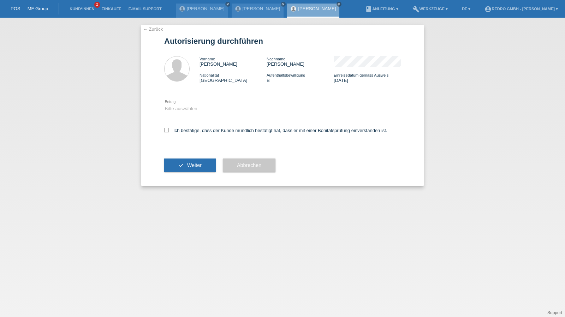
click at [187, 104] on div "Bitte auswählen CHF 1.00 - CHF 499.00 CHF 500.00 - CHF 1'999.00 CHF 2'000.00 - …" at bounding box center [219, 109] width 111 height 24
click at [183, 111] on select "Bitte auswählen CHF 1.00 - CHF 499.00 CHF 500.00 - CHF 1'999.00 CHF 2'000.00 - …" at bounding box center [219, 109] width 111 height 8
select select "1"
click at [164, 105] on select "Bitte auswählen CHF 1.00 - CHF 499.00 CHF 500.00 - CHF 1'999.00 CHF 2'000.00 - …" at bounding box center [219, 109] width 111 height 8
click at [182, 136] on div "Ich bestätige, dass der Kunde mündlich bestätigt hat, dass er mit einer Bonität…" at bounding box center [282, 133] width 237 height 24
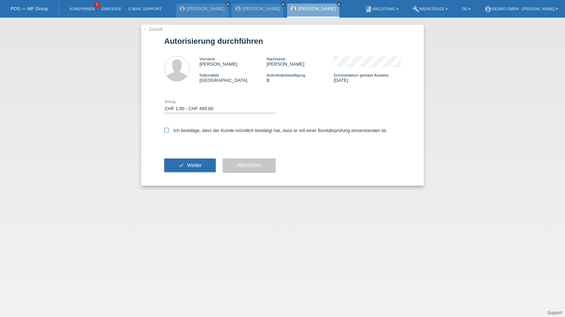
click at [183, 132] on label "Ich bestätige, dass der Kunde mündlich bestätigt hat, dass er mit einer Bonität…" at bounding box center [275, 130] width 223 height 5
click at [169, 132] on input "Ich bestätige, dass der Kunde mündlich bestätigt hat, dass er mit einer Bonität…" at bounding box center [166, 130] width 5 height 5
checkbox input "true"
click at [180, 161] on button "check Weiter" at bounding box center [190, 165] width 52 height 13
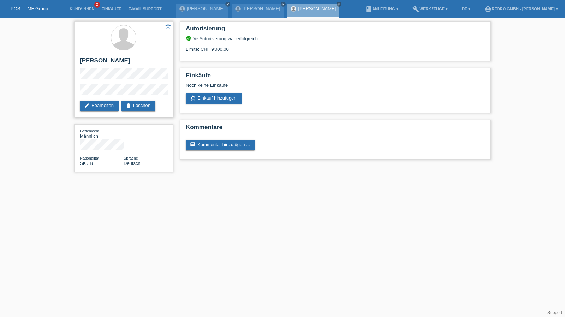
click at [105, 60] on h2 "[PERSON_NAME]" at bounding box center [124, 62] width 88 height 11
copy div "[PERSON_NAME]"
click at [95, 83] on div "star_border Tomas Kralik edit Bearbeiten delete Löschen" at bounding box center [123, 69] width 99 height 96
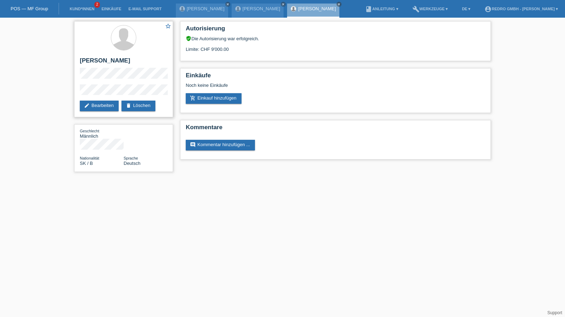
click at [95, 83] on div "star_border Tomas Kralik edit Bearbeiten delete Löschen" at bounding box center [123, 69] width 99 height 96
click at [63, 91] on div "star_border Tomas Kralik edit Bearbeiten delete Löschen Geschlecht Männlich Nat…" at bounding box center [282, 98] width 565 height 161
click at [84, 9] on link "Kund*innen" at bounding box center [82, 9] width 32 height 4
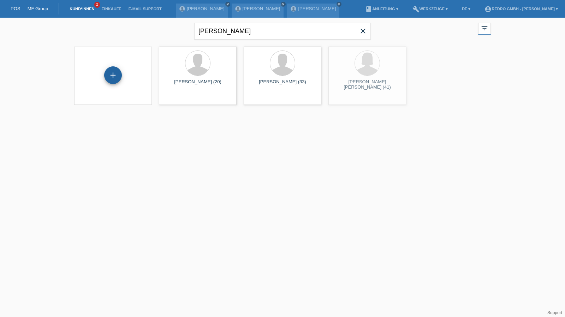
click at [105, 78] on div "+" at bounding box center [113, 75] width 18 height 18
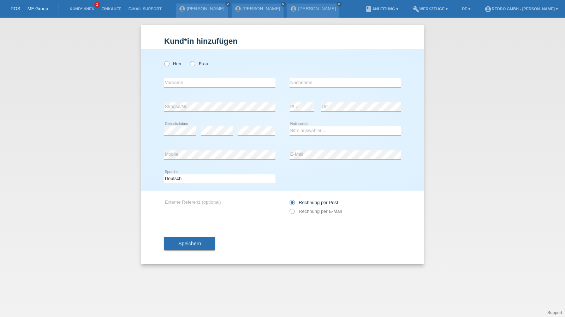
click at [320, 52] on div at bounding box center [345, 51] width 111 height 5
click at [331, 50] on div at bounding box center [345, 51] width 111 height 5
click at [200, 82] on input "text" at bounding box center [219, 82] width 111 height 9
type input "Vanesa"
type input "[PERSON_NAME]"
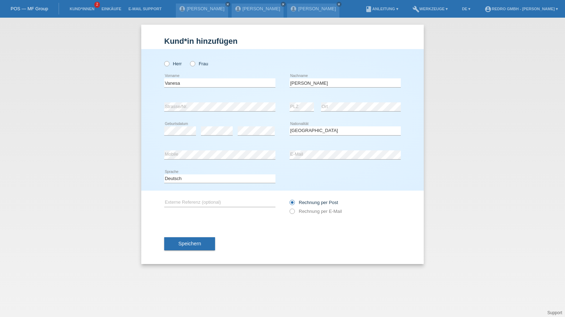
click at [220, 102] on div "error Strasse/Nr." at bounding box center [219, 107] width 111 height 24
drag, startPoint x: 216, startPoint y: 102, endPoint x: 220, endPoint y: 102, distance: 3.9
click at [220, 102] on div "error Strasse/Nr." at bounding box center [219, 107] width 111 height 24
click at [350, 84] on input "Ramos" at bounding box center [345, 82] width 111 height 9
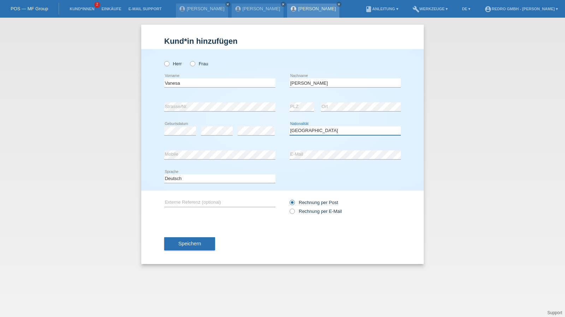
select select "CH"
click at [180, 242] on span "Speichern" at bounding box center [189, 244] width 23 height 6
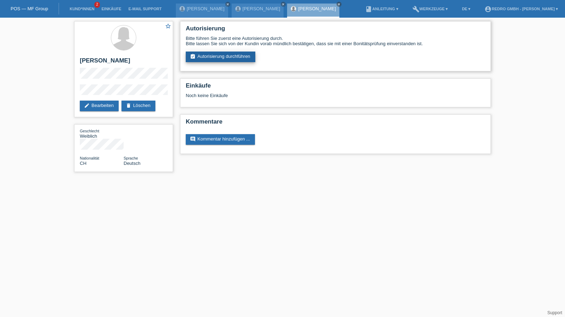
click at [206, 53] on link "assignment_turned_in Autorisierung durchführen" at bounding box center [221, 57] width 70 height 11
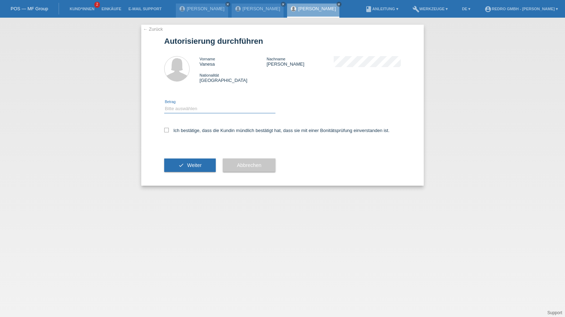
drag, startPoint x: 0, startPoint y: 0, endPoint x: 185, endPoint y: 112, distance: 215.9
click at [186, 106] on select "Bitte auswählen CHF 1.00 - CHF 499.00 CHF 500.00 - CHF 1'999.00 CHF 2'000.00 - …" at bounding box center [219, 109] width 111 height 8
select select "1"
click at [164, 105] on select "Bitte auswählen CHF 1.00 - CHF 499.00 CHF 500.00 - CHF 1'999.00 CHF 2'000.00 - …" at bounding box center [219, 109] width 111 height 8
click at [180, 130] on label "Ich bestätige, dass die Kundin mündlich bestätigt hat, dass sie mit einer Bonit…" at bounding box center [276, 130] width 225 height 5
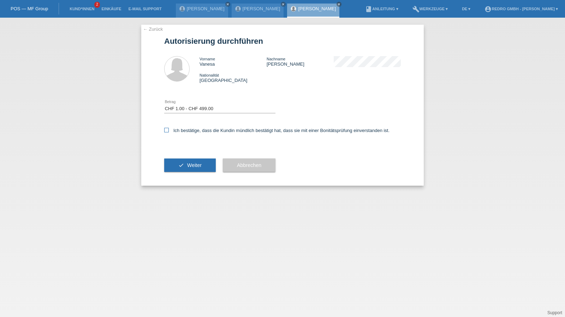
click at [169, 130] on input "Ich bestätige, dass die Kundin mündlich bestätigt hat, dass sie mit einer Bonit…" at bounding box center [166, 130] width 5 height 5
checkbox input "true"
click at [188, 163] on span "Weiter" at bounding box center [194, 166] width 14 height 6
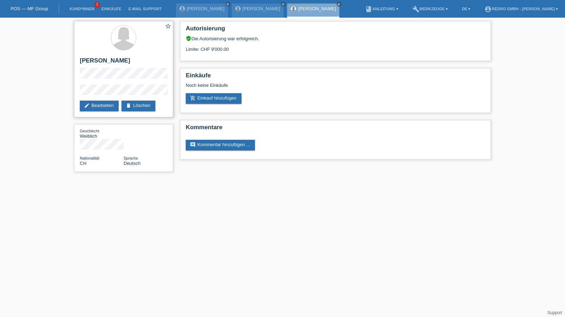
click at [97, 61] on h2 "[PERSON_NAME]" at bounding box center [124, 62] width 88 height 11
copy div "[PERSON_NAME]"
drag, startPoint x: 133, startPoint y: 95, endPoint x: 52, endPoint y: 93, distance: 81.3
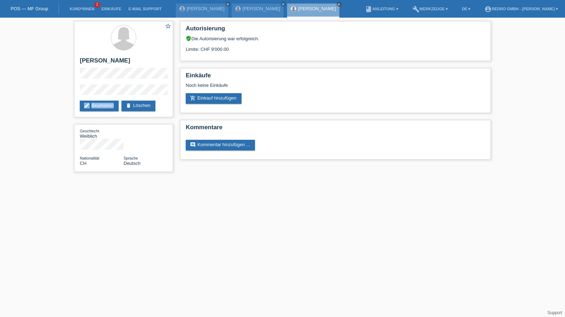
click at [52, 93] on div "star_border Vanesa Ramos edit Bearbeiten delete Löschen Geschlecht Weiblich Nat…" at bounding box center [282, 98] width 565 height 161
copy div "edit Bearbeiten"
click at [80, 8] on link "Kund*innen" at bounding box center [82, 9] width 32 height 4
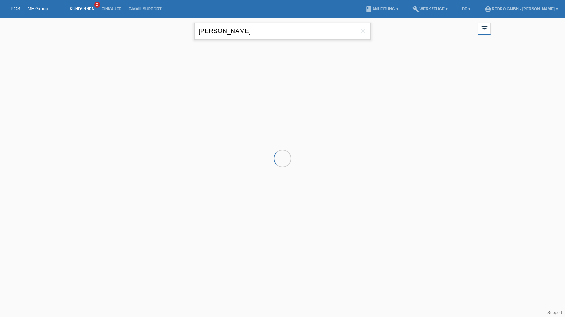
click at [258, 25] on input "omar sakhi" at bounding box center [282, 31] width 177 height 17
drag, startPoint x: 0, startPoint y: 0, endPoint x: 258, endPoint y: 25, distance: 259.1
click at [258, 25] on input "omar sakhi" at bounding box center [282, 31] width 177 height 17
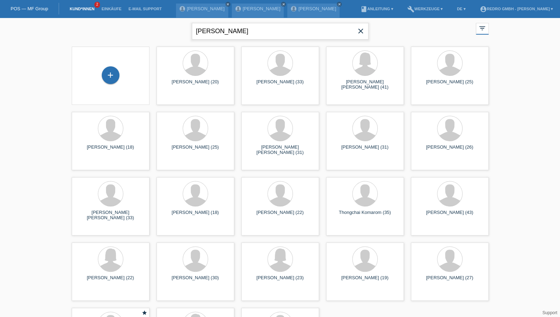
type input "stefan macura"
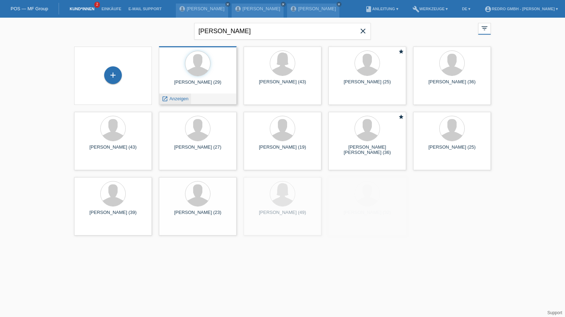
click at [181, 94] on div "launch Anzeigen" at bounding box center [175, 99] width 32 height 11
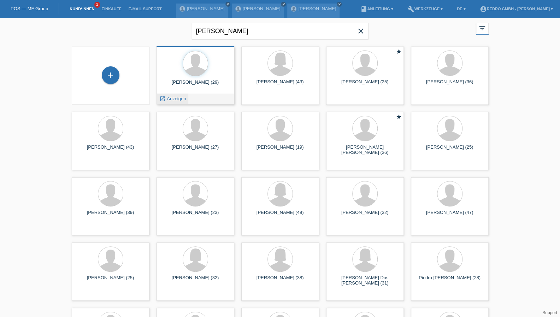
click at [176, 99] on span "Anzeigen" at bounding box center [176, 98] width 19 height 5
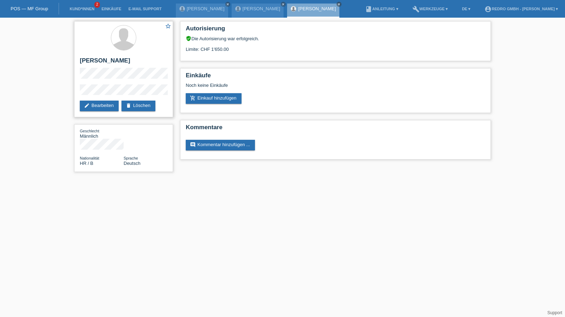
click at [107, 63] on h2 "[PERSON_NAME]" at bounding box center [124, 62] width 88 height 11
copy div "[PERSON_NAME]"
click at [63, 90] on div "star_border [PERSON_NAME] edit Bearbeiten delete Löschen Geschlecht Männlich Na…" at bounding box center [282, 98] width 565 height 161
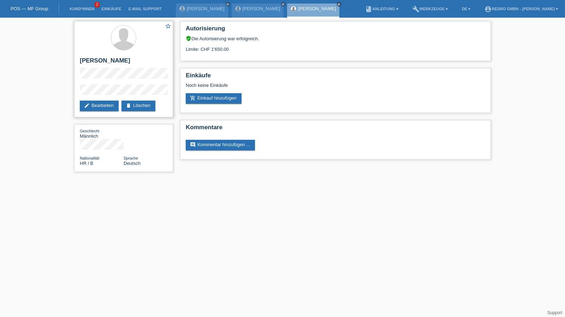
click at [95, 66] on h2 "[PERSON_NAME]" at bounding box center [124, 62] width 88 height 11
click at [76, 10] on link "Kund*innen" at bounding box center [82, 9] width 32 height 4
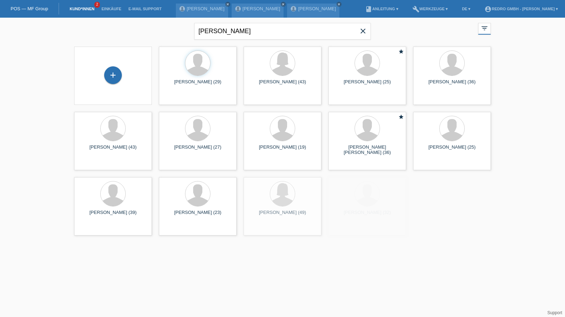
click at [121, 75] on div "+" at bounding box center [113, 75] width 66 height 19
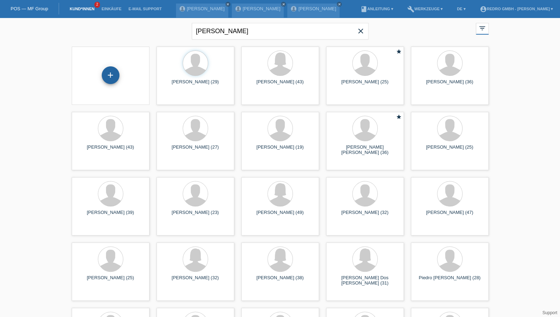
click at [114, 76] on div "+" at bounding box center [111, 75] width 18 height 18
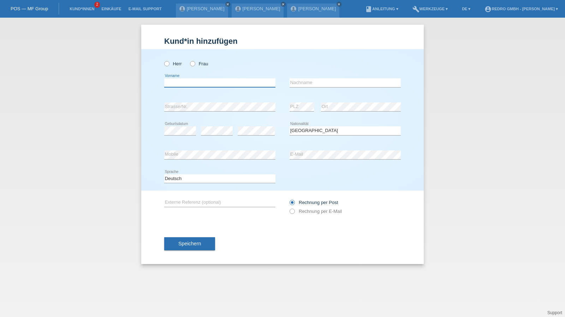
click at [193, 80] on input "text" at bounding box center [219, 82] width 111 height 9
type input "[PERSON_NAME]"
type input "El Moazen"
select select "CH"
click at [190, 245] on span "Speichern" at bounding box center [189, 244] width 23 height 6
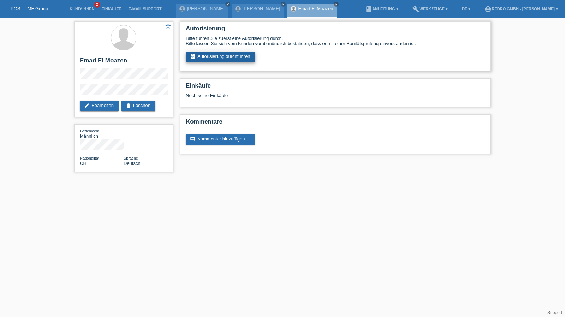
click at [211, 59] on link "assignment_turned_in Autorisierung durchführen" at bounding box center [221, 57] width 70 height 11
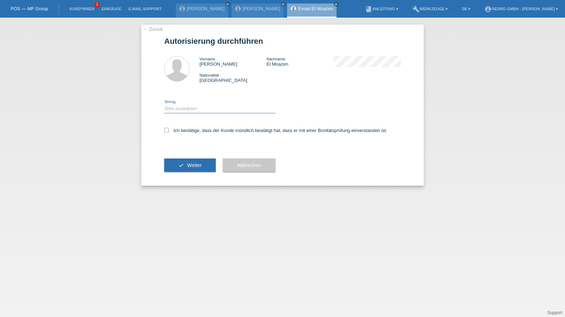
click at [200, 110] on select "Bitte auswählen CHF 1.00 - CHF 499.00 CHF 500.00 - CHF 1'999.00 CHF 2'000.00 - …" at bounding box center [219, 109] width 111 height 8
select select "1"
click at [164, 105] on select "Bitte auswählen CHF 1.00 - CHF 499.00 CHF 500.00 - CHF 1'999.00 CHF 2'000.00 - …" at bounding box center [219, 109] width 111 height 8
click at [189, 130] on label "Ich bestätige, dass der Kunde mündlich bestätigt hat, dass er mit einer Bonität…" at bounding box center [275, 130] width 223 height 5
click at [169, 130] on input "Ich bestätige, dass der Kunde mündlich bestätigt hat, dass er mit einer Bonität…" at bounding box center [166, 130] width 5 height 5
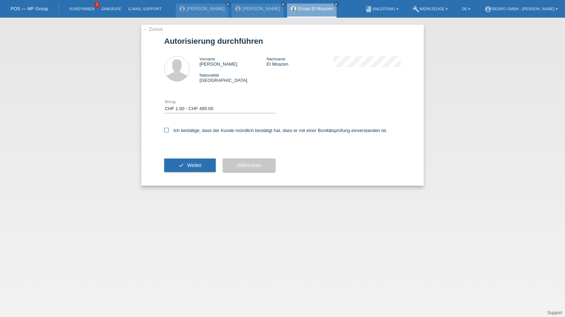
checkbox input "true"
click at [186, 168] on button "check Weiter" at bounding box center [190, 165] width 52 height 13
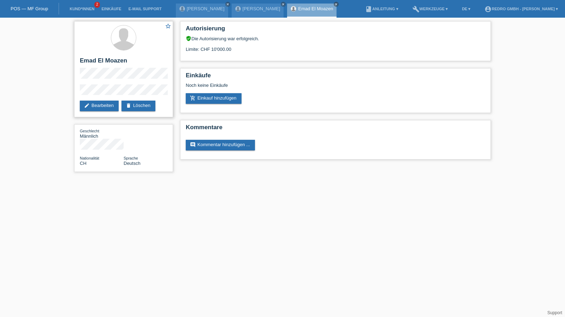
click at [102, 58] on h2 "Emad El Moazen" at bounding box center [124, 62] width 88 height 11
copy div "Emad El Moazen"
click at [102, 82] on div "star_border Emad El Moazen edit Bearbeiten delete Löschen" at bounding box center [123, 69] width 99 height 96
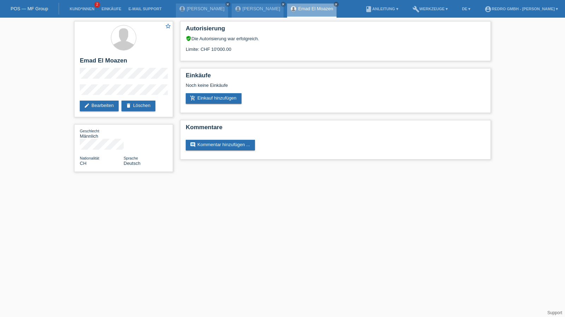
click at [53, 93] on div "star_border Emad El Moazen edit Bearbeiten delete Löschen Geschlecht Männlich N…" at bounding box center [282, 98] width 565 height 161
click at [93, 8] on link "Kund*innen" at bounding box center [82, 9] width 32 height 4
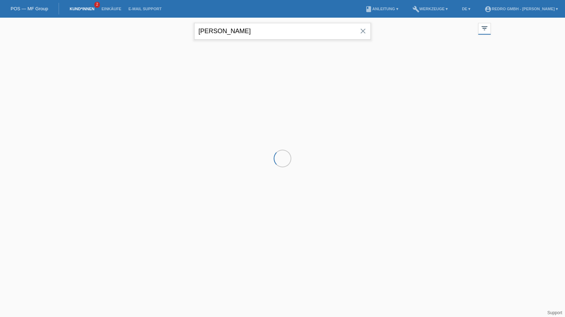
click at [221, 31] on input "stefan macura" at bounding box center [282, 31] width 177 height 17
drag, startPoint x: 0, startPoint y: 0, endPoint x: 221, endPoint y: 31, distance: 223.3
click at [221, 31] on input "stefan macura" at bounding box center [282, 31] width 177 height 17
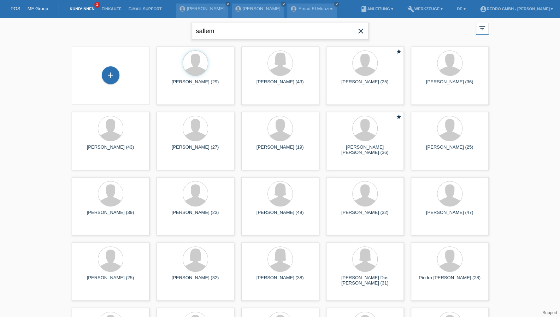
type input "sallem"
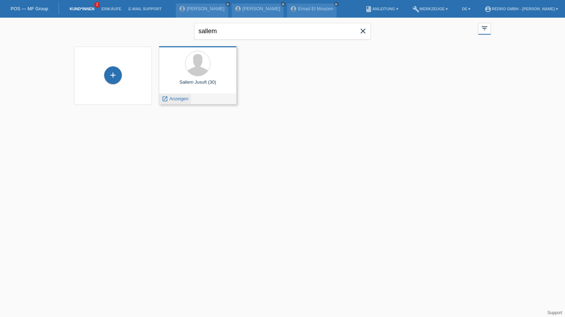
click at [179, 95] on div "launch Anzeigen" at bounding box center [175, 99] width 32 height 11
click at [176, 100] on span "Anzeigen" at bounding box center [179, 98] width 19 height 5
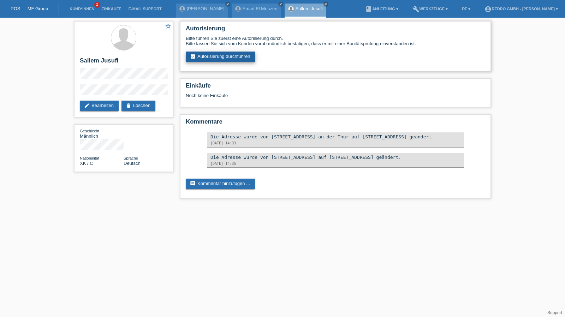
click at [241, 62] on link "assignment_turned_in Autorisierung durchführen" at bounding box center [221, 57] width 70 height 11
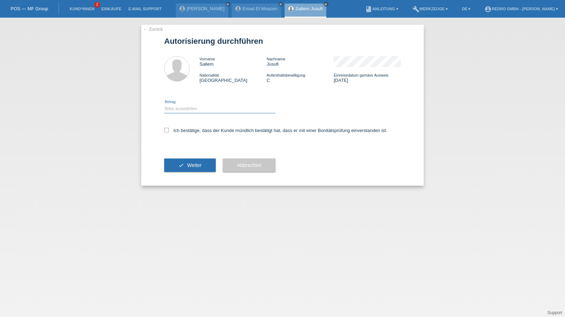
click at [197, 111] on select "Bitte auswählen CHF 1.00 - CHF 499.00 CHF 500.00 - CHF 1'999.00 CHF 2'000.00 - …" at bounding box center [219, 109] width 111 height 8
select select "1"
click at [164, 105] on select "Bitte auswählen CHF 1.00 - CHF 499.00 CHF 500.00 - CHF 1'999.00 CHF 2'000.00 - …" at bounding box center [219, 109] width 111 height 8
click at [185, 129] on label "Ich bestätige, dass der Kunde mündlich bestätigt hat, dass er mit einer Bonität…" at bounding box center [275, 130] width 223 height 5
click at [169, 129] on input "Ich bestätige, dass der Kunde mündlich bestätigt hat, dass er mit einer Bonität…" at bounding box center [166, 130] width 5 height 5
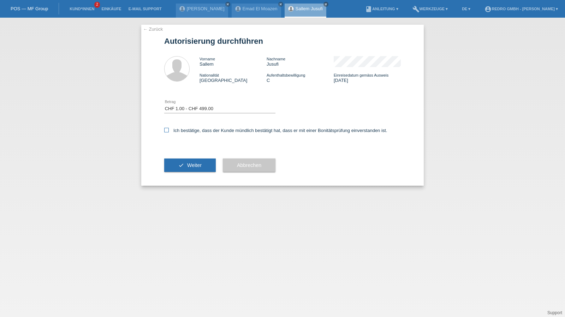
checkbox input "true"
click at [177, 163] on button "check Weiter" at bounding box center [190, 165] width 52 height 13
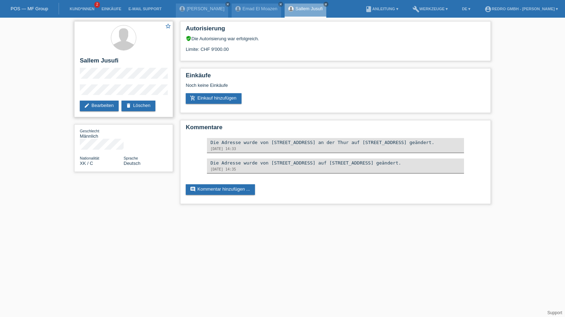
click at [93, 59] on h2 "Sallem Jusufi" at bounding box center [124, 62] width 88 height 11
copy div "Sallem Jusufi"
click at [90, 84] on div "star_border Sallem Jusufi edit Bearbeiten delete Löschen" at bounding box center [123, 69] width 99 height 96
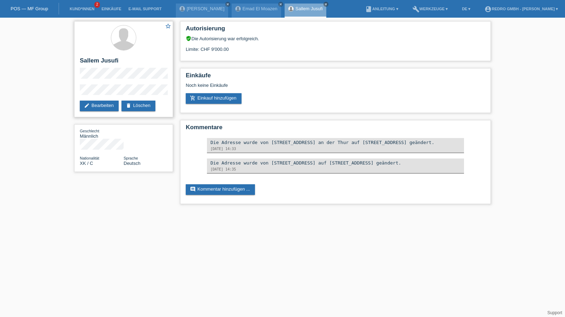
click at [78, 94] on div "star_border Sallem Jusufi edit Bearbeiten delete Löschen" at bounding box center [123, 69] width 99 height 96
click at [82, 10] on link "Kund*innen" at bounding box center [82, 9] width 32 height 4
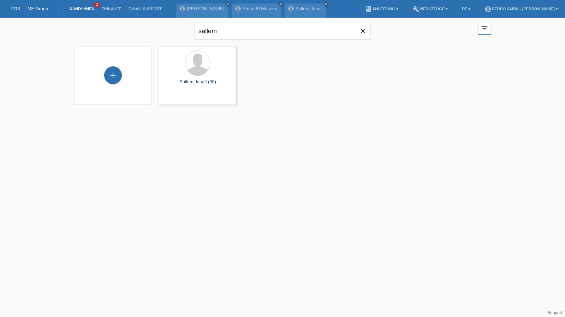
click at [194, 7] on link "[PERSON_NAME]" at bounding box center [206, 8] width 38 height 5
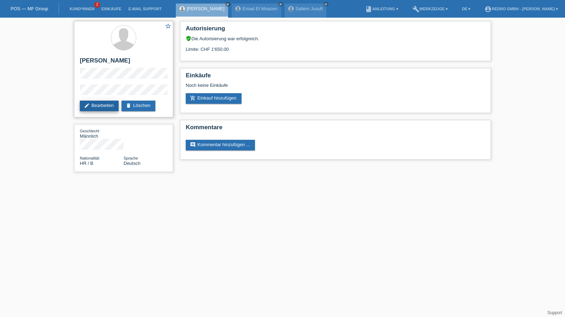
click at [102, 108] on link "edit Bearbeiten" at bounding box center [99, 106] width 39 height 11
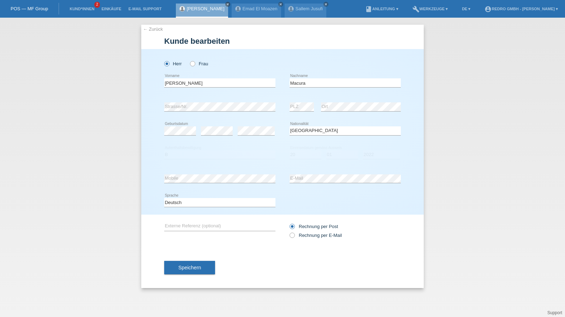
select select "HR"
select select "B"
select select "20"
select select "01"
select select "2022"
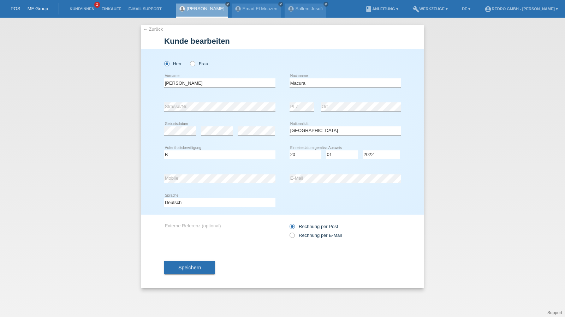
click at [143, 29] on link "← Zurück" at bounding box center [153, 28] width 20 height 5
